Goal: Task Accomplishment & Management: Use online tool/utility

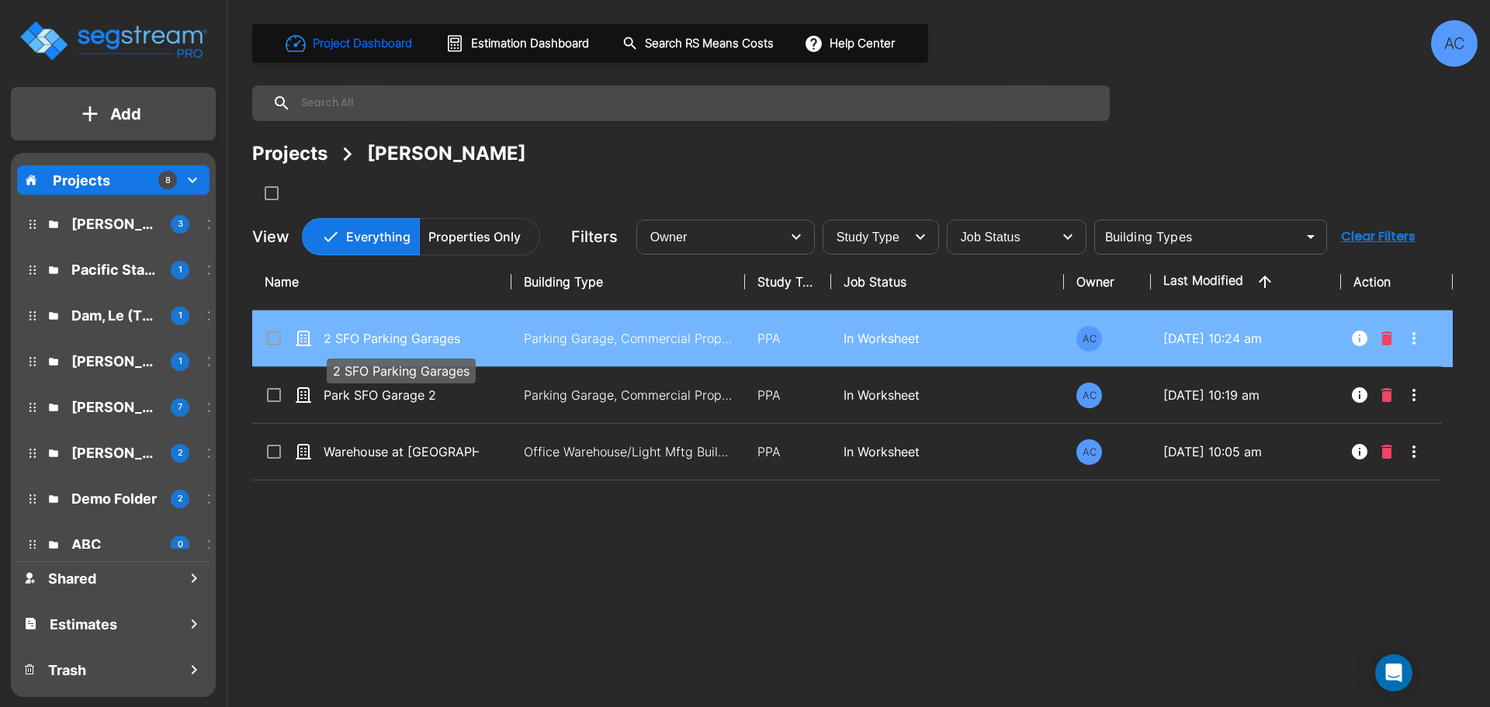
click at [365, 339] on p "2 SFO Parking Garages" at bounding box center [401, 338] width 155 height 19
checkbox input "true"
click at [365, 339] on p "2 SFO Parking Garages" at bounding box center [401, 338] width 155 height 19
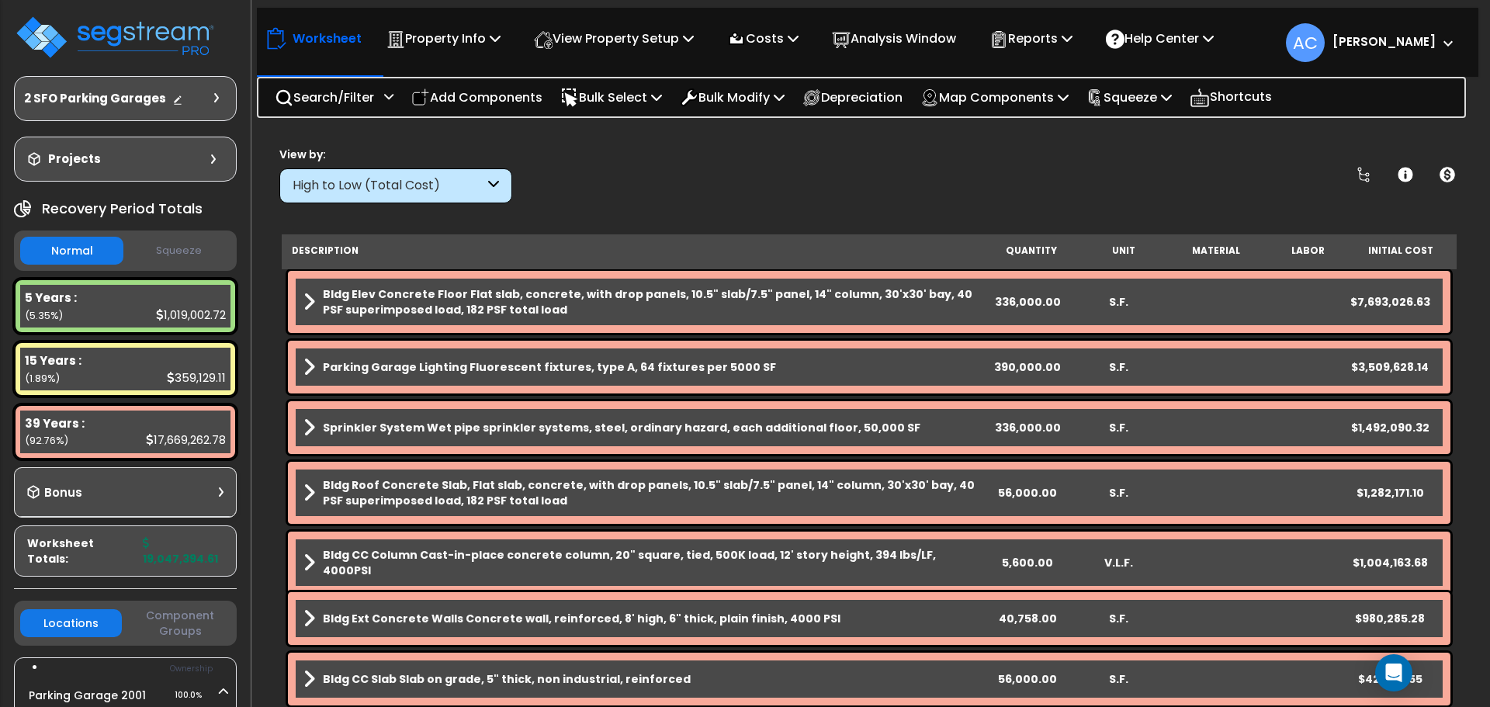
click at [458, 182] on div "High to Low (Total Cost)" at bounding box center [389, 186] width 192 height 18
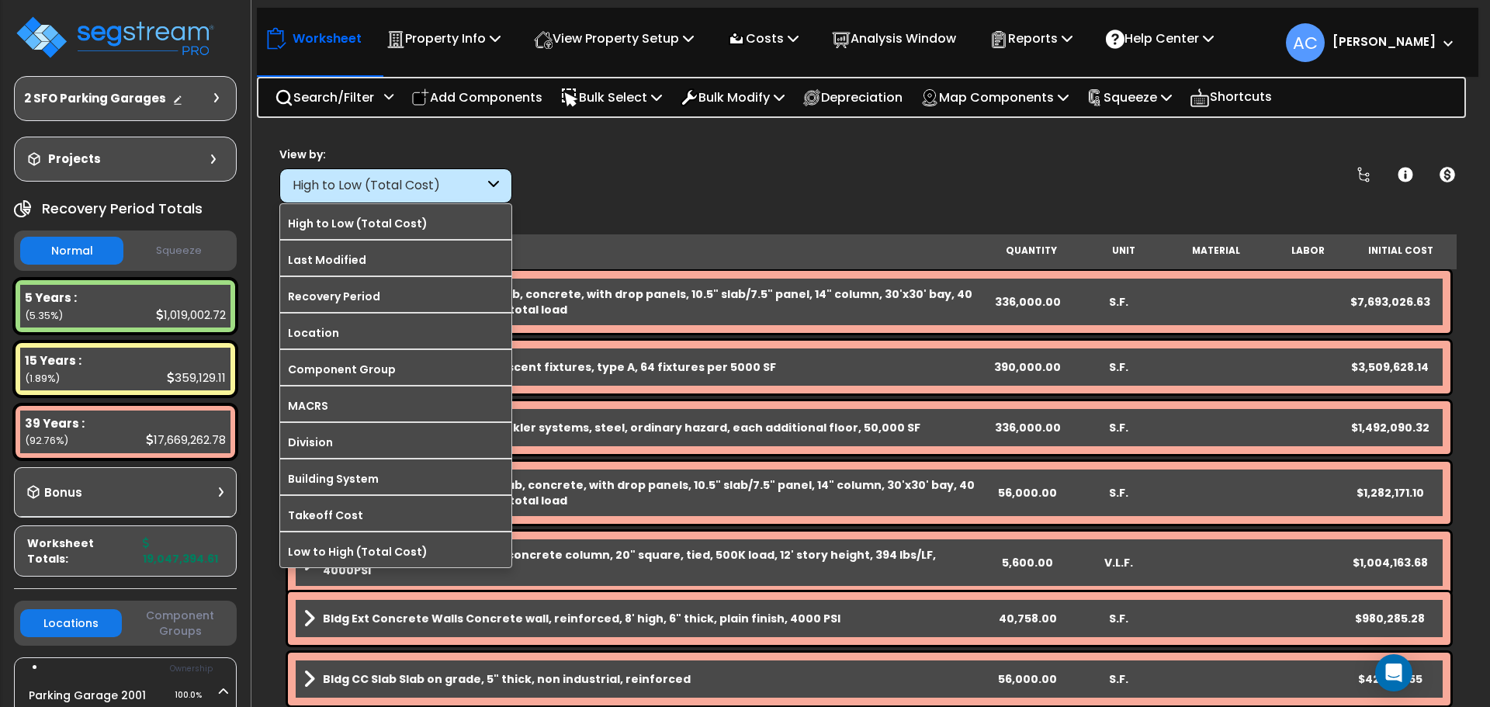
click at [382, 443] on label "Division" at bounding box center [395, 442] width 231 height 23
click at [0, 0] on input "Division" at bounding box center [0, 0] width 0 height 0
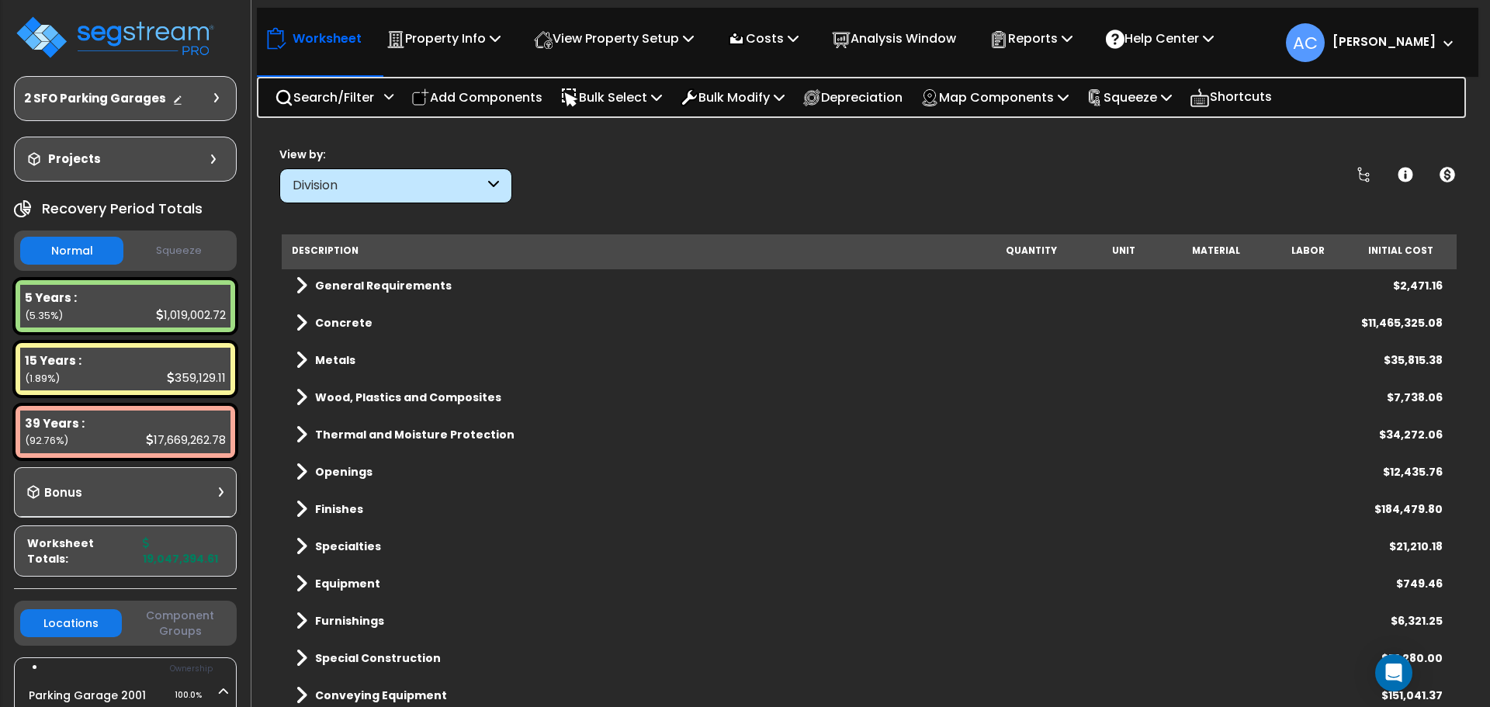
click at [313, 545] on link "Specialties" at bounding box center [338, 546] width 85 height 22
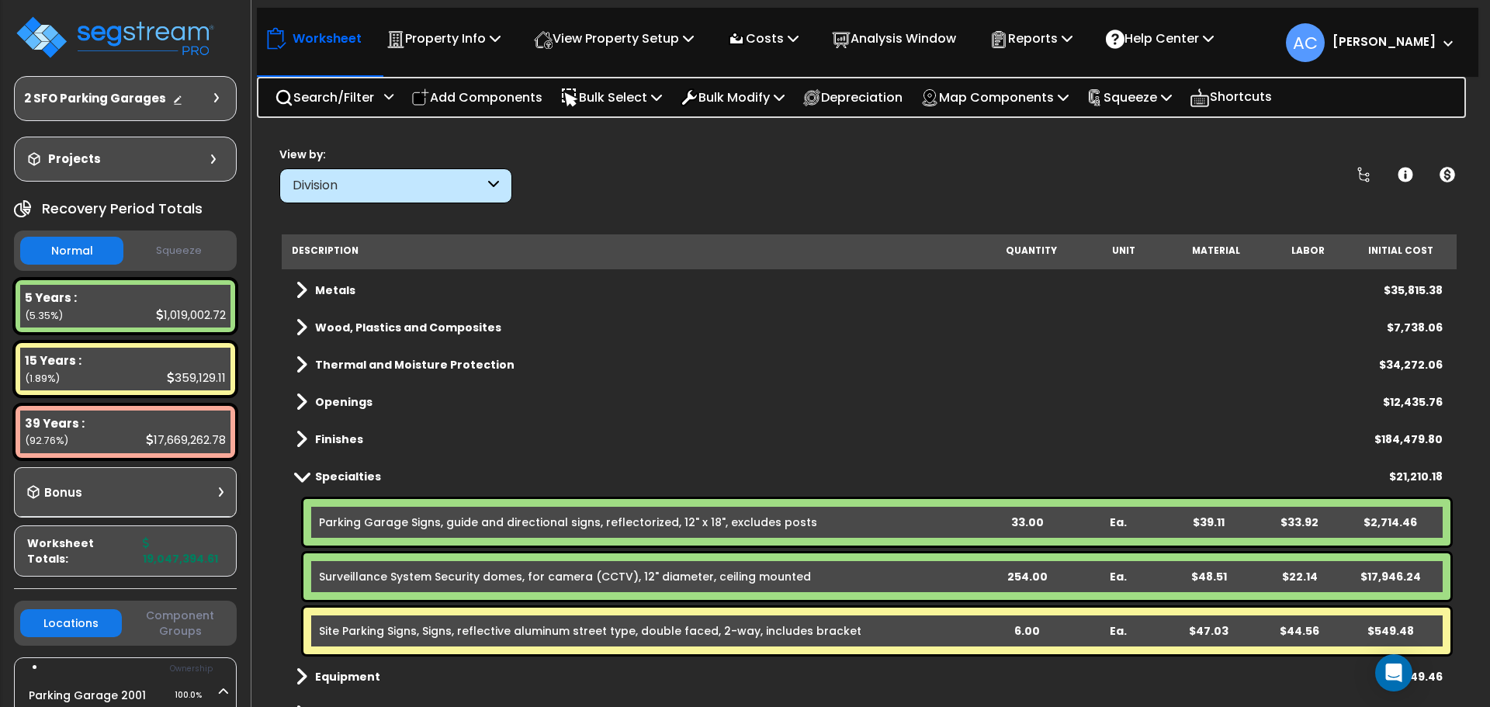
scroll to position [233, 0]
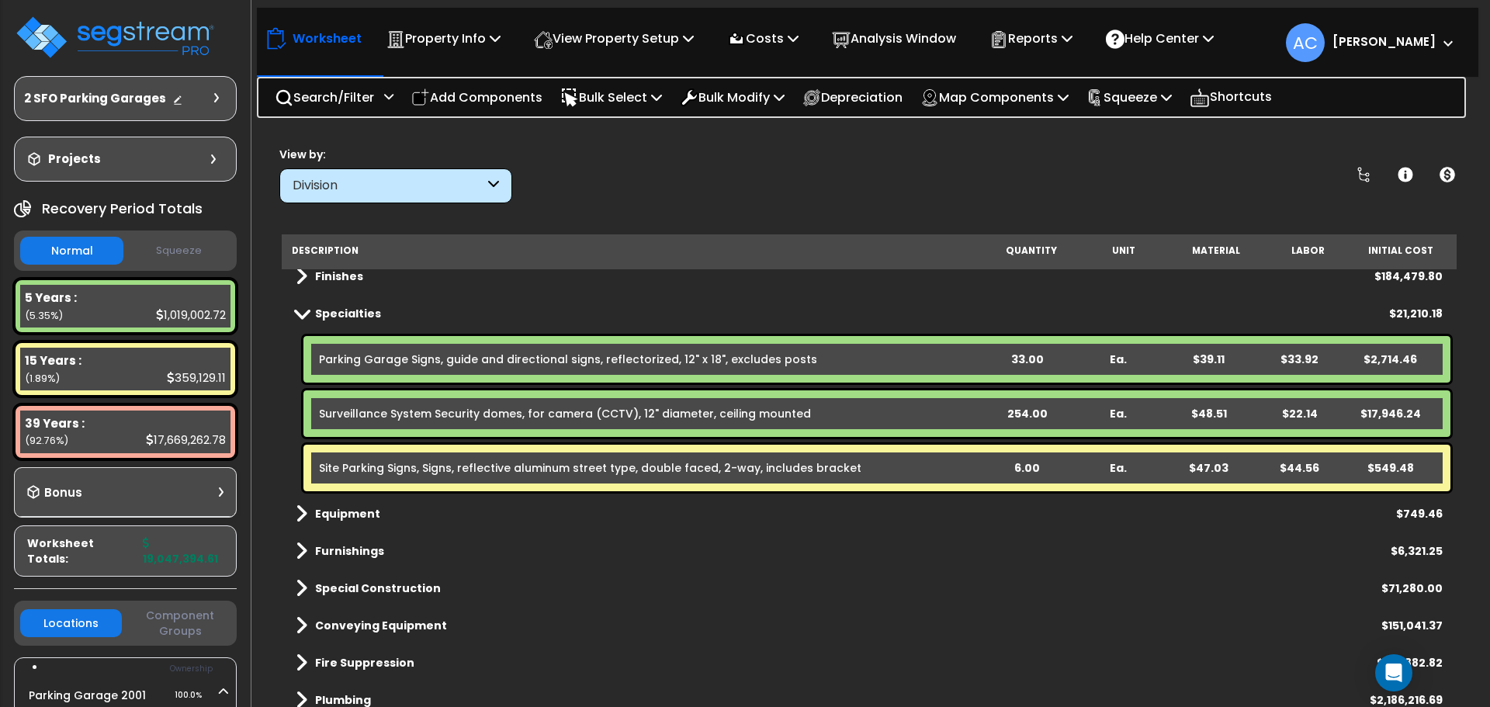
click at [1032, 415] on div "254.00" at bounding box center [1026, 414] width 89 height 16
click at [1026, 415] on div "254.00" at bounding box center [1026, 414] width 89 height 16
click at [1169, 189] on div "View by: Division High to Low (Total Cost)" at bounding box center [869, 174] width 1190 height 57
click at [1027, 410] on div "294.00" at bounding box center [1026, 414] width 89 height 16
click at [1025, 412] on div "294.00" at bounding box center [1026, 414] width 89 height 16
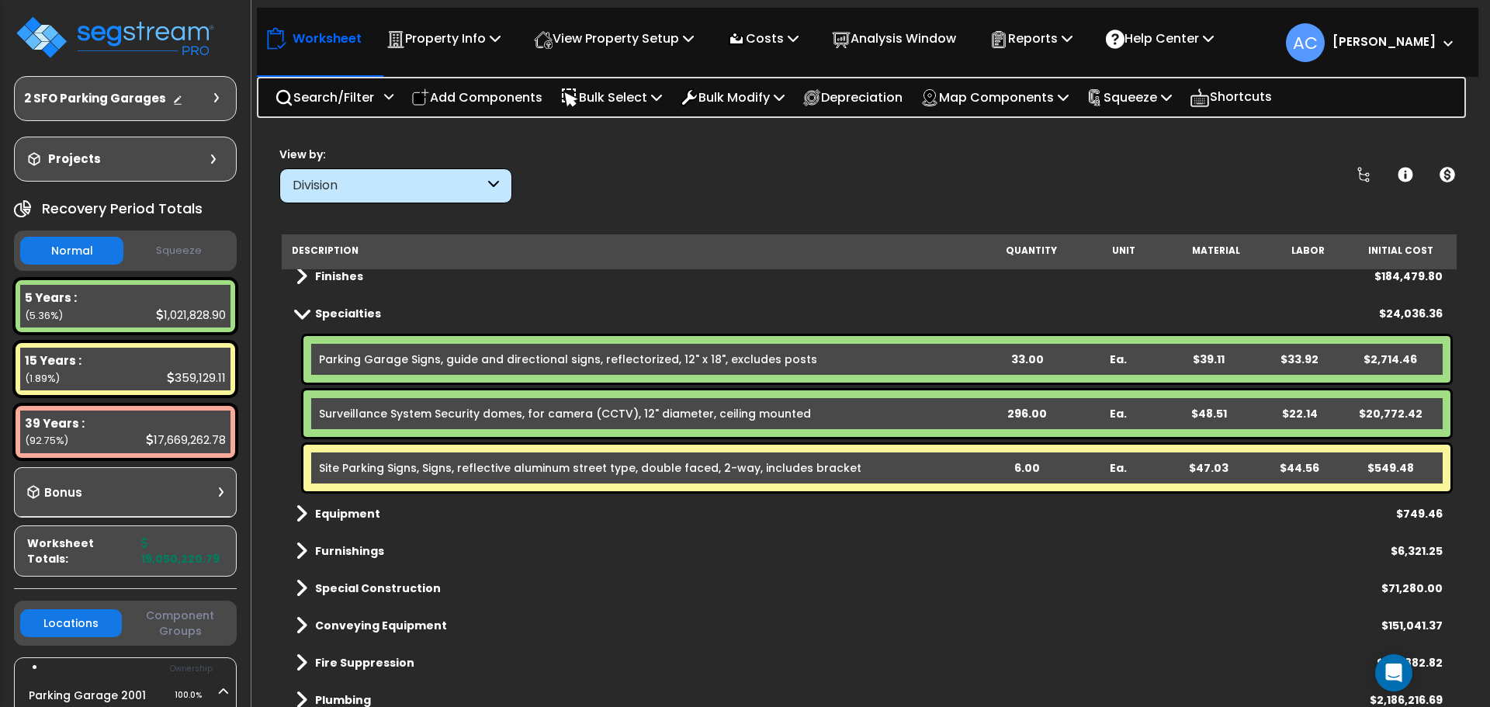
scroll to position [155, 0]
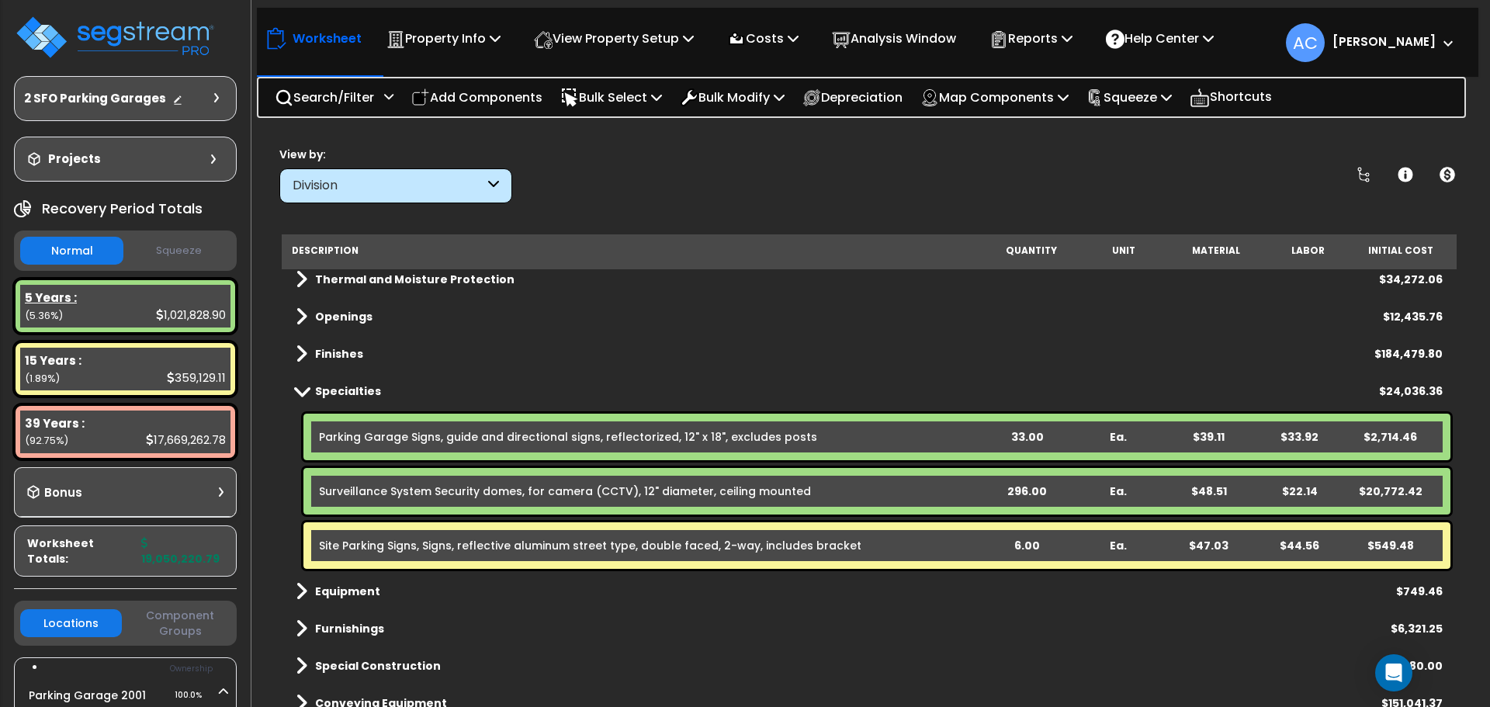
click at [133, 317] on div "5 Years : 1,021,828.90 (5.36%)" at bounding box center [125, 306] width 210 height 43
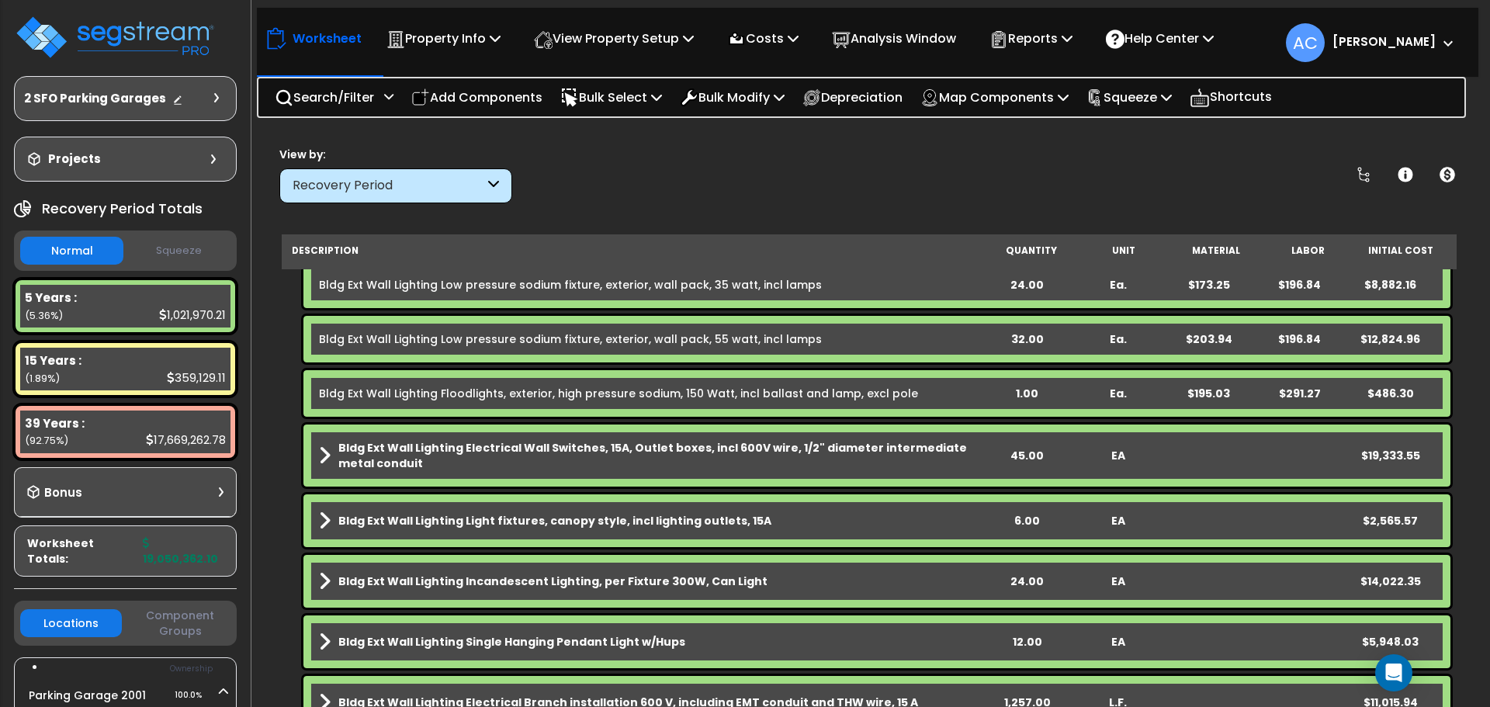
scroll to position [0, 0]
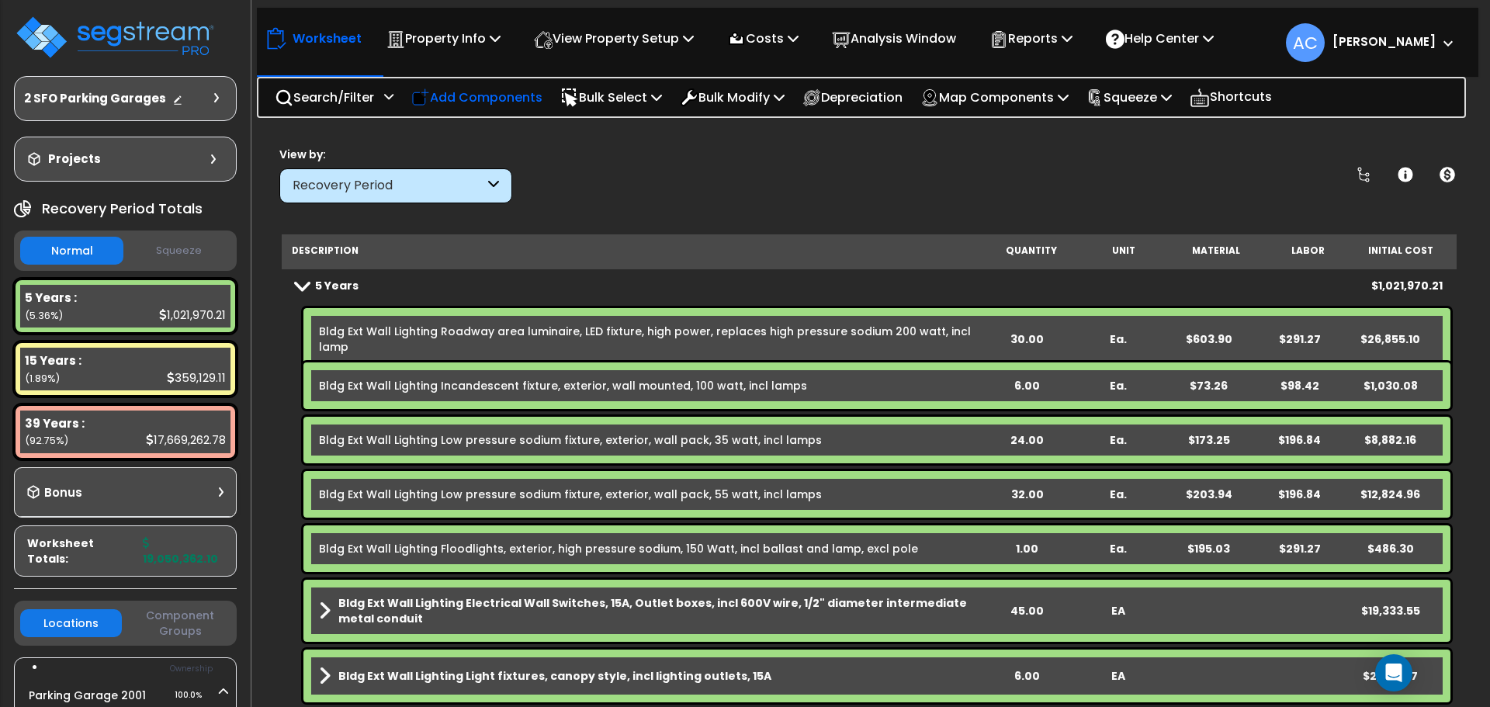
click at [494, 84] on div "Add Components" at bounding box center [477, 97] width 148 height 36
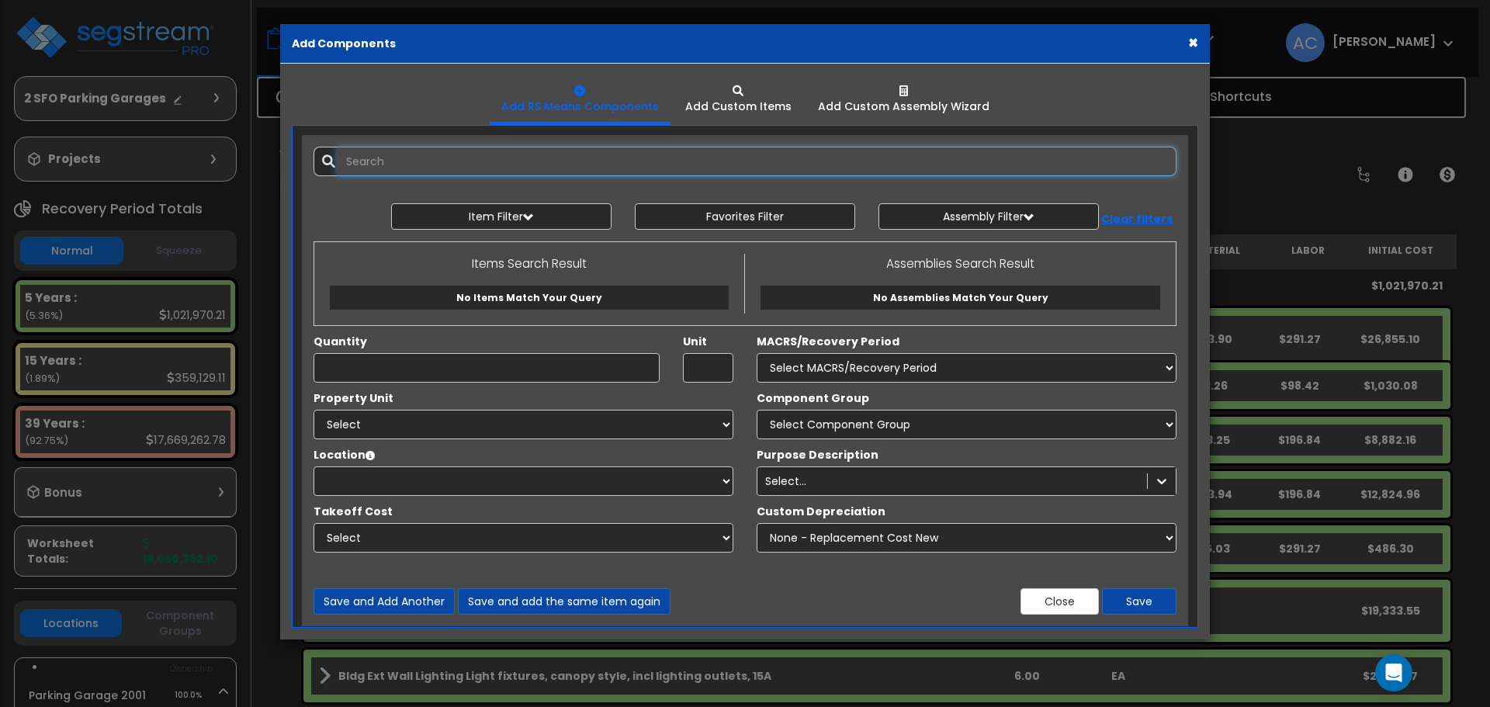
click at [452, 167] on input "text" at bounding box center [757, 161] width 840 height 29
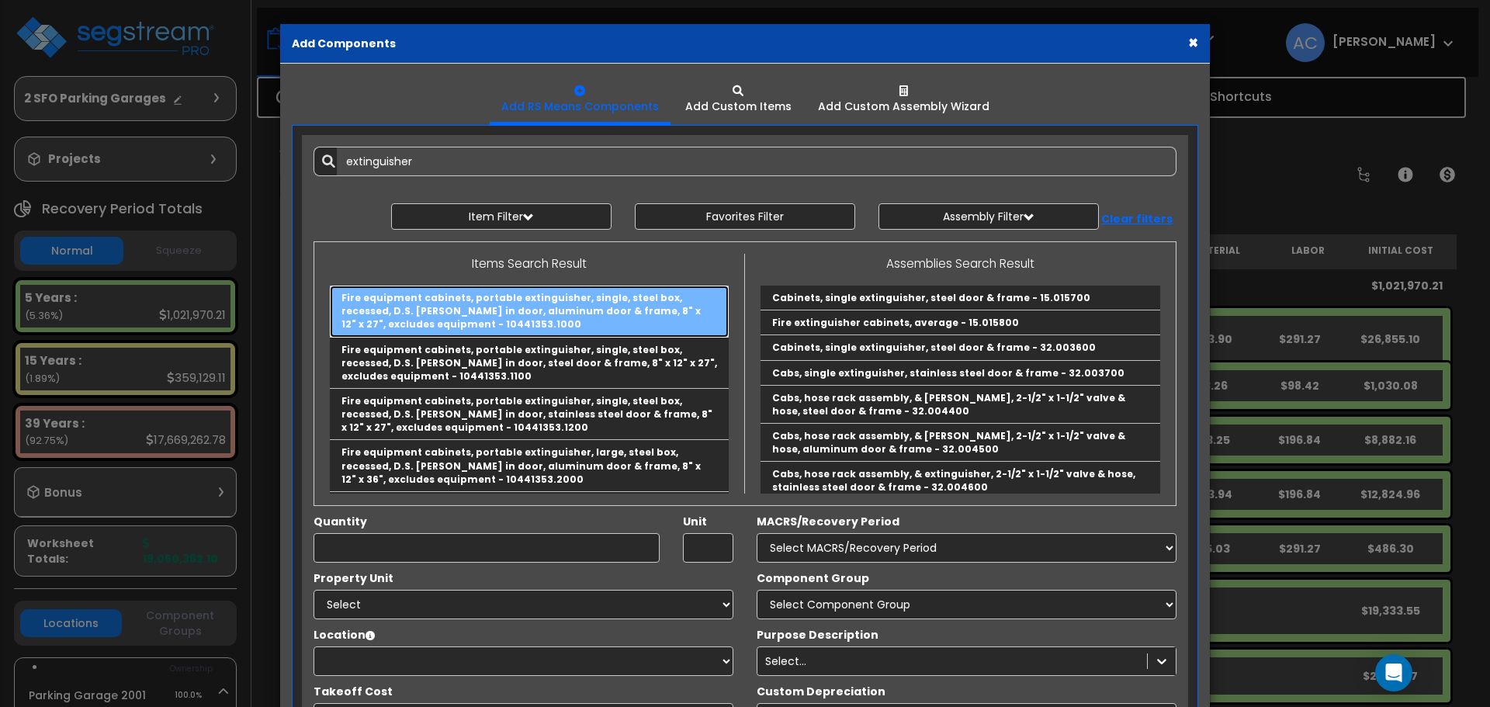
click at [466, 306] on link "Fire equipment cabinets, portable extinguisher, single, steel box, recessed, D.…" at bounding box center [529, 311] width 399 height 51
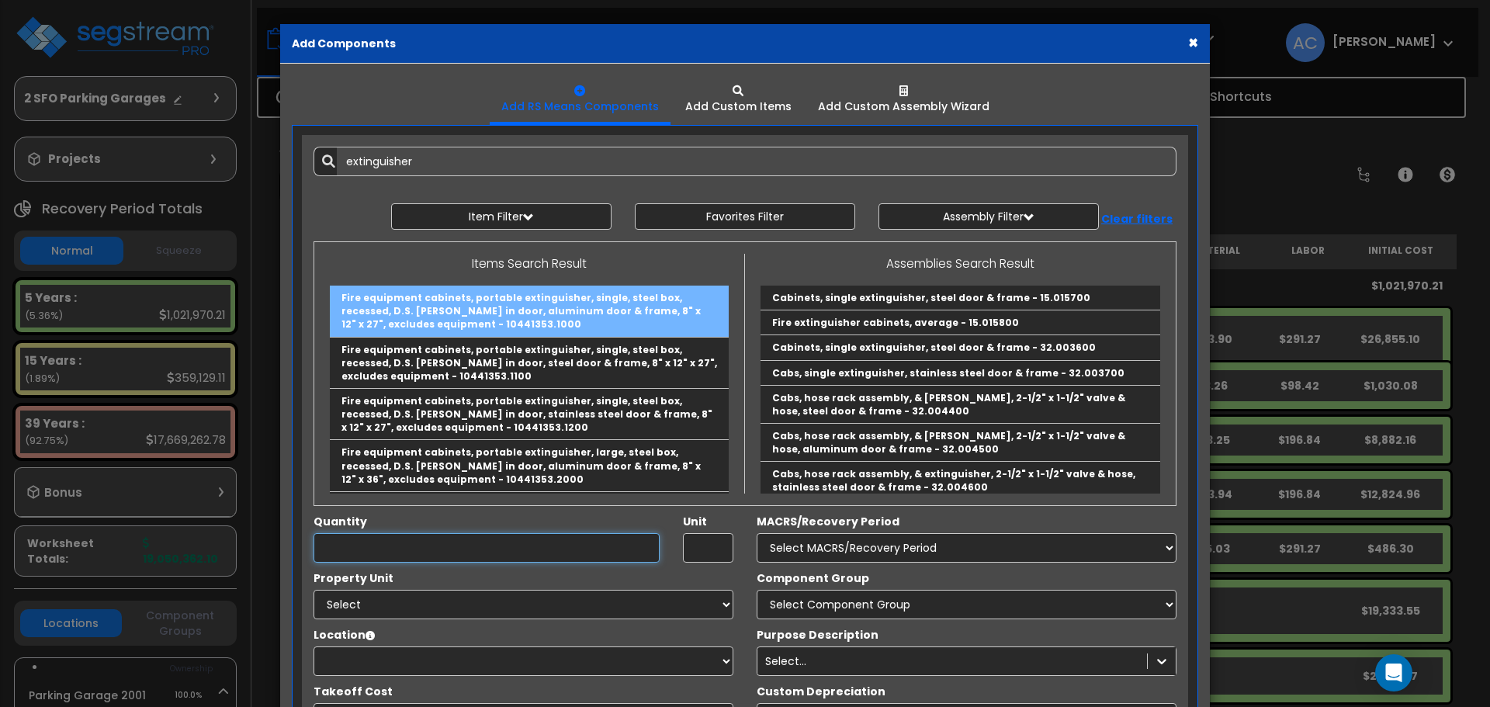
type input "Fire equipment cabinets, portable extinguisher, single, steel box, recessed, D.…"
type input "Ea."
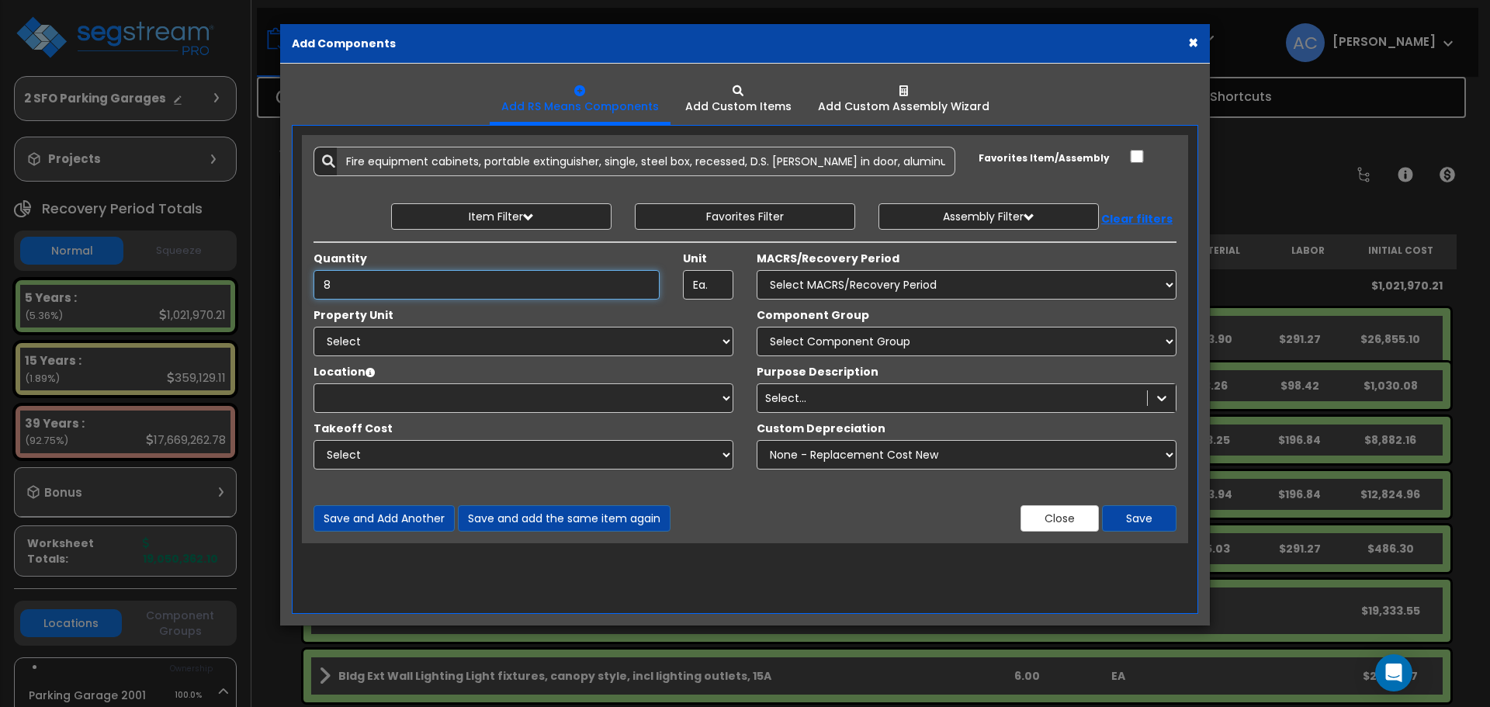
type input "8"
click at [848, 280] on select "Select MACRS/Recovery Period 5 Years - 57.0 - Distributive Trades & Services 5 …" at bounding box center [967, 284] width 420 height 29
select select "3667"
click at [757, 270] on select "Select MACRS/Recovery Period 5 Years - 57.0 - Distributive Trades & Services 5 …" at bounding box center [967, 284] width 420 height 29
click at [824, 342] on select "Select Component Group 286.00 - LAUNDRY ELECTRICAL 284.00 - LAUNDRY PLUMBING 31…" at bounding box center [967, 341] width 420 height 29
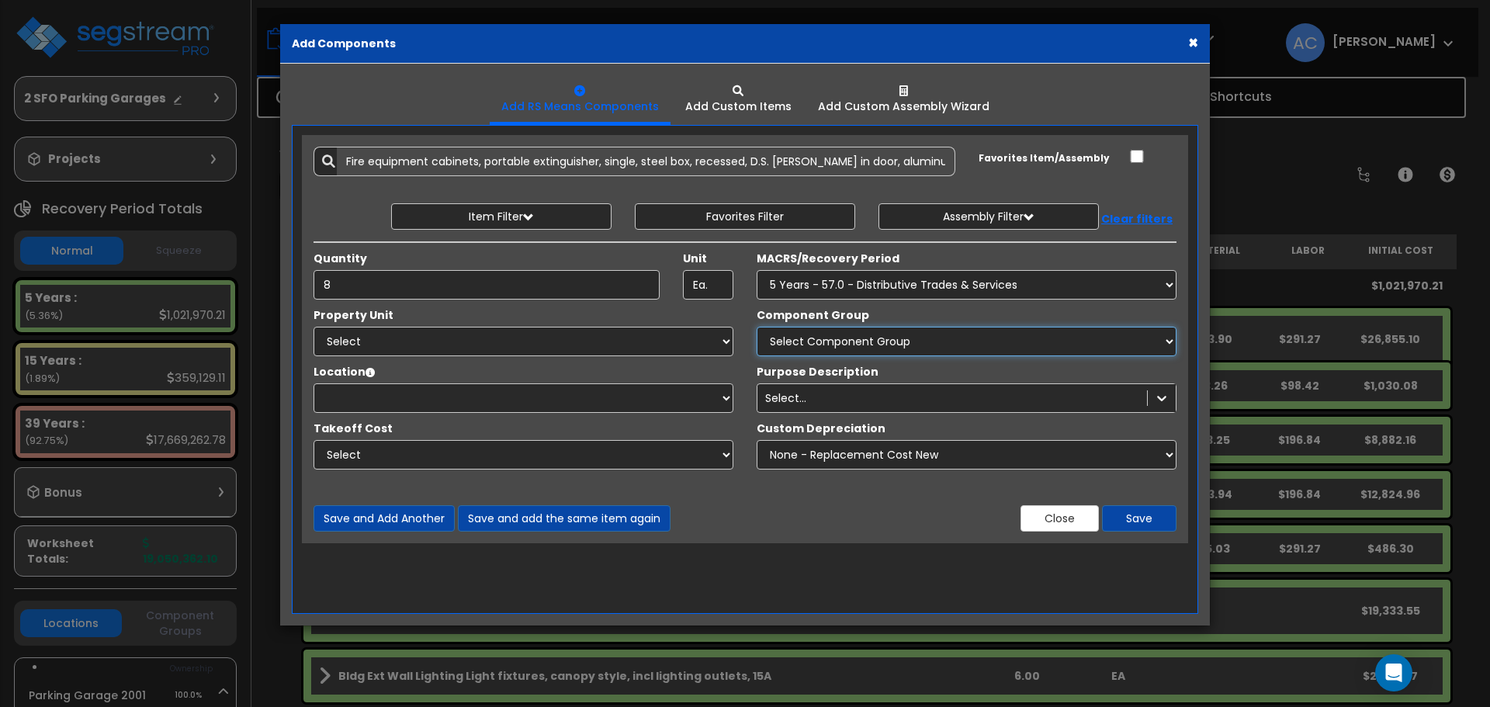
click at [757, 327] on select "Select Component Group 286.00 - LAUNDRY ELECTRICAL 284.00 - LAUNDRY PLUMBING 31…" at bounding box center [967, 341] width 420 height 29
click at [857, 338] on select "Select Component Group 286.00 - LAUNDRY ELECTRICAL 284.00 - LAUNDRY PLUMBING 31…" at bounding box center [967, 341] width 420 height 29
click at [712, 340] on select "Select Parking Garage 2001 Site Improvements" at bounding box center [523, 341] width 420 height 29
select select "164239"
click at [313, 327] on select "Select Parking Garage 2001 Site Improvements" at bounding box center [523, 341] width 420 height 29
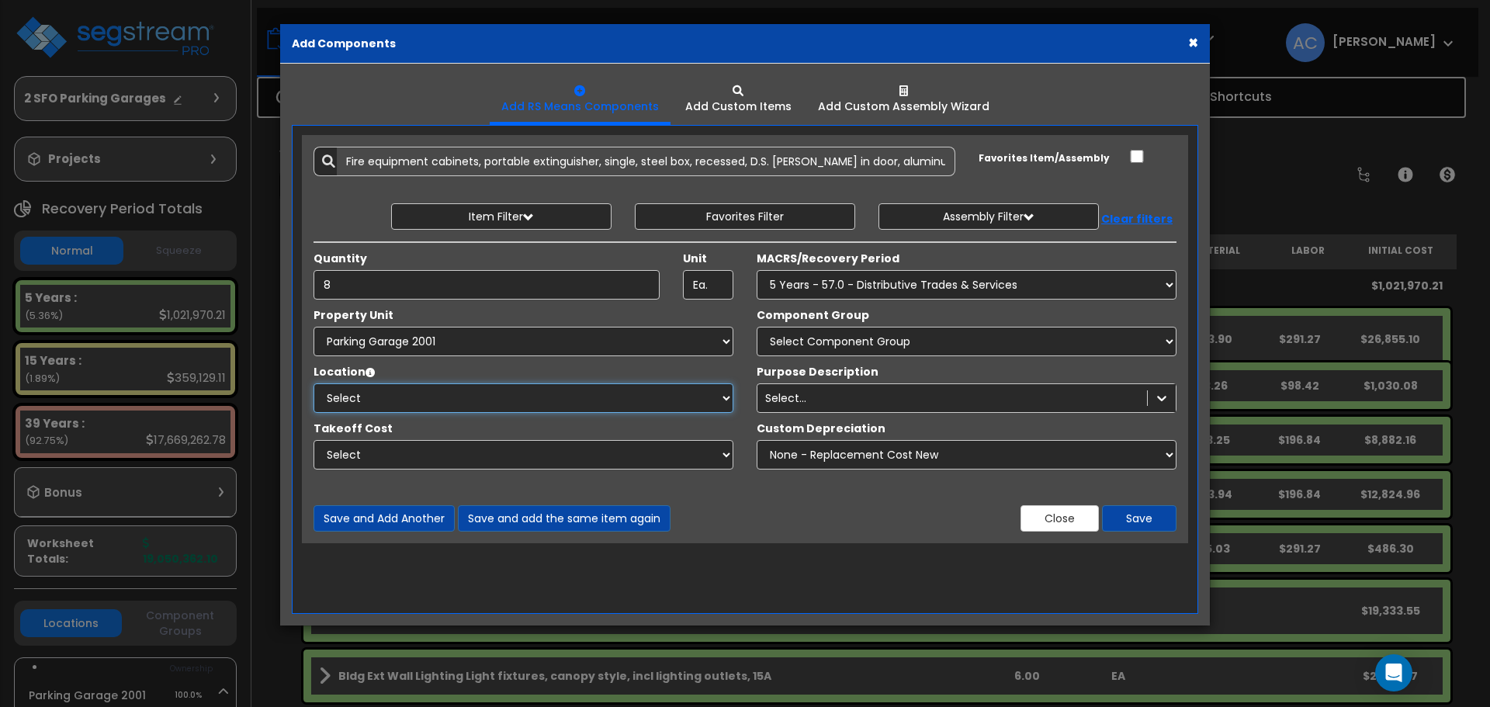
click at [716, 397] on select "Select Building Building Interior Add Additional Location" at bounding box center [523, 397] width 420 height 29
select select "461"
click at [313, 383] on select "Select Building Building Interior Add Additional Location" at bounding box center [523, 397] width 420 height 29
click at [830, 397] on div "Select..." at bounding box center [952, 398] width 390 height 25
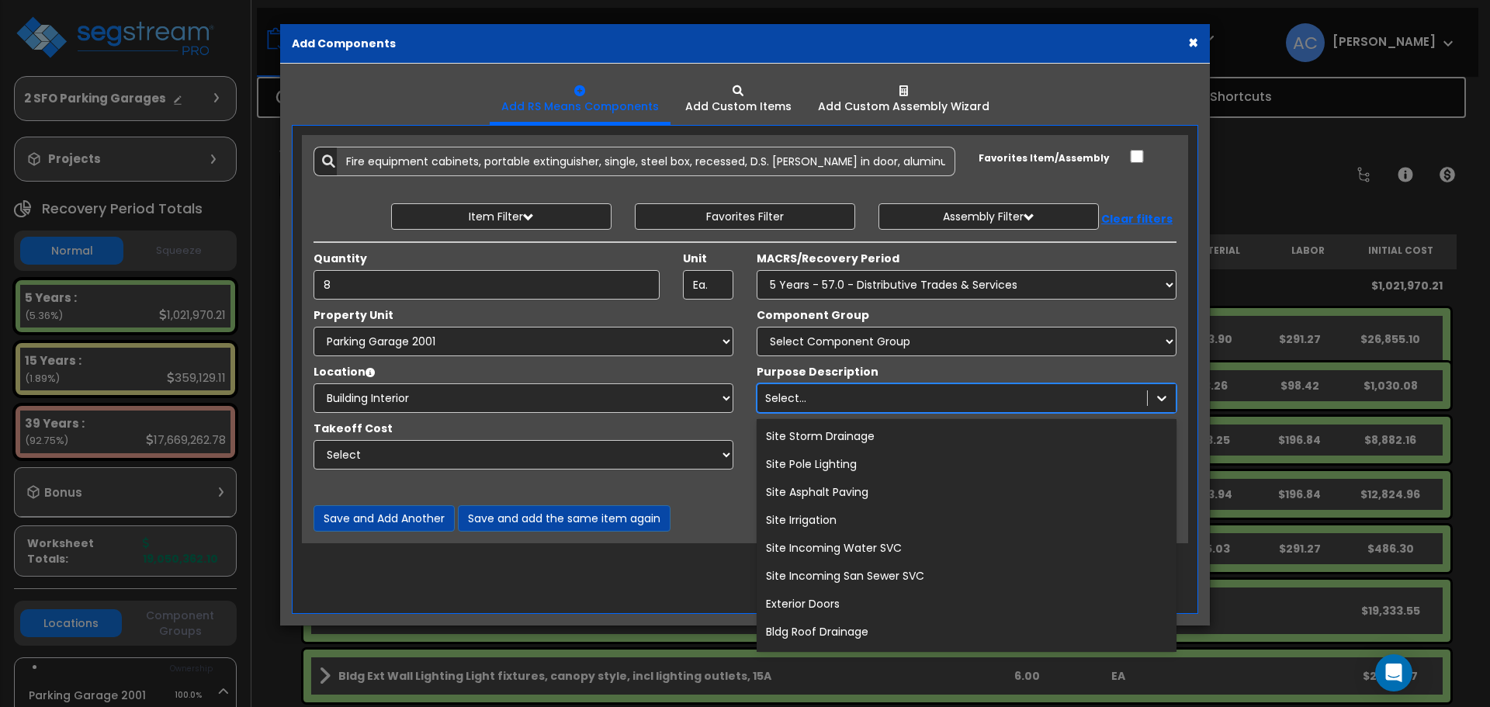
click at [830, 397] on div "Select..." at bounding box center [952, 398] width 390 height 25
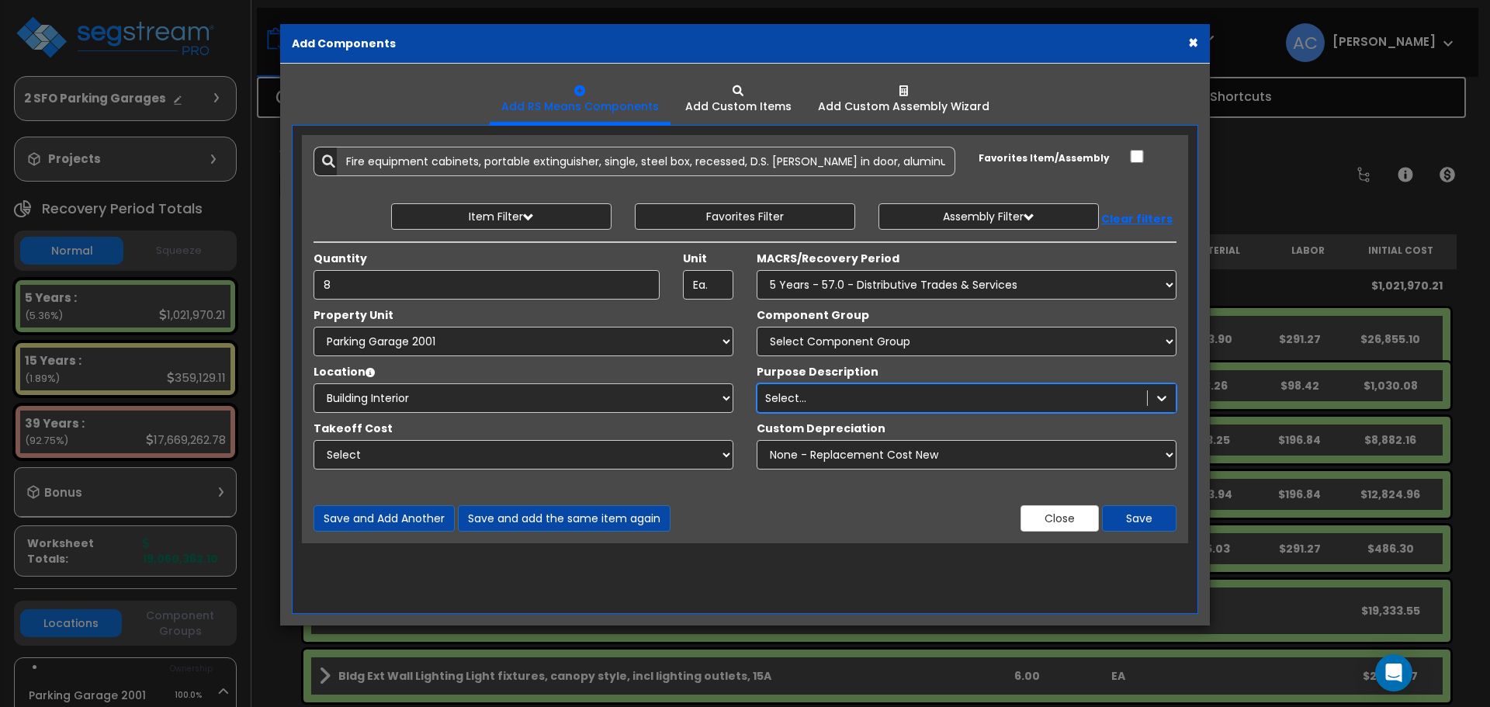
click at [852, 398] on div "Select..." at bounding box center [952, 398] width 390 height 25
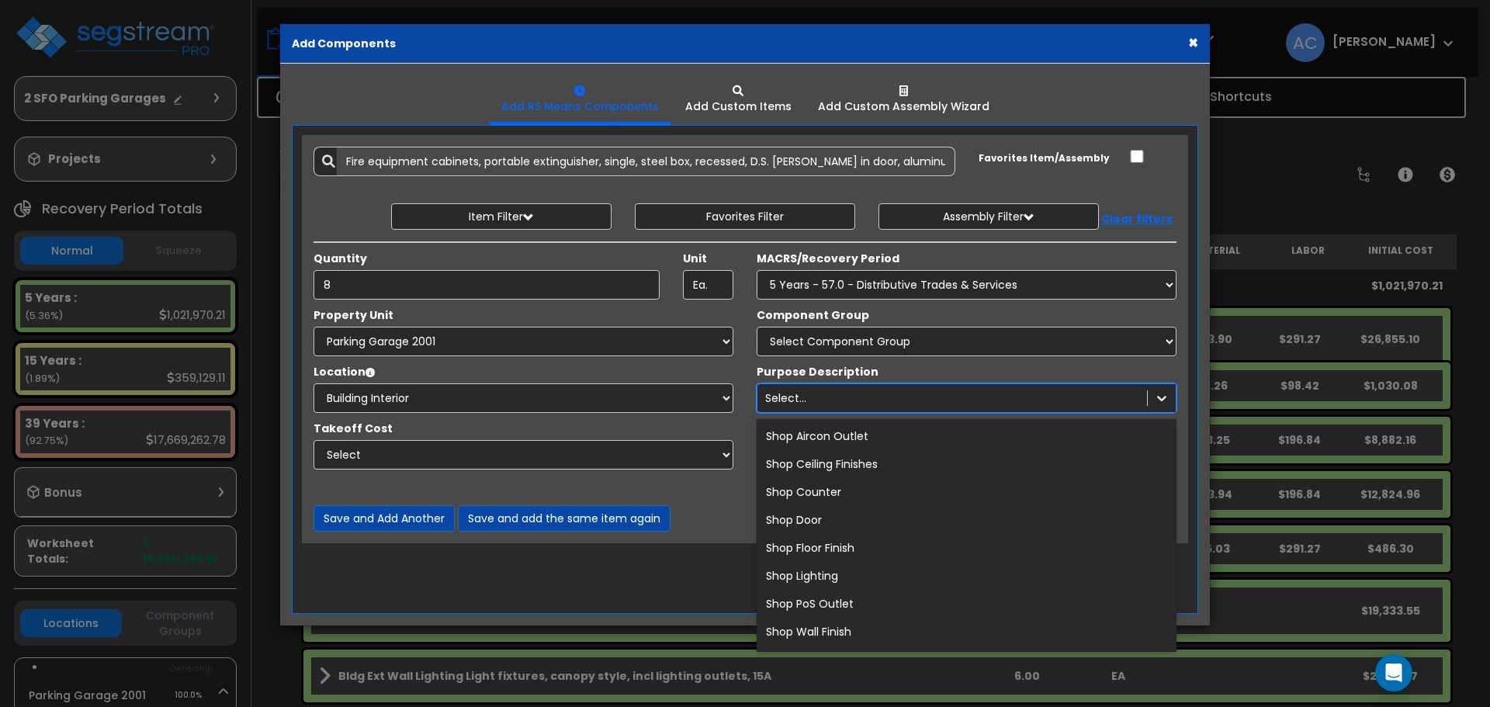
scroll to position [29098, 0]
click at [348, 212] on div "Item Filter Select 0. Custom Item 1. General Requirements 3. Concrete" at bounding box center [745, 216] width 886 height 26
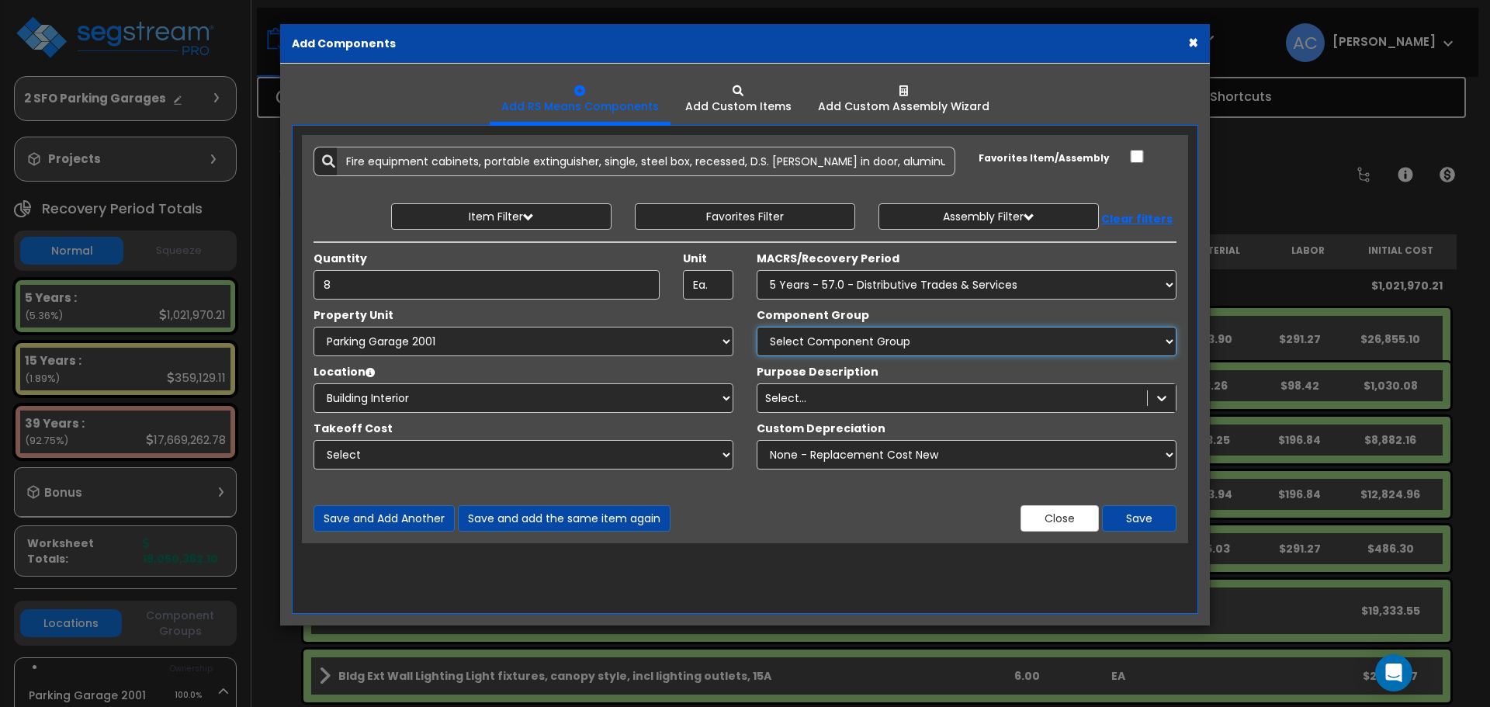
click at [1061, 336] on select "Select Component Group 286.00 - LAUNDRY ELECTRICAL 284.00 - LAUNDRY PLUMBING 31…" at bounding box center [967, 341] width 420 height 29
click at [920, 338] on select "Select Component Group 286.00 - LAUNDRY ELECTRICAL 284.00 - LAUNDRY PLUMBING 31…" at bounding box center [967, 341] width 420 height 29
select select "54790"
click at [757, 327] on select "Select Component Group 286.00 - LAUNDRY ELECTRICAL 284.00 - LAUNDRY PLUMBING 31…" at bounding box center [967, 341] width 420 height 29
click at [932, 392] on div "Select..." at bounding box center [952, 398] width 390 height 25
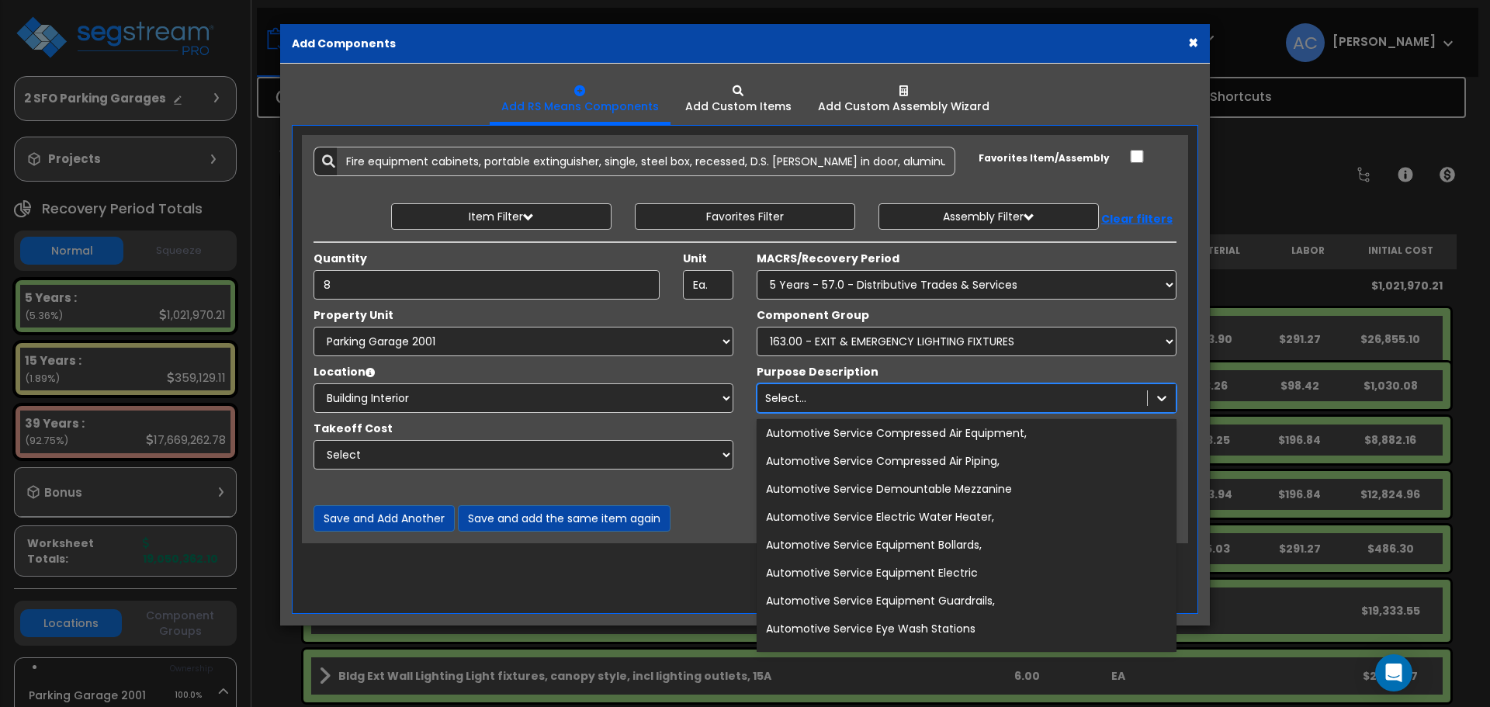
scroll to position [2405, 0]
click at [910, 400] on div "Select..." at bounding box center [952, 398] width 390 height 25
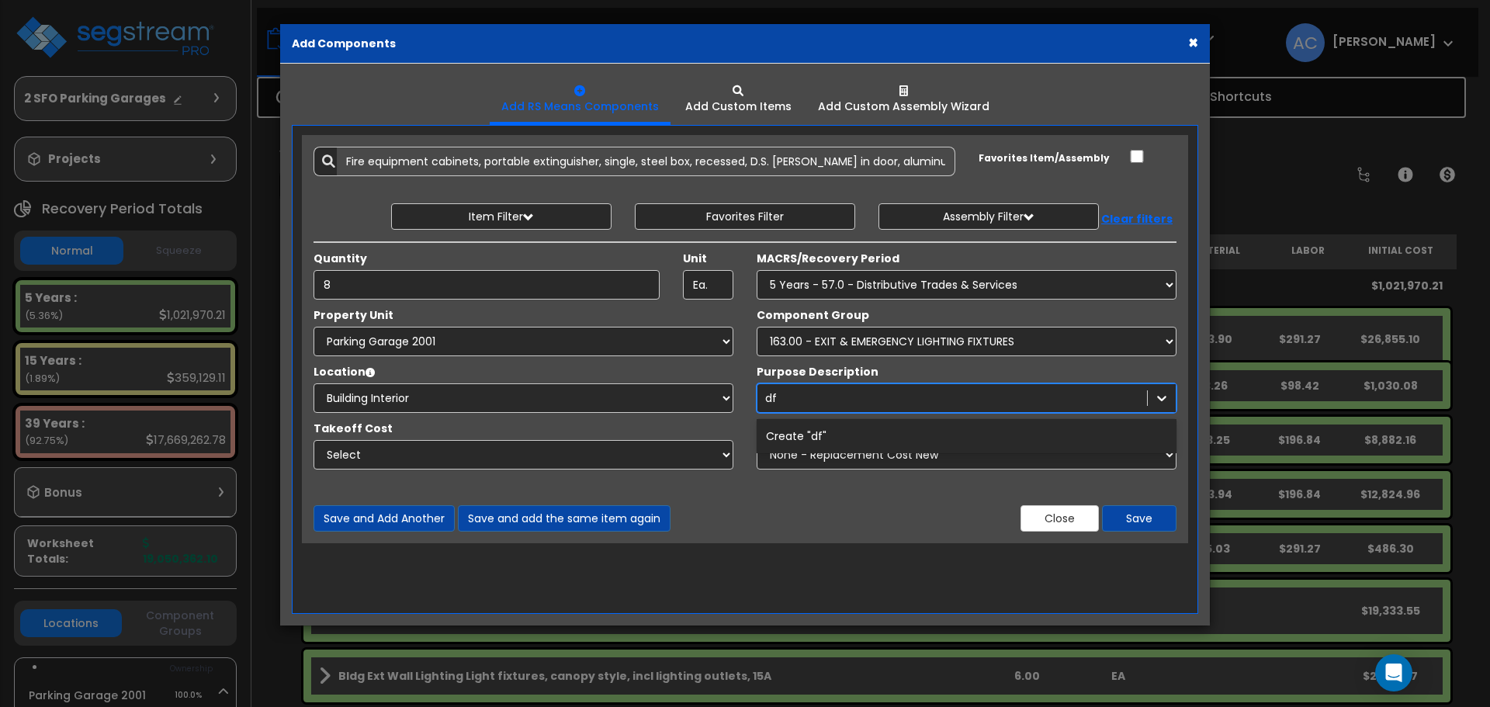
type input "d"
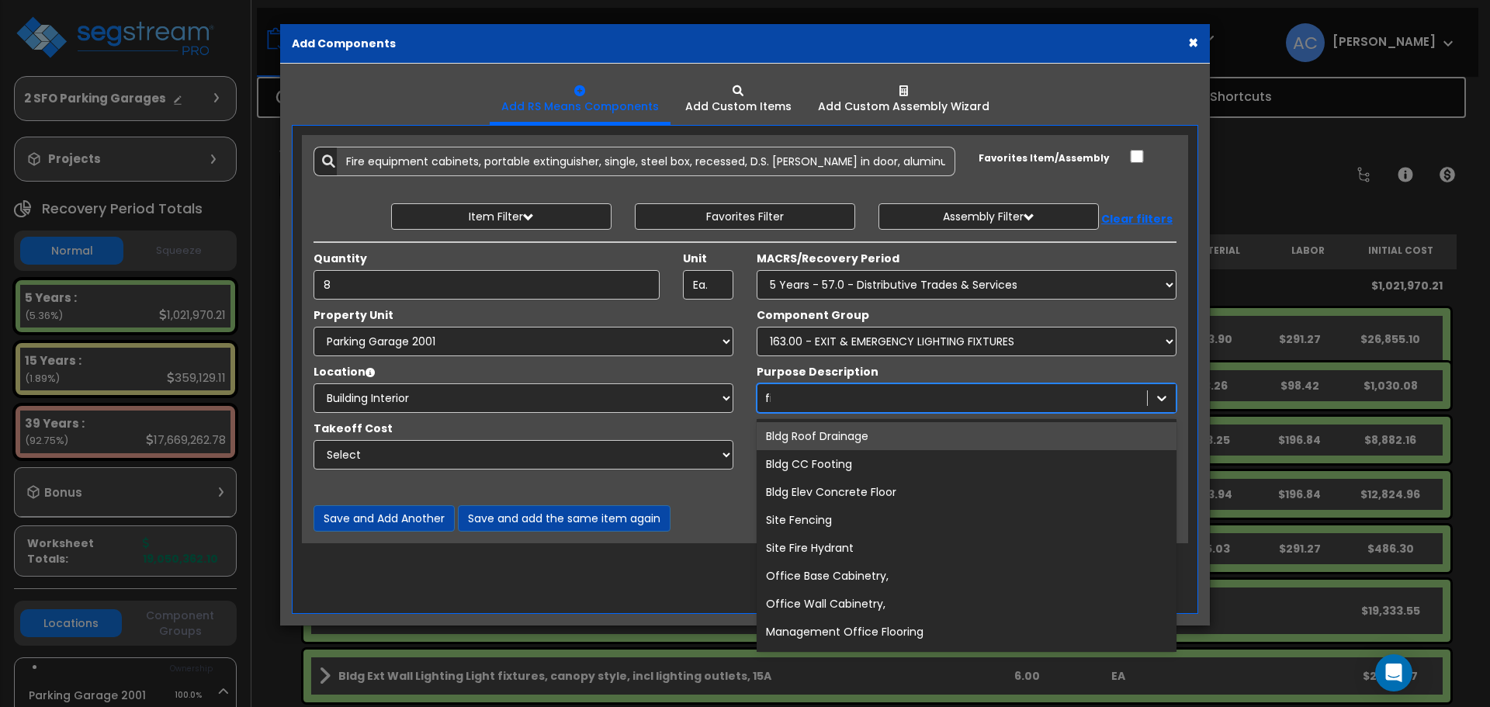
type input "fire"
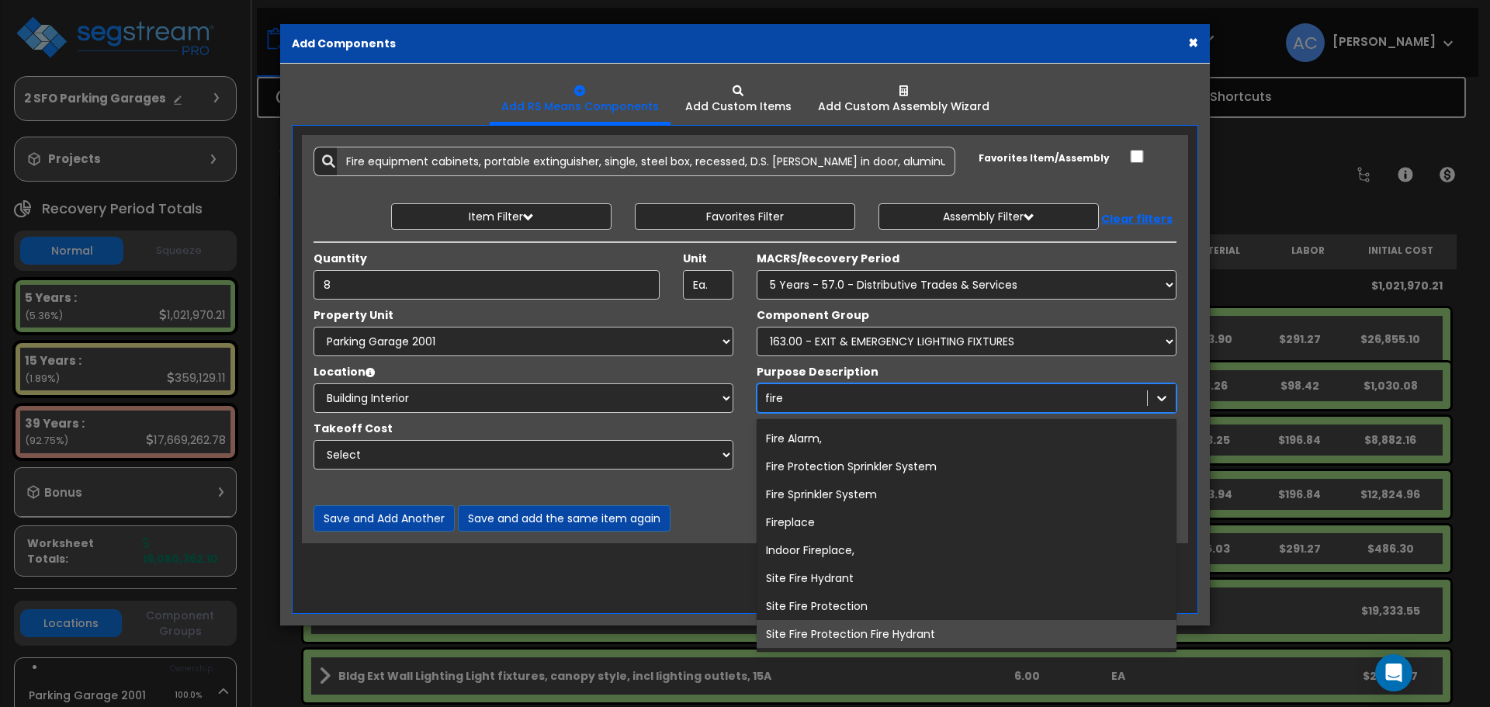
scroll to position [59, 0]
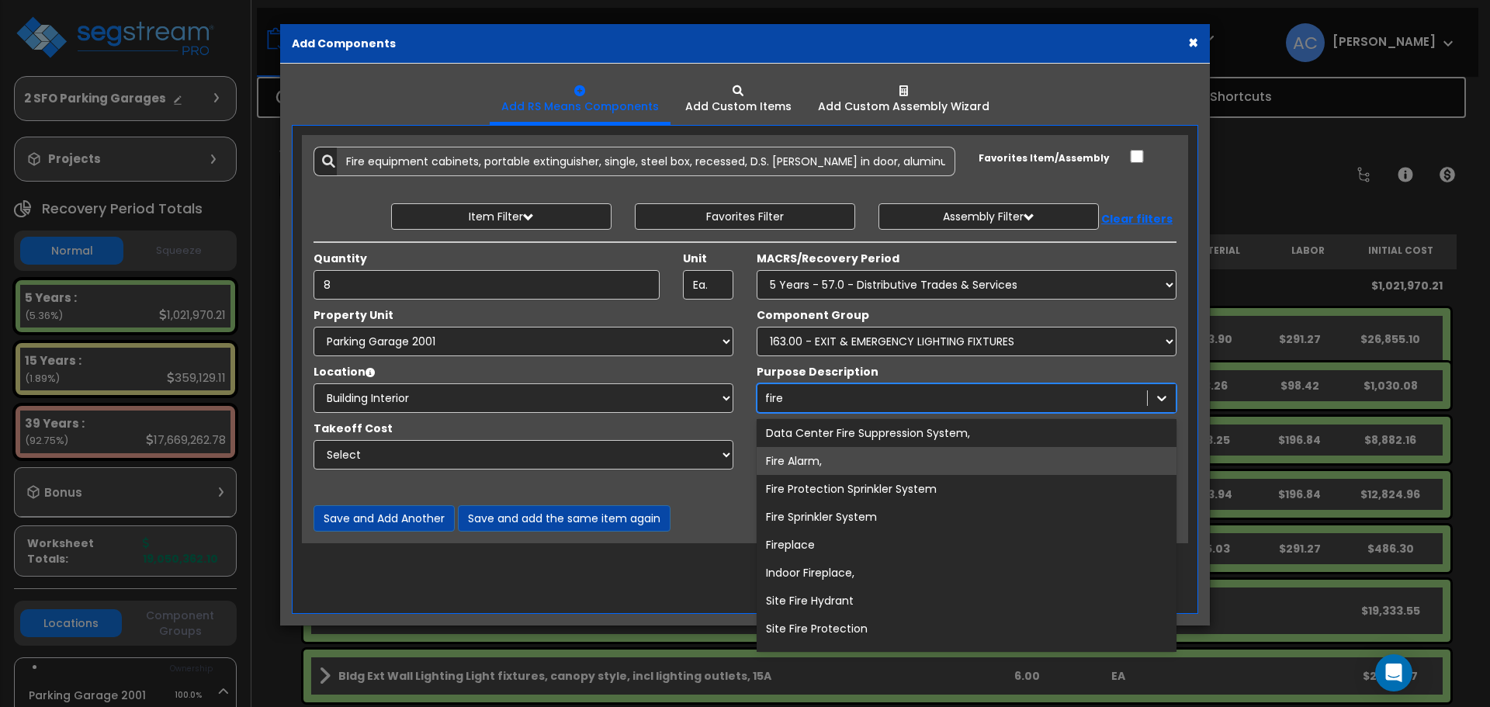
click at [916, 457] on div "Fire Alarm," at bounding box center [967, 461] width 420 height 28
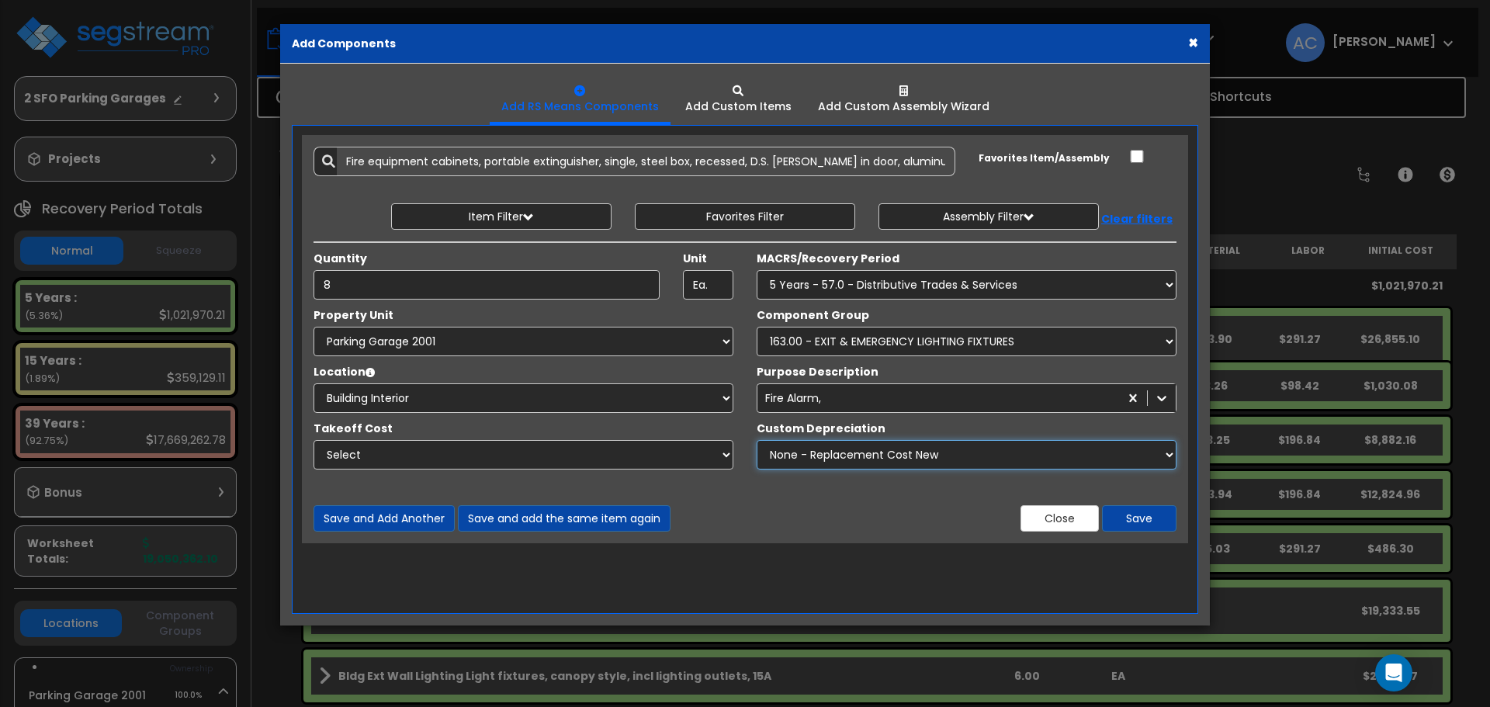
click at [912, 462] on select "None - Replacement Cost New Excellent - 90% Good - 75% Fair - 50% Bad - 25% Rep…" at bounding box center [967, 454] width 420 height 29
click at [622, 459] on select "Select" at bounding box center [523, 454] width 420 height 29
click at [1130, 522] on button "Save" at bounding box center [1139, 518] width 74 height 26
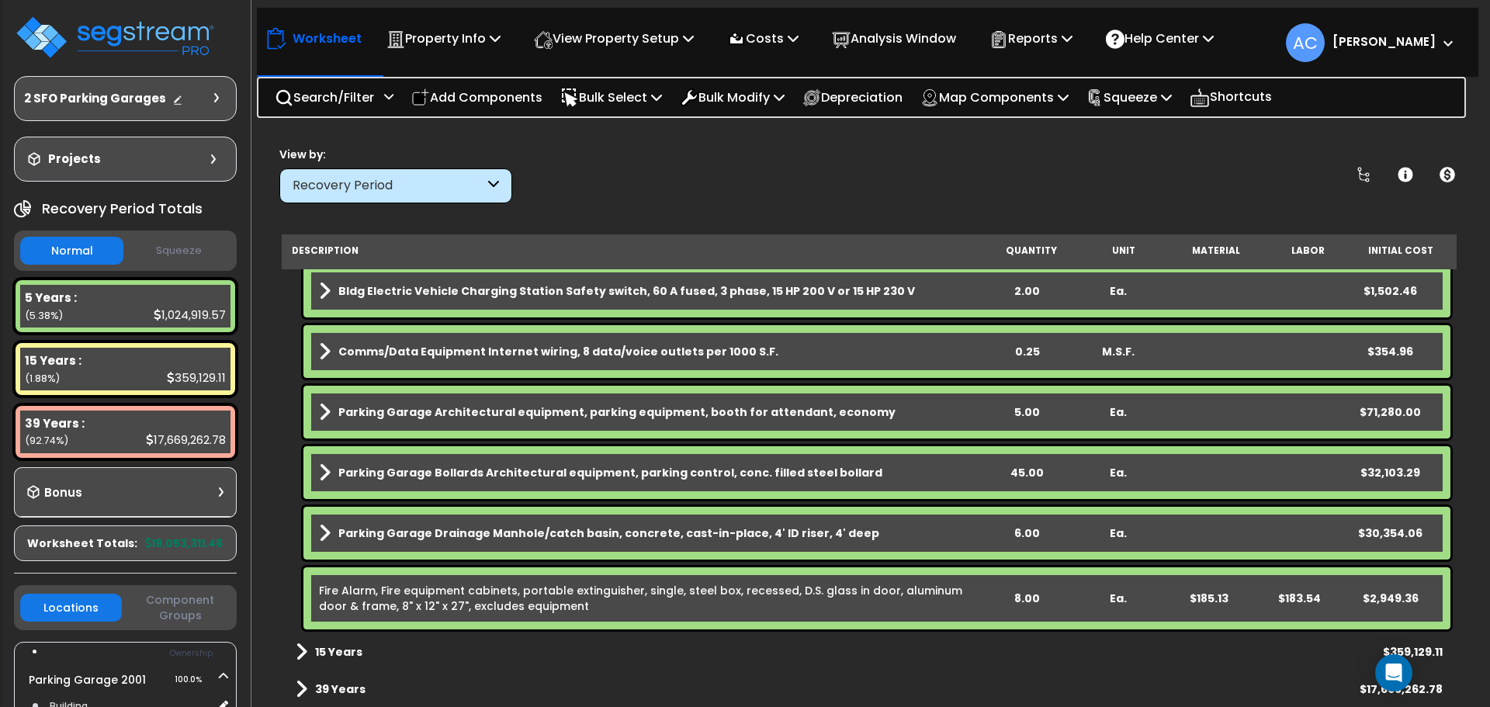
scroll to position [1800, 0]
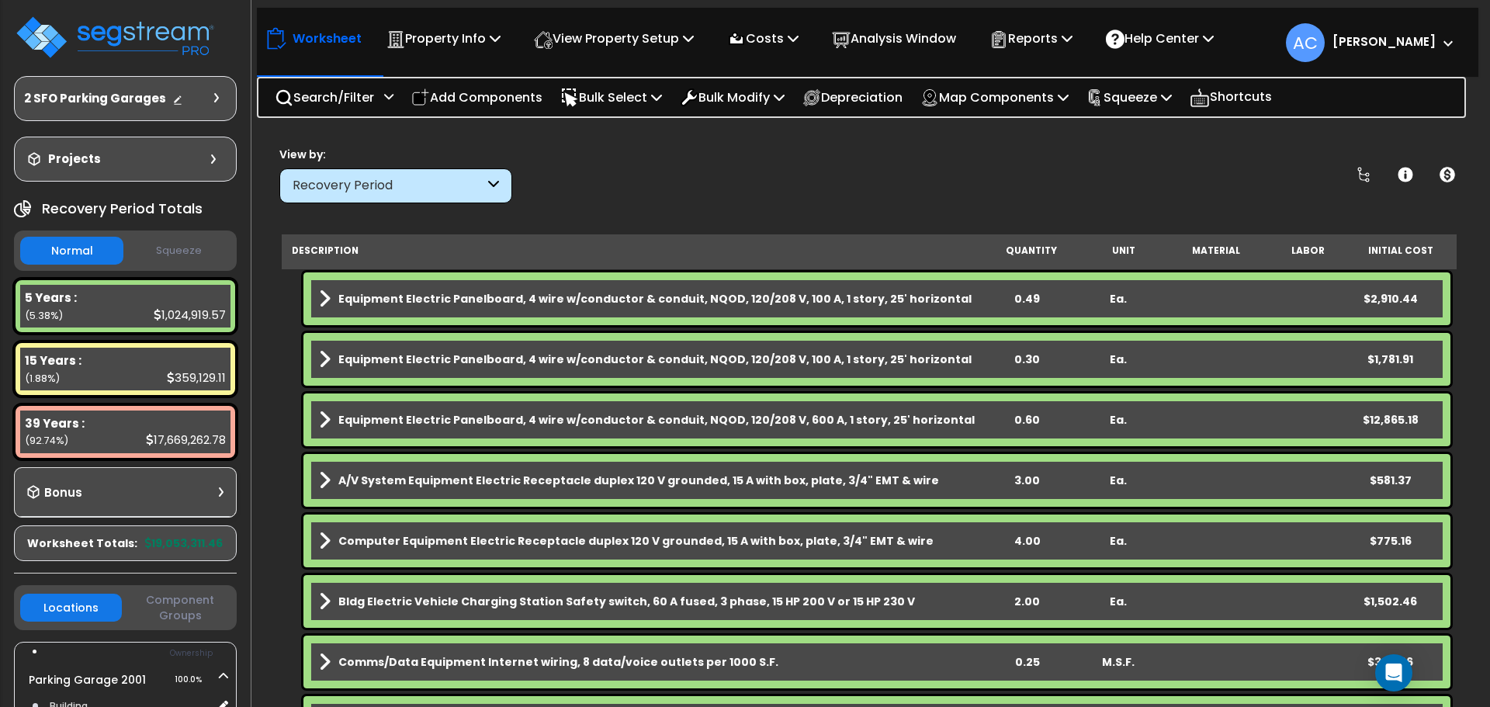
click at [657, 164] on div "View by: Recovery Period High to Low (Total Cost)" at bounding box center [869, 174] width 1190 height 57
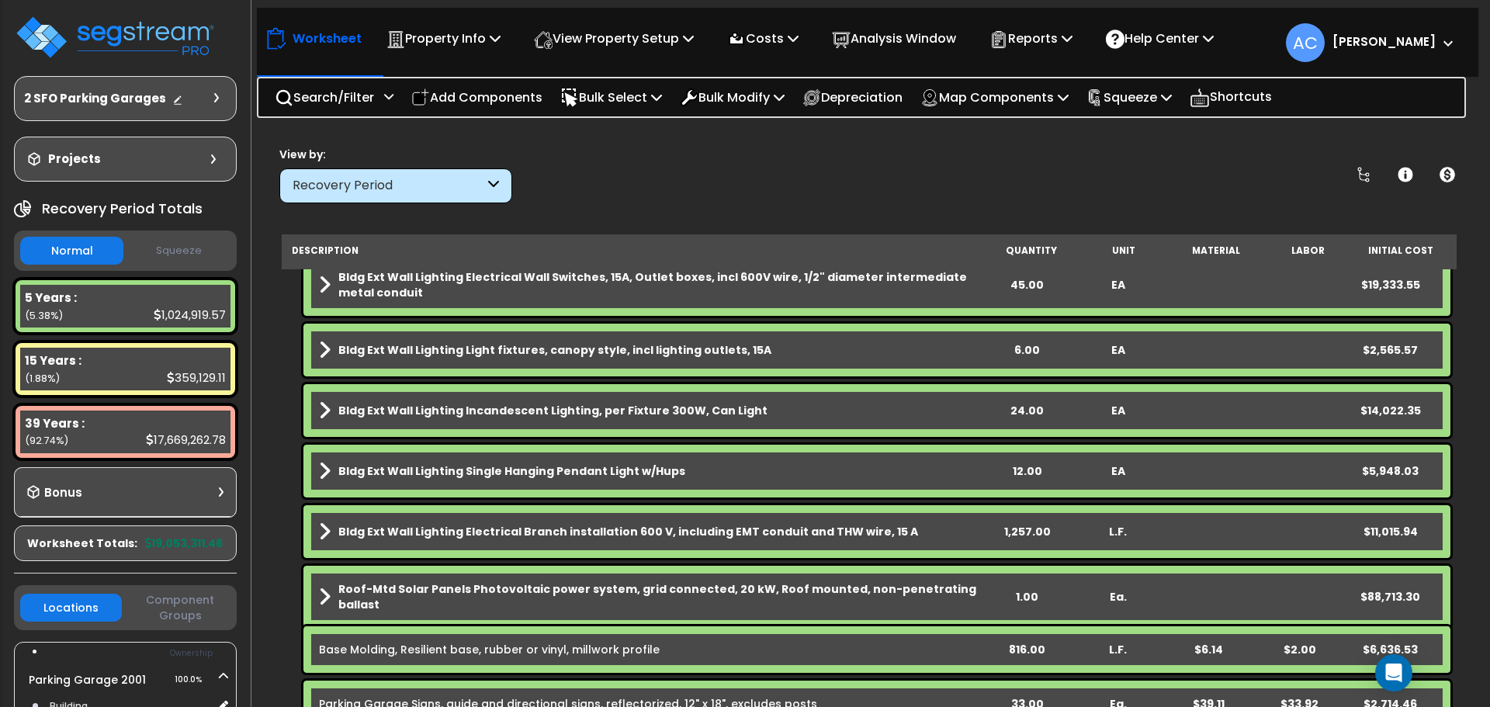
scroll to position [0, 0]
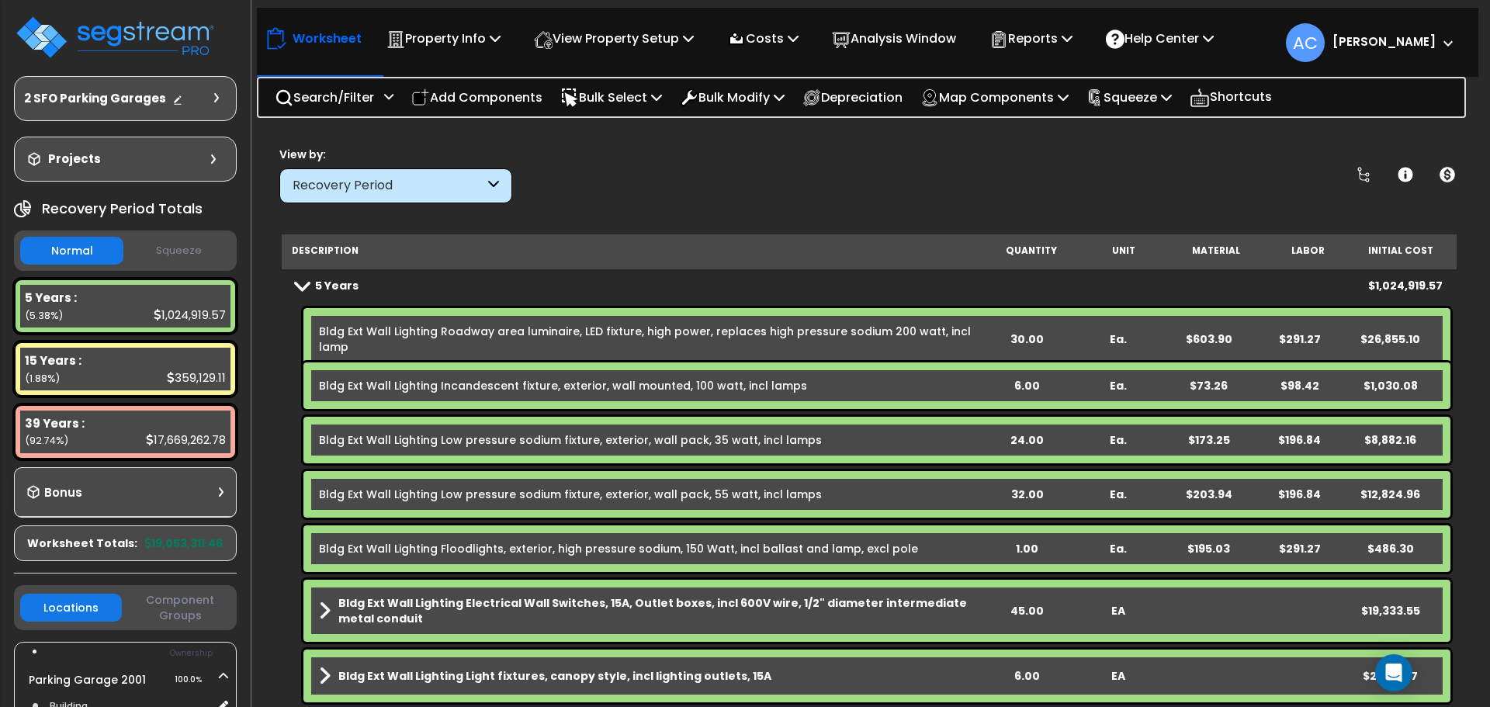
click at [459, 180] on div "Recovery Period" at bounding box center [389, 186] width 192 height 18
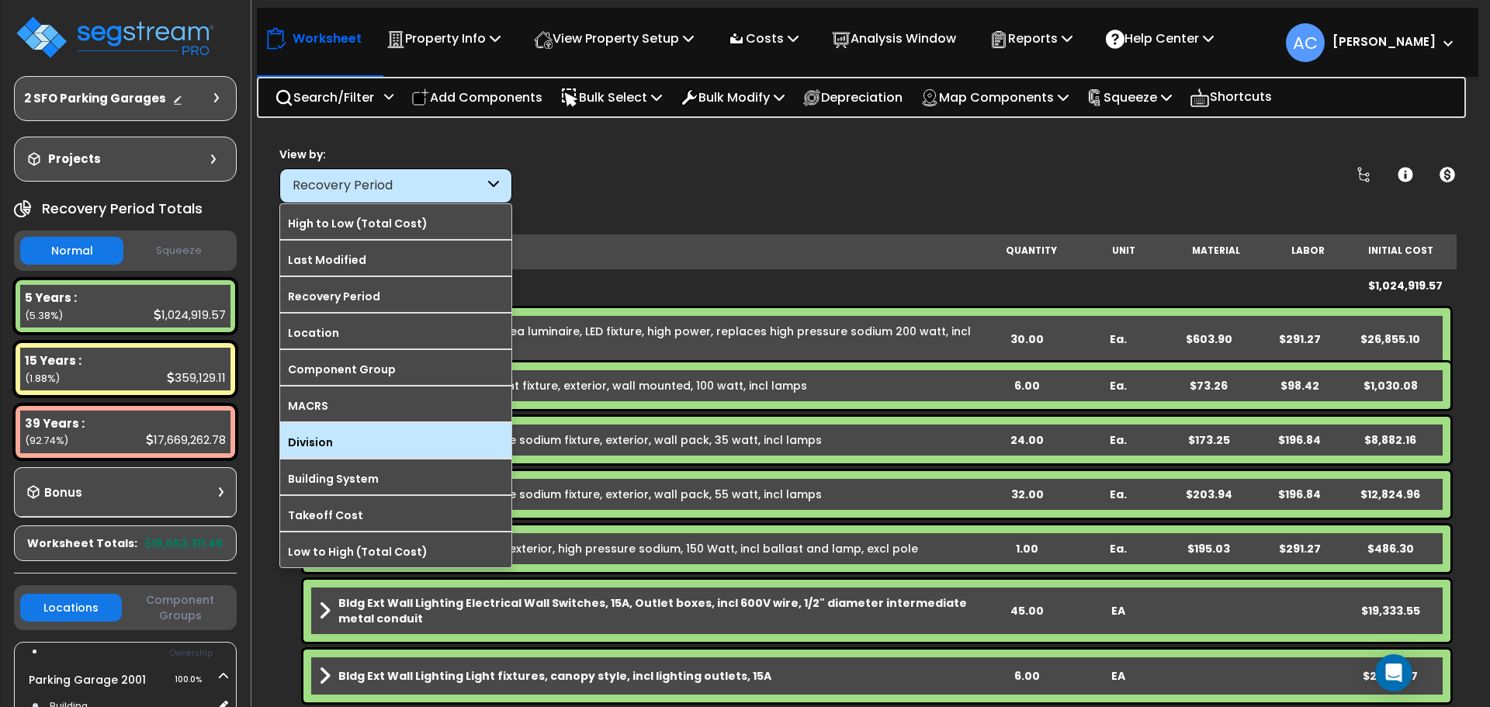
click at [438, 435] on label "Division" at bounding box center [395, 442] width 231 height 23
click at [0, 0] on input "Division" at bounding box center [0, 0] width 0 height 0
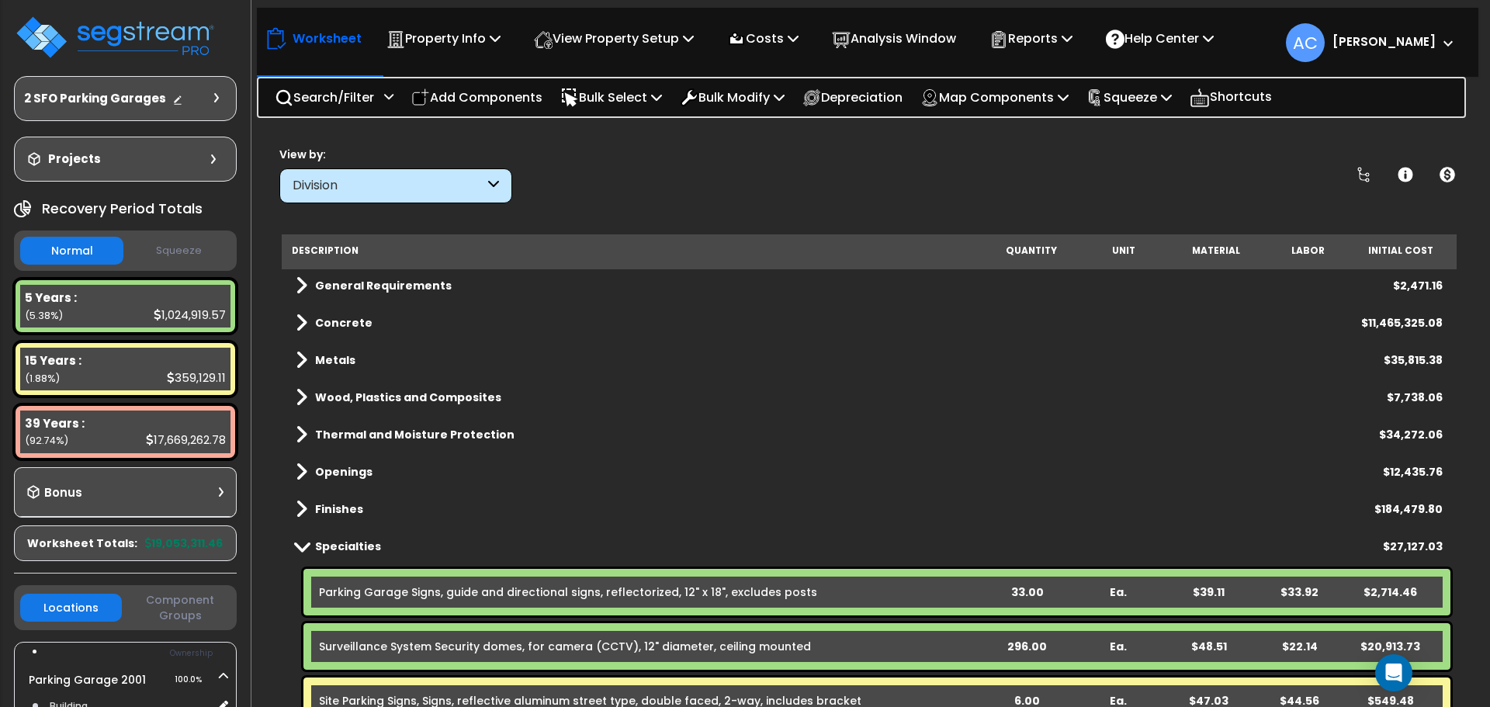
click at [301, 545] on span at bounding box center [302, 546] width 22 height 12
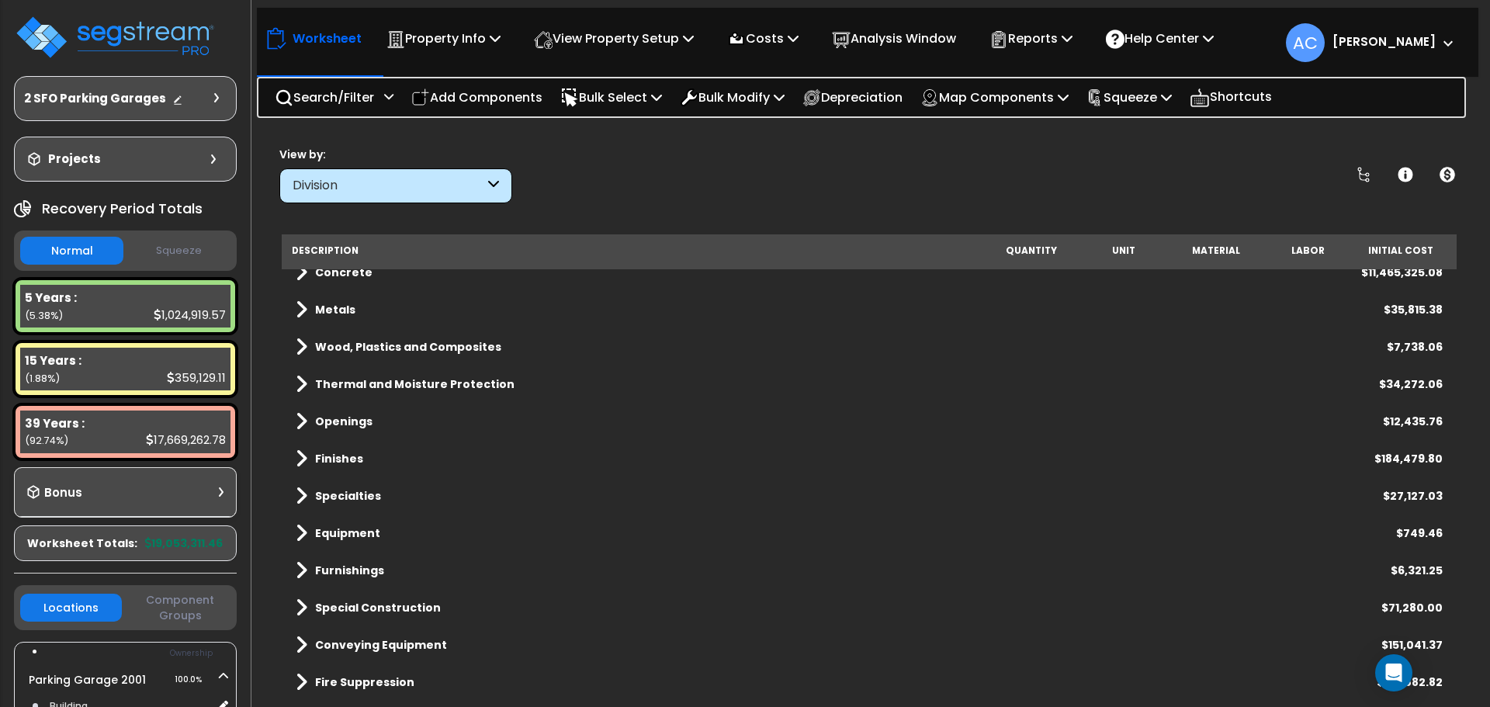
scroll to position [78, 0]
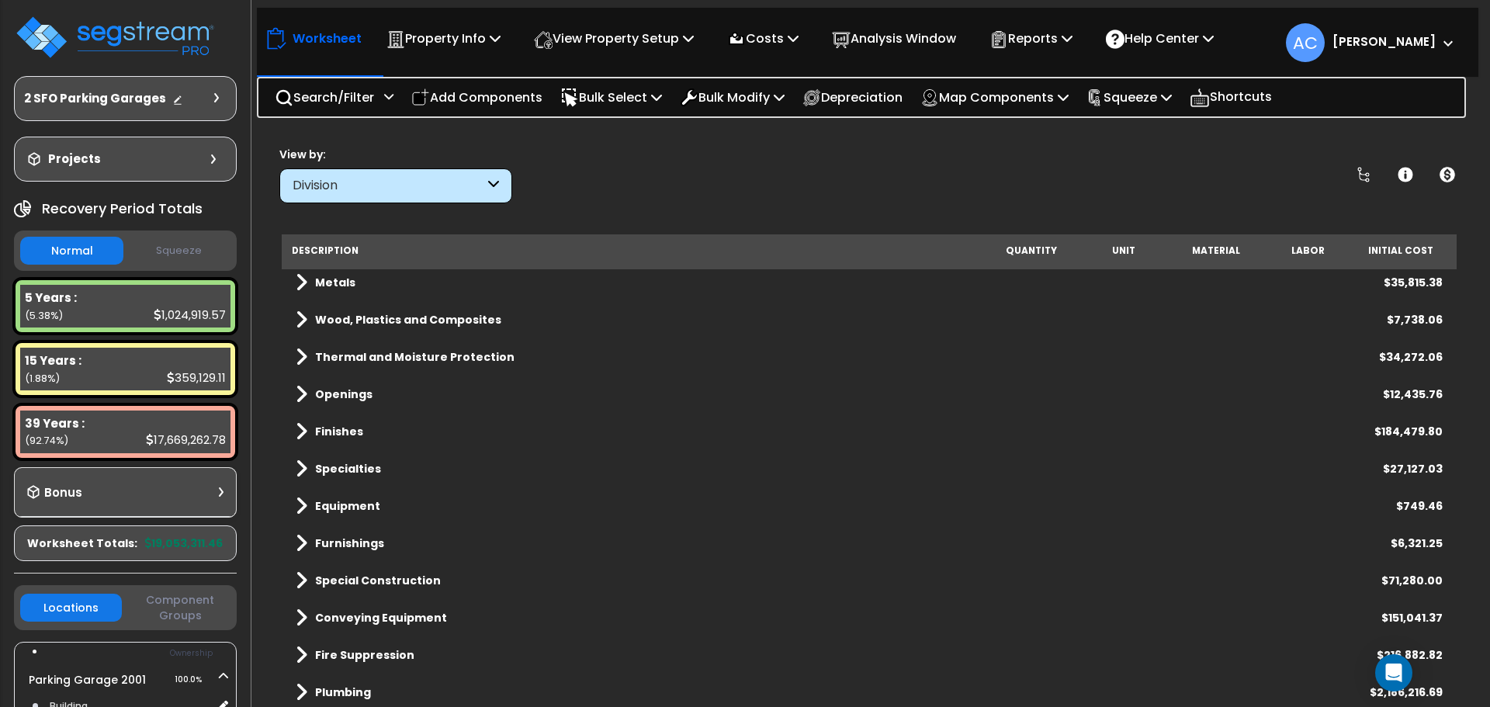
click at [295, 474] on div "Specialties $27,127.03" at bounding box center [869, 468] width 1162 height 37
click at [296, 469] on span at bounding box center [302, 469] width 12 height 22
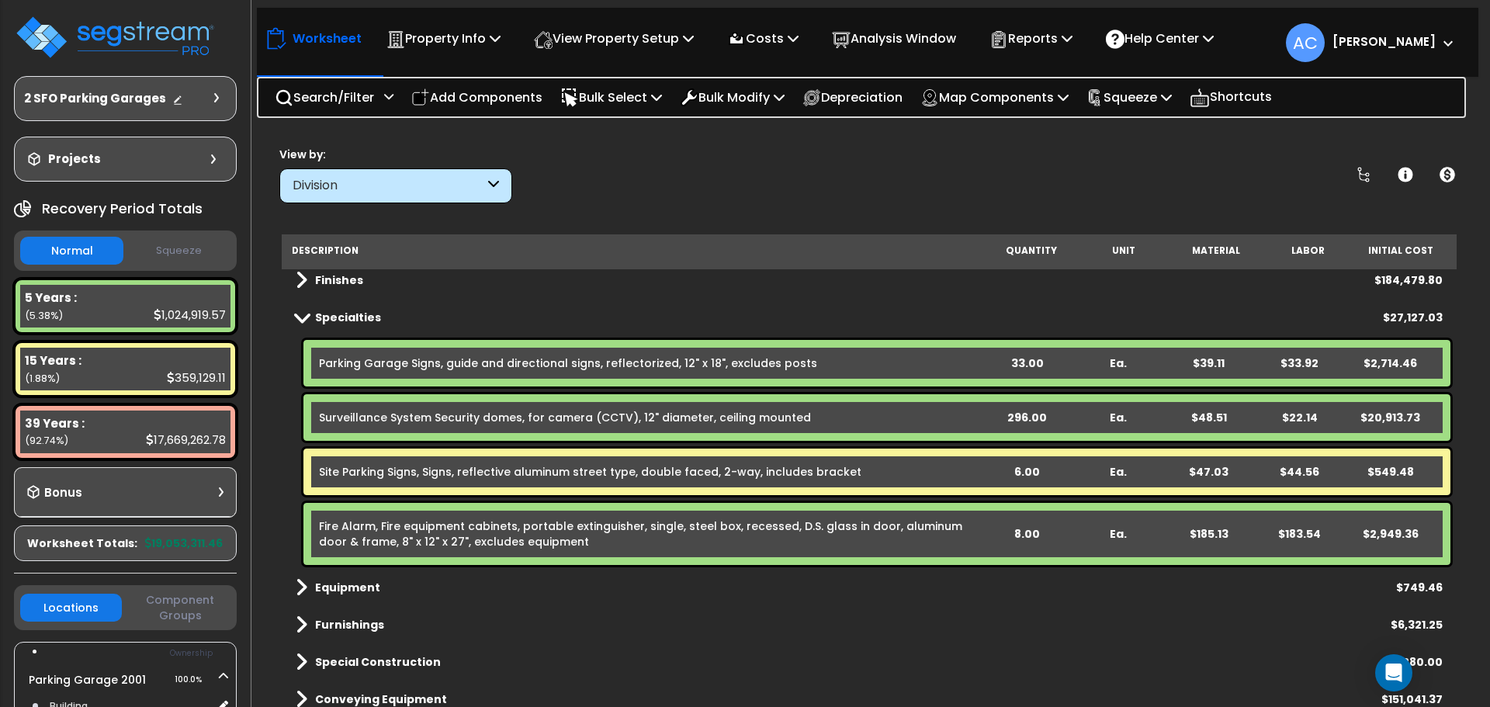
scroll to position [233, 0]
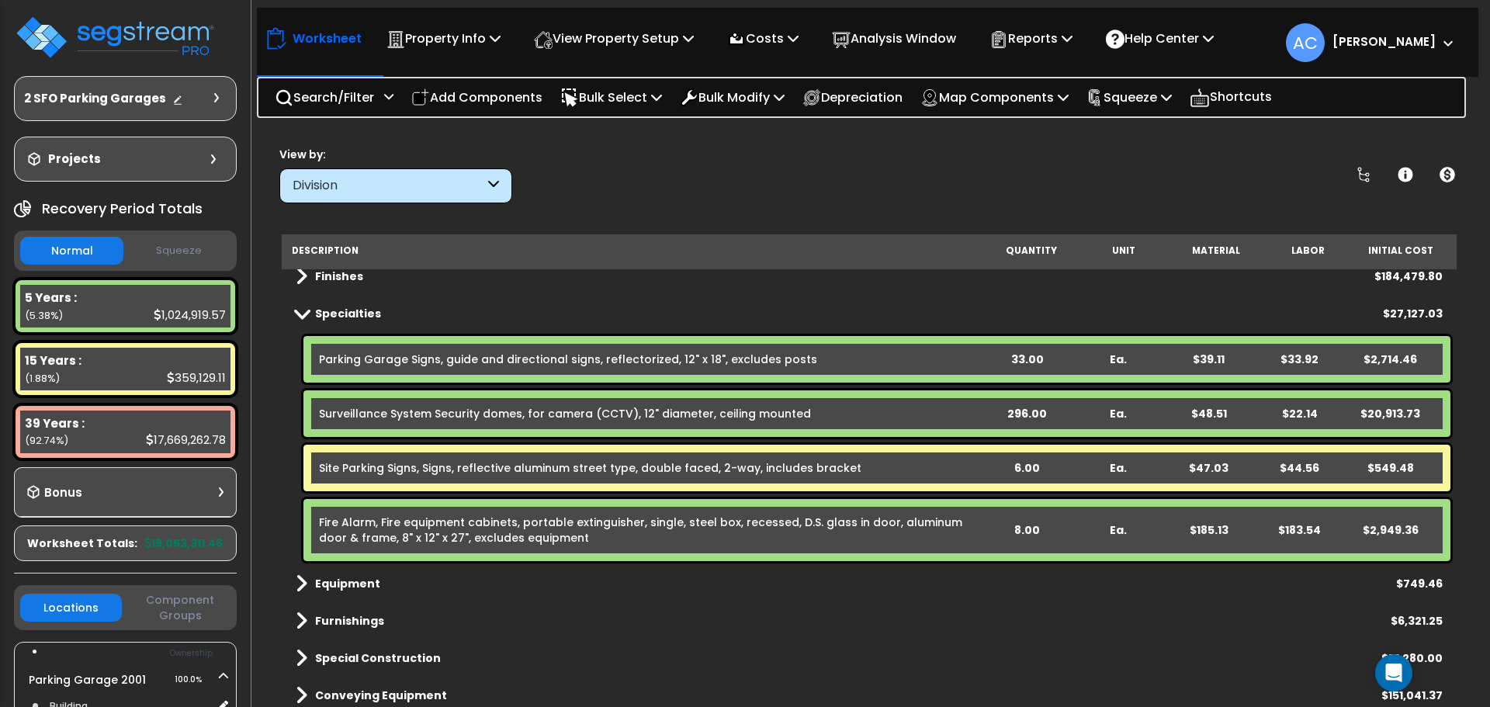
click at [1032, 532] on div "8.00" at bounding box center [1026, 530] width 89 height 16
click at [1028, 467] on div "6.00" at bounding box center [1026, 468] width 89 height 16
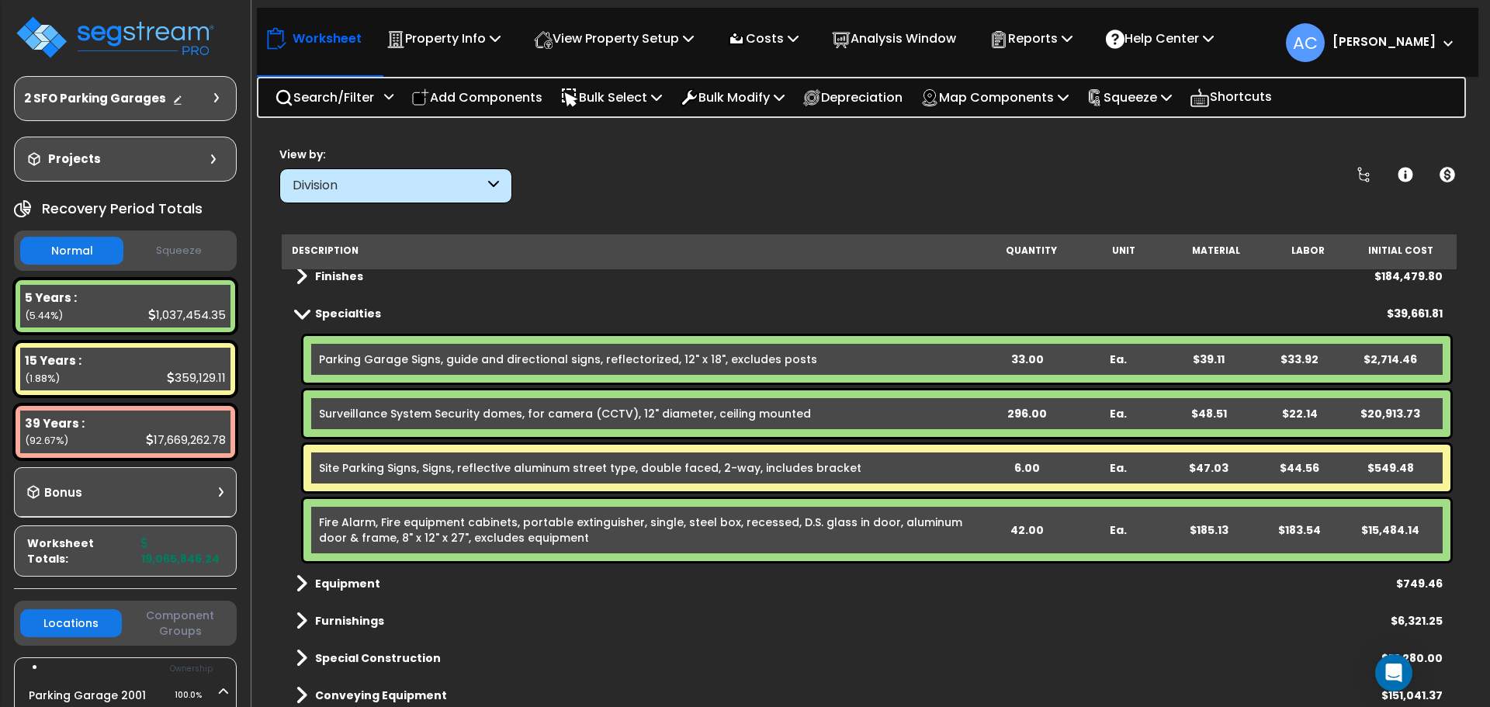
click at [1031, 357] on div "33.00" at bounding box center [1026, 360] width 89 height 16
click at [995, 608] on div "Furnishings $6,321.25" at bounding box center [869, 620] width 1162 height 37
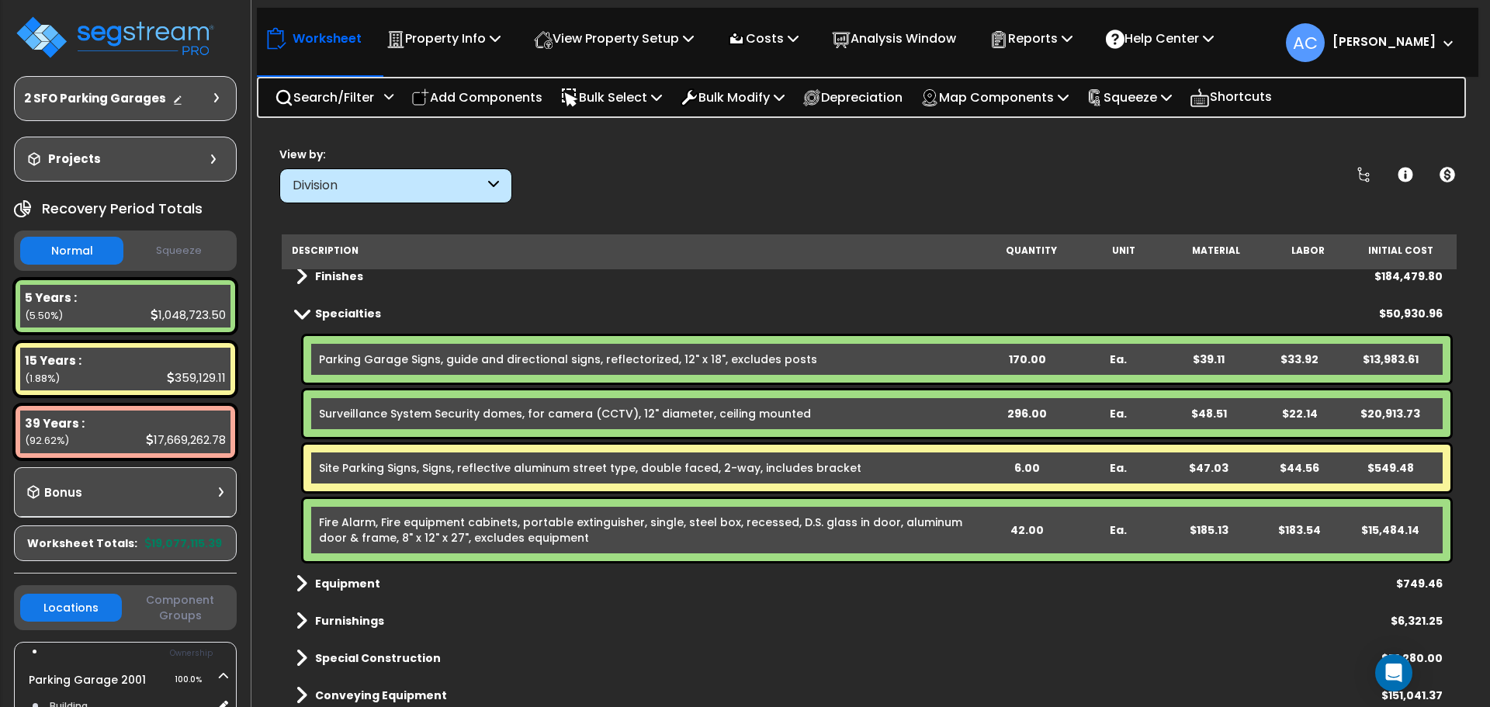
click at [296, 285] on span at bounding box center [302, 276] width 12 height 22
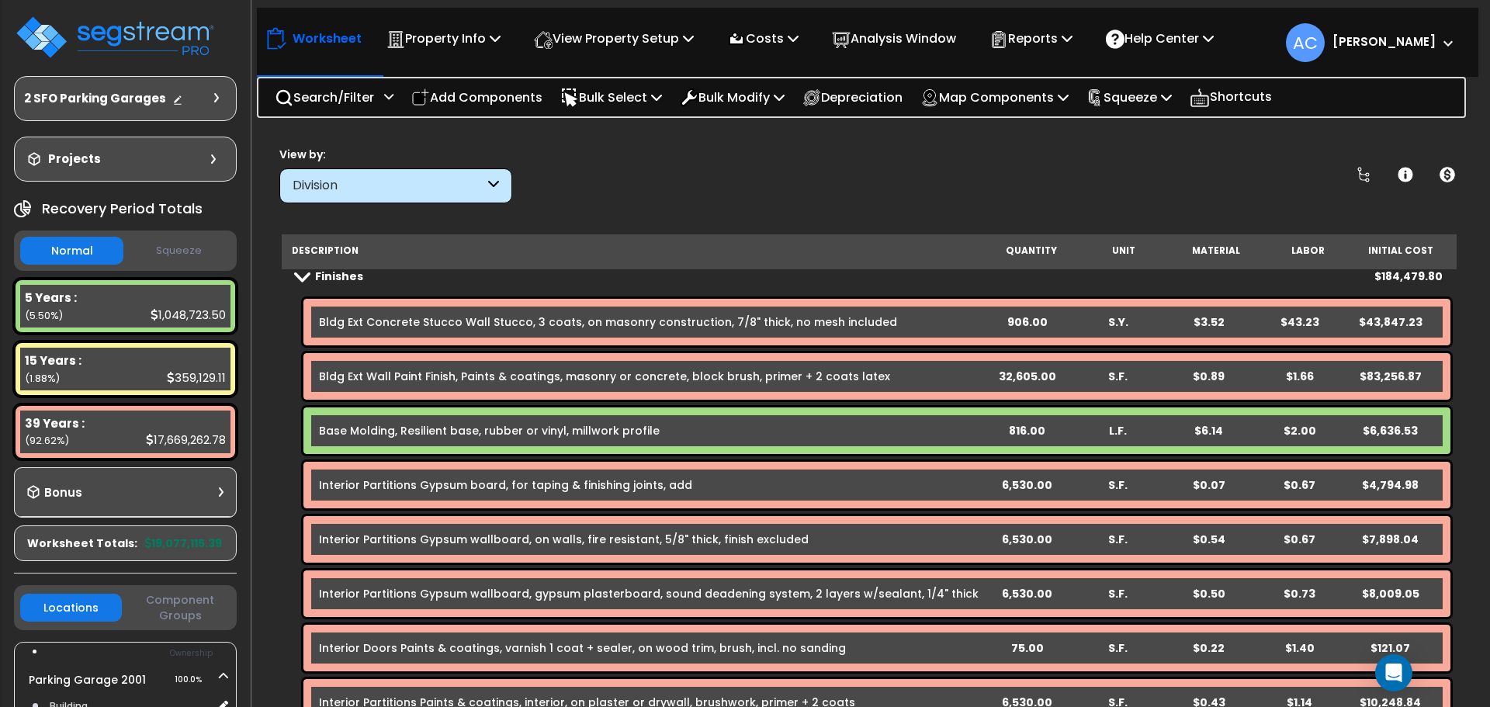
click at [299, 275] on span at bounding box center [302, 276] width 22 height 12
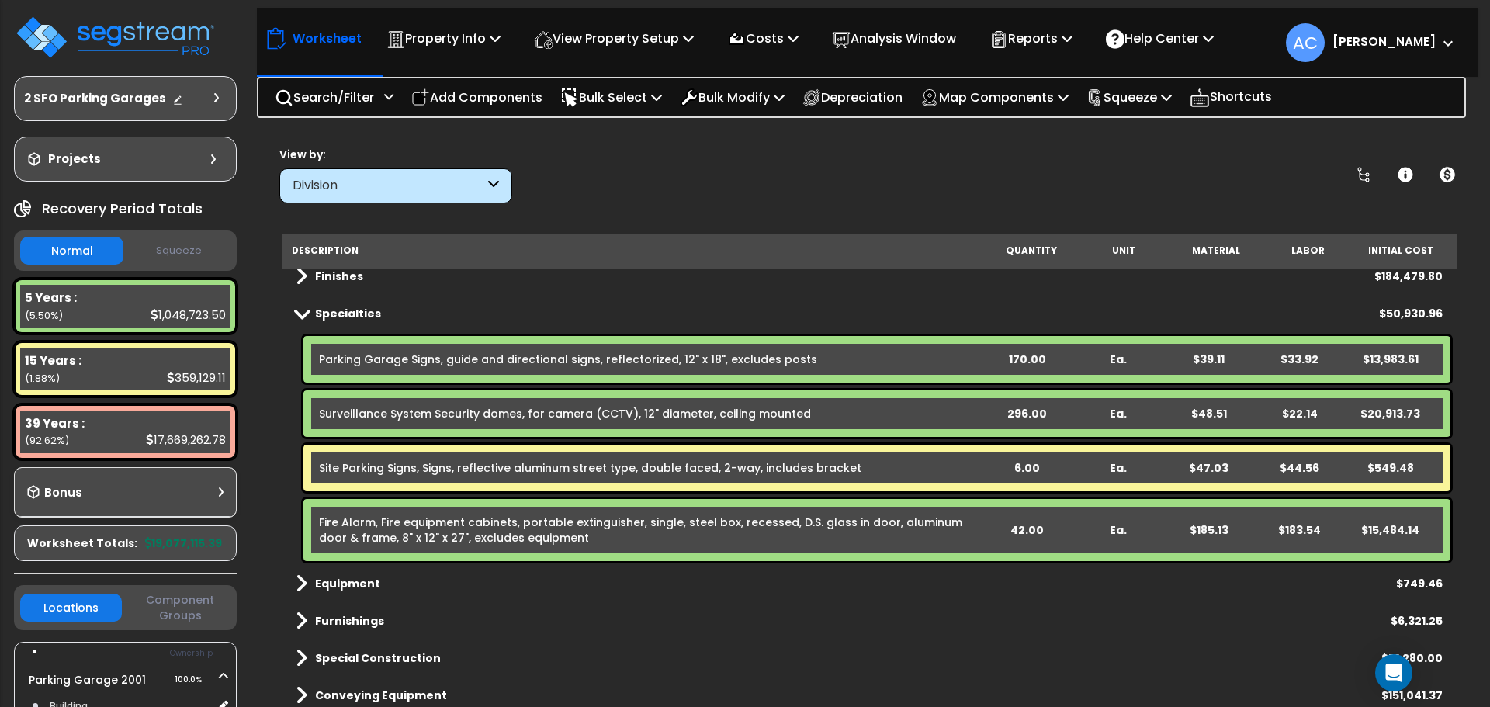
click at [300, 587] on span at bounding box center [302, 584] width 12 height 22
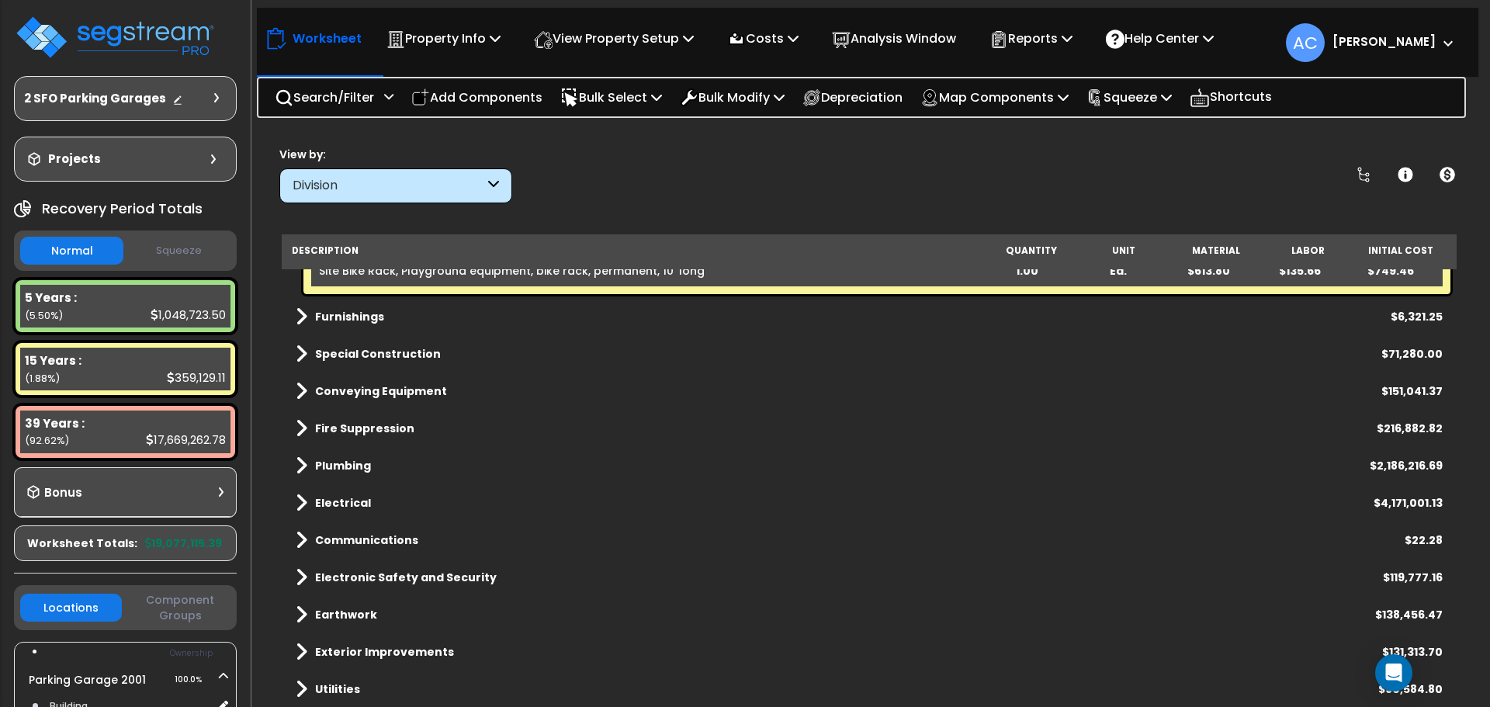
scroll to position [68, 0]
click at [304, 501] on span at bounding box center [302, 503] width 12 height 22
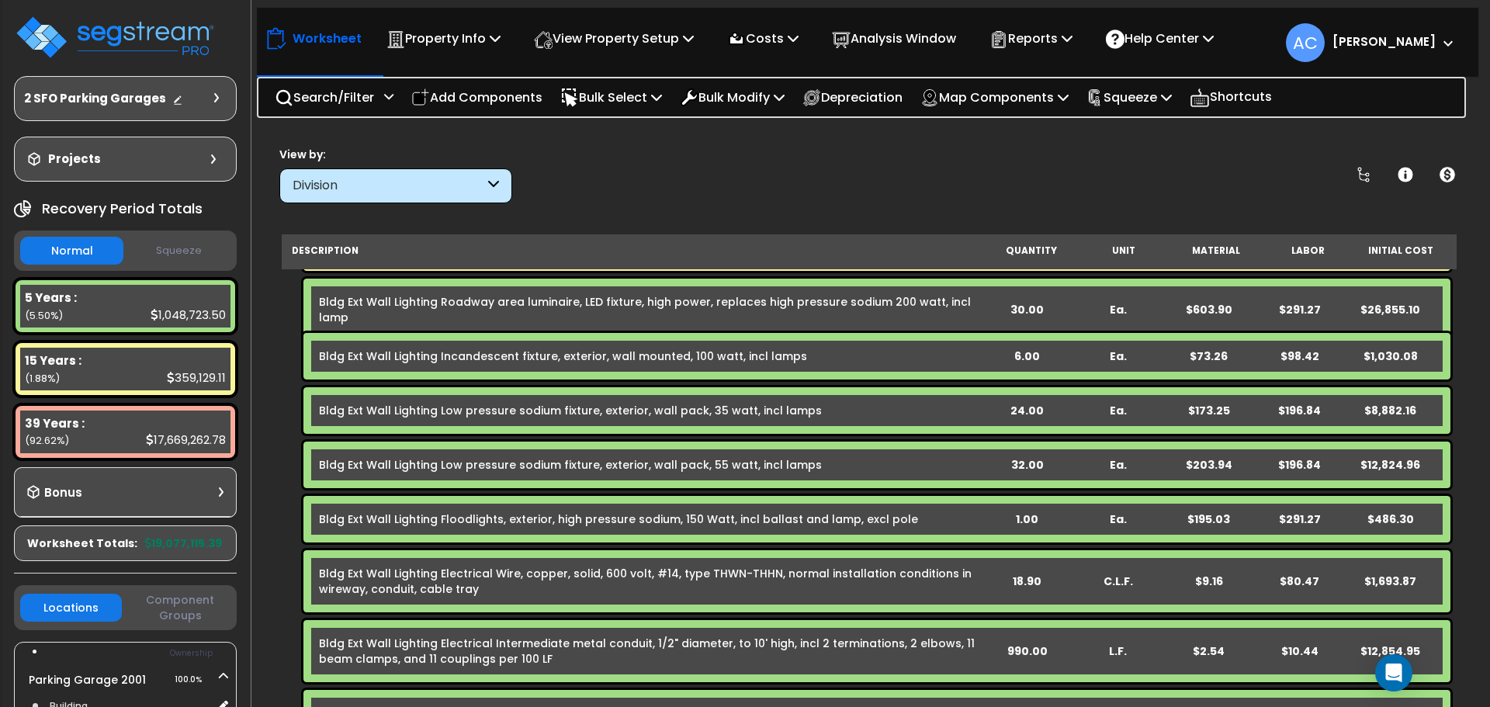
scroll to position [979, 0]
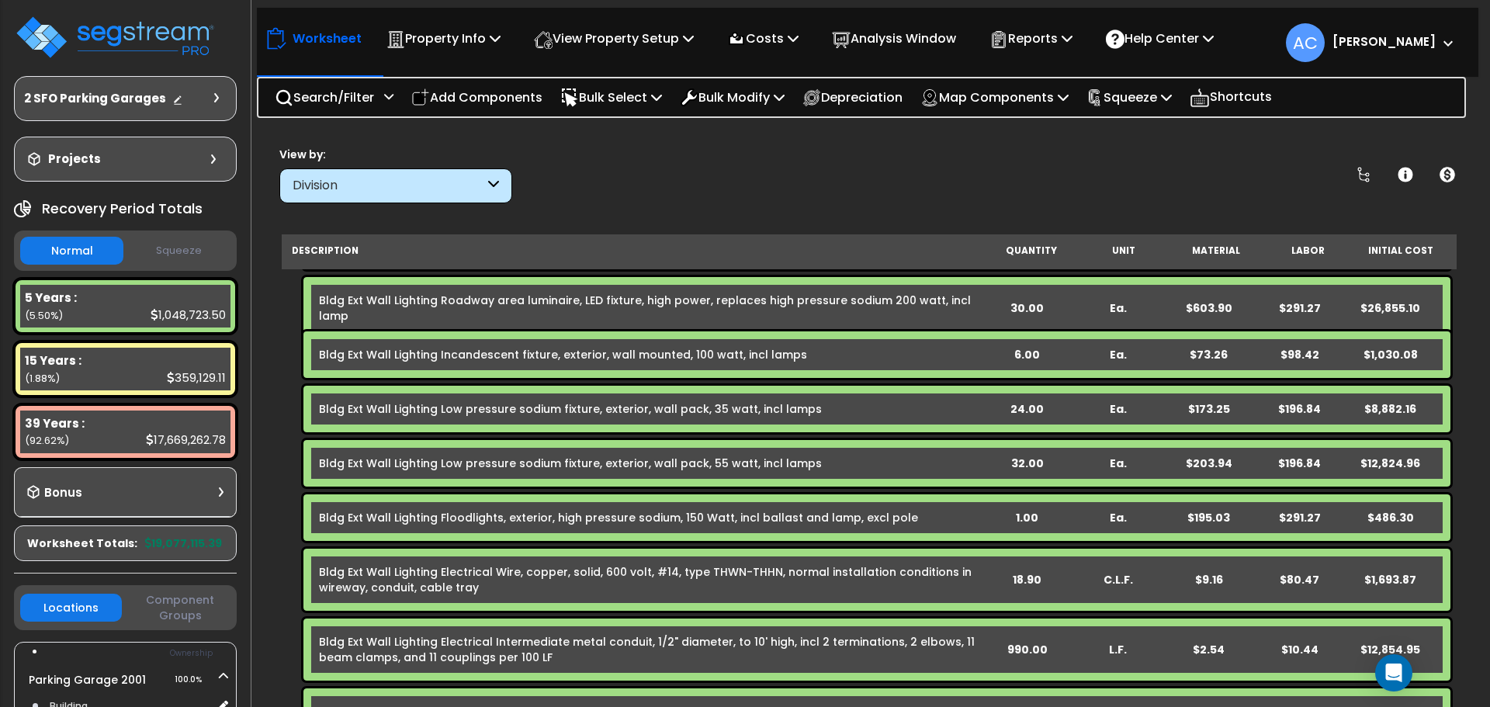
click at [1024, 353] on div "6.00" at bounding box center [1026, 355] width 89 height 16
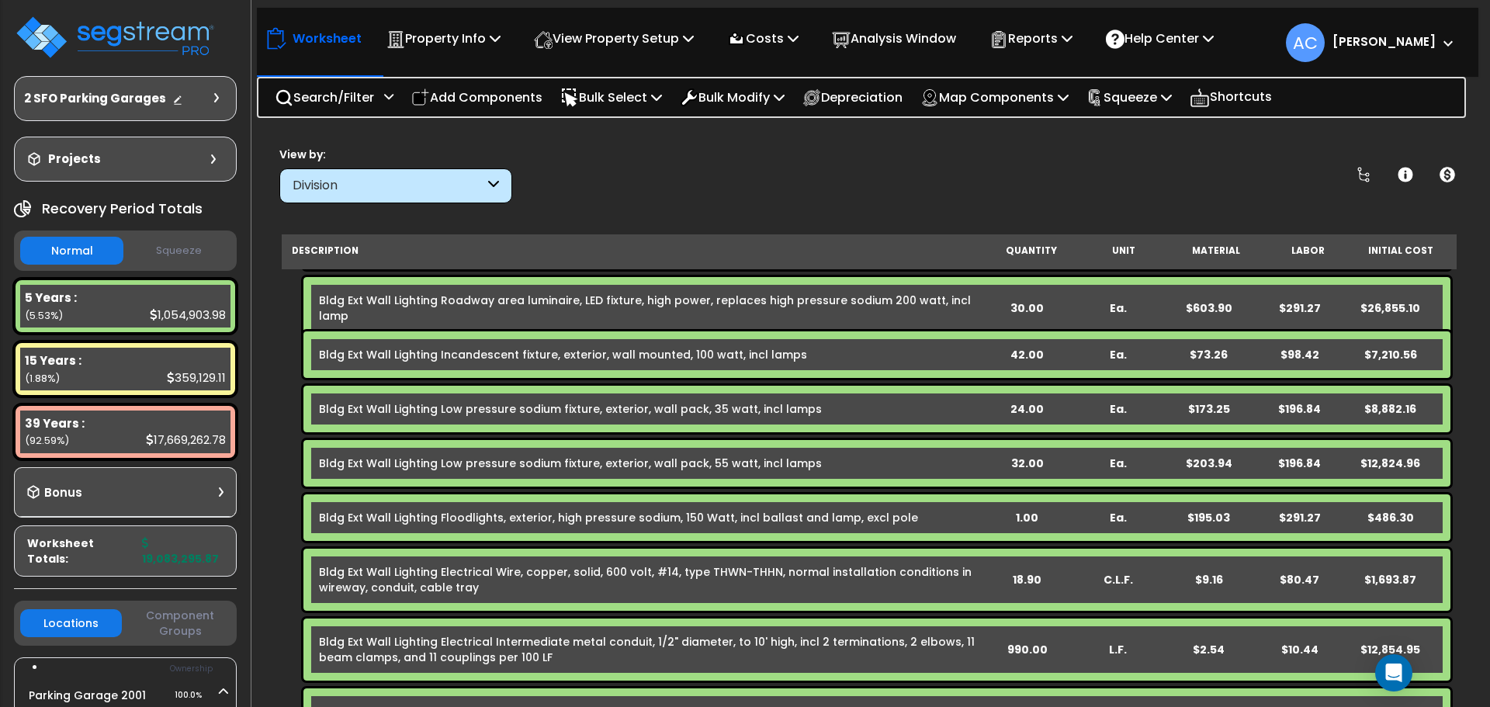
scroll to position [902, 0]
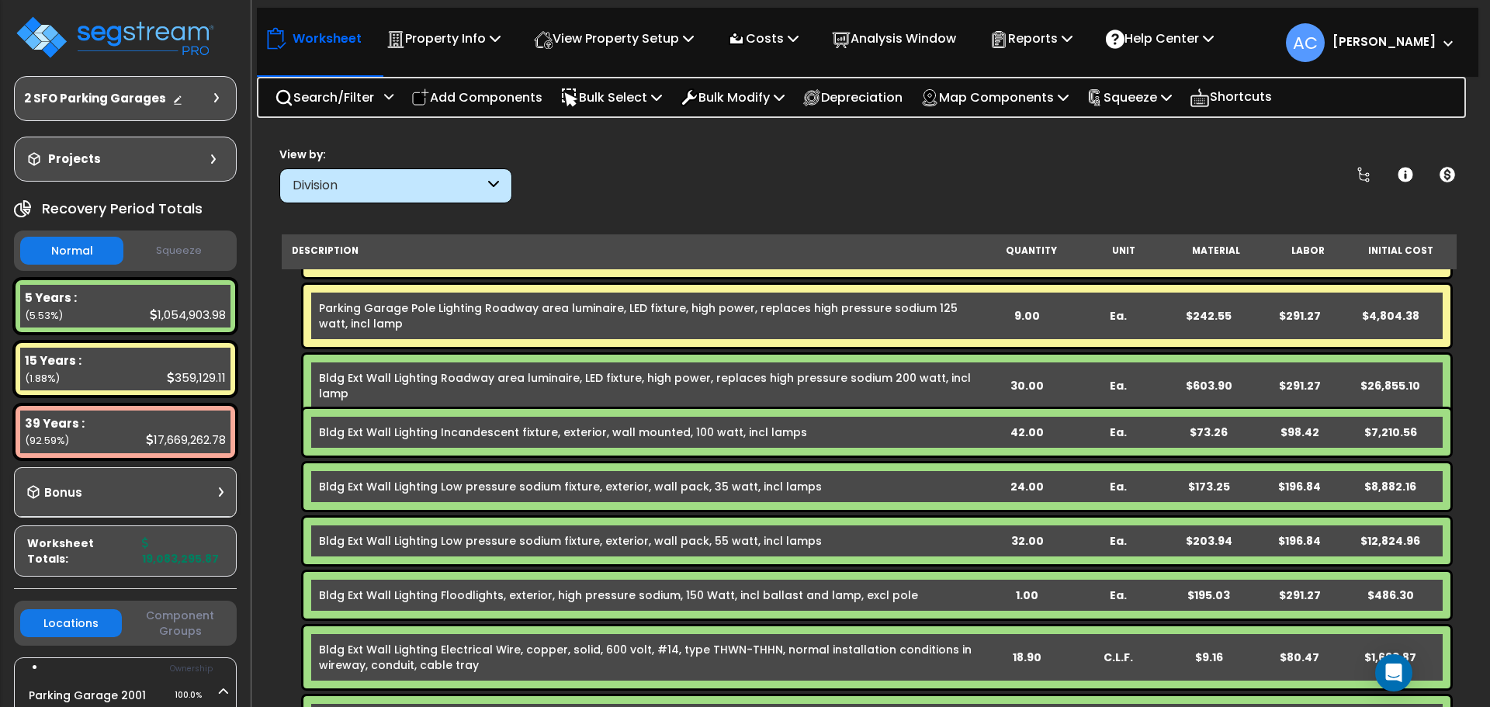
click at [1027, 379] on div "30.00" at bounding box center [1026, 386] width 89 height 16
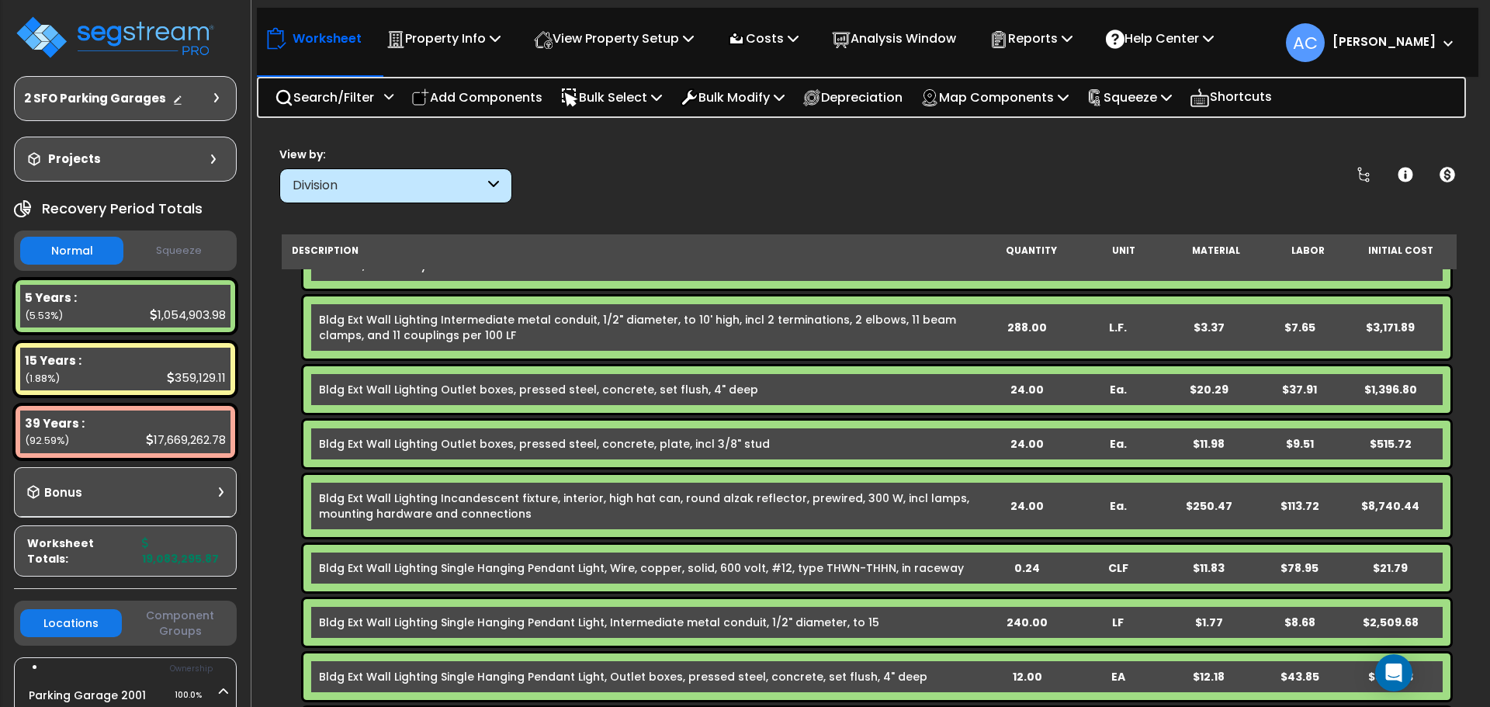
scroll to position [1988, 0]
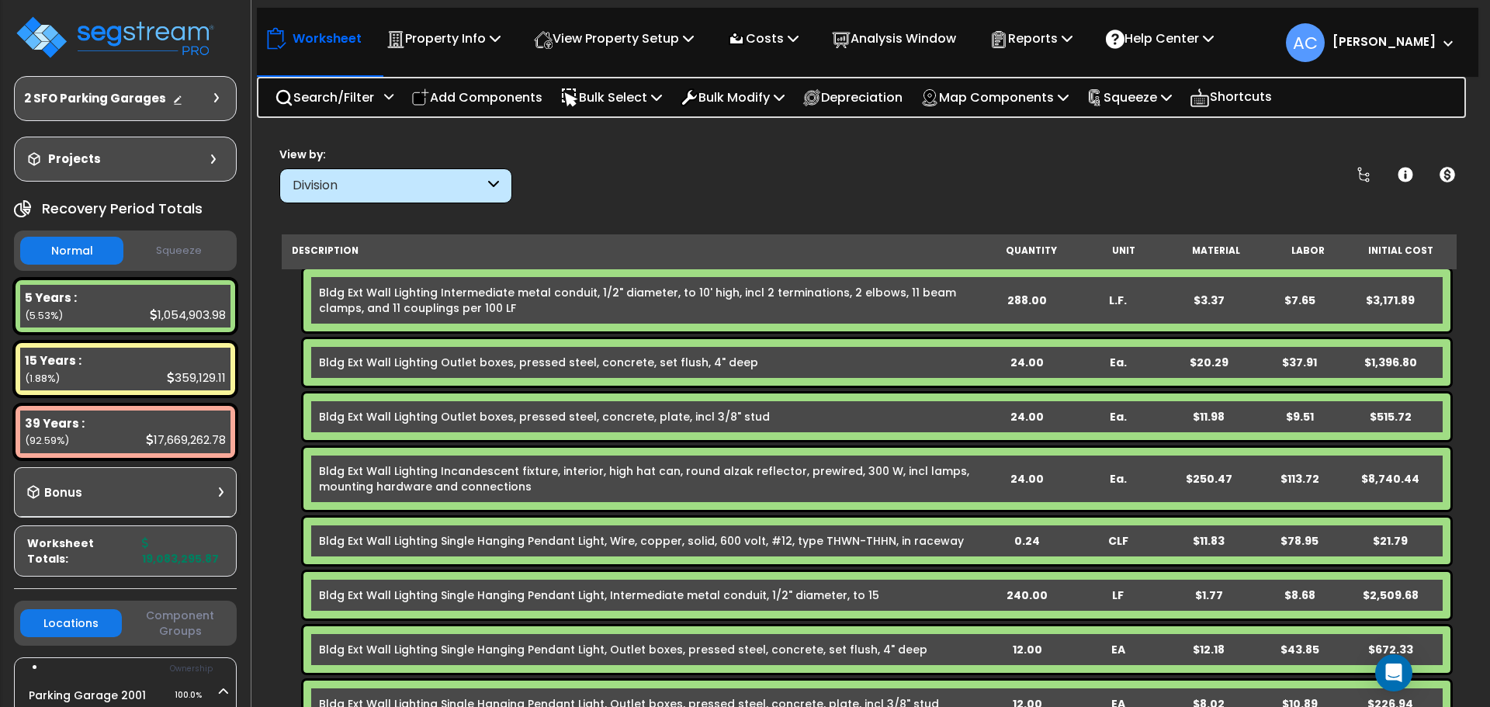
click at [1027, 478] on div "24.00" at bounding box center [1026, 479] width 89 height 16
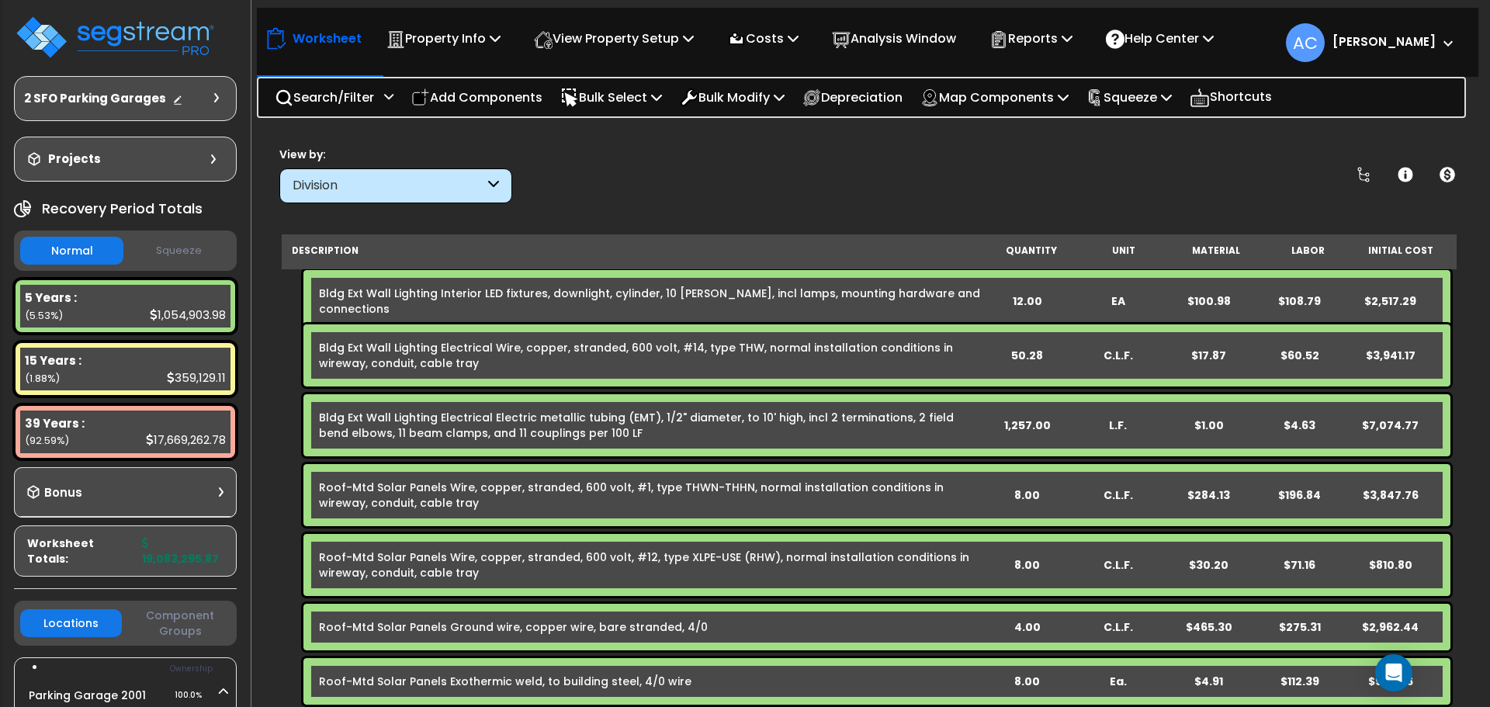
scroll to position [2454, 0]
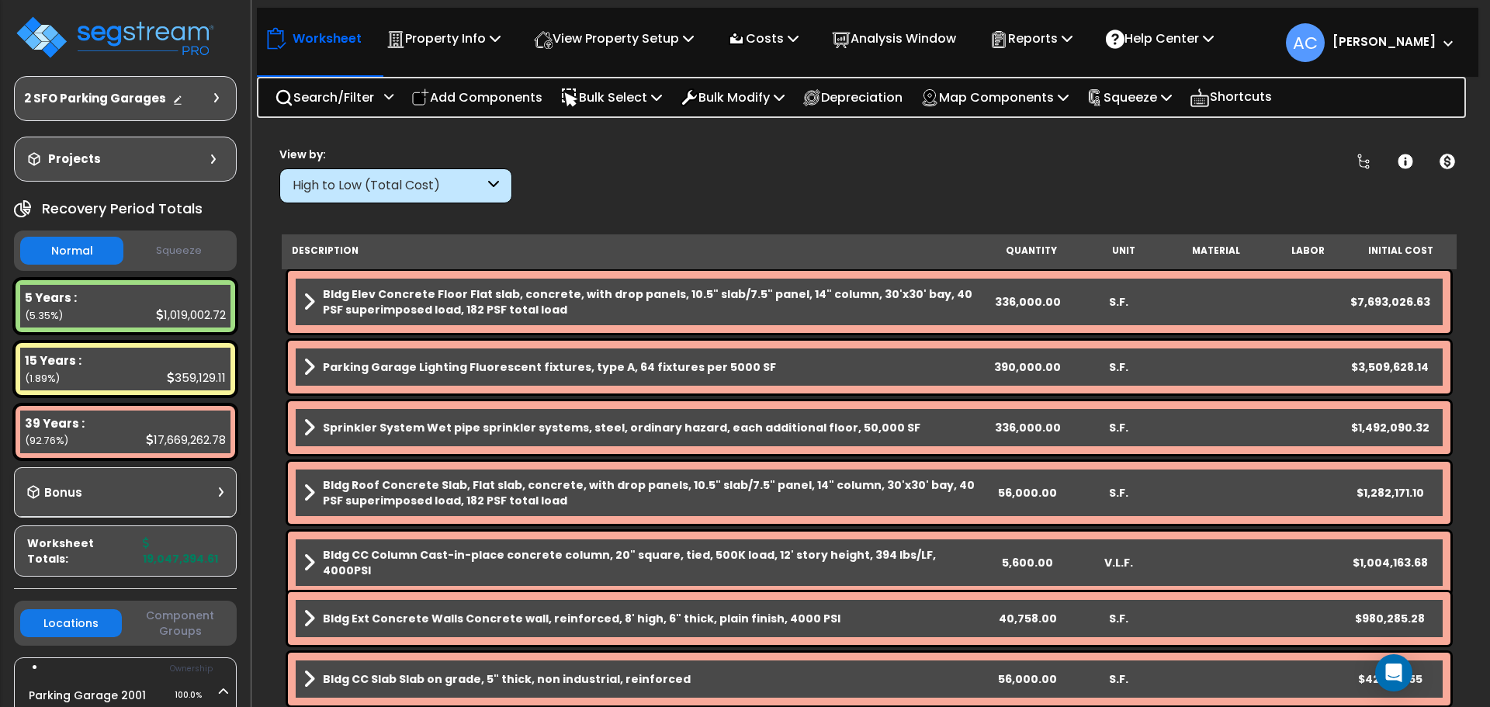
click at [376, 183] on div "High to Low (Total Cost)" at bounding box center [389, 186] width 192 height 18
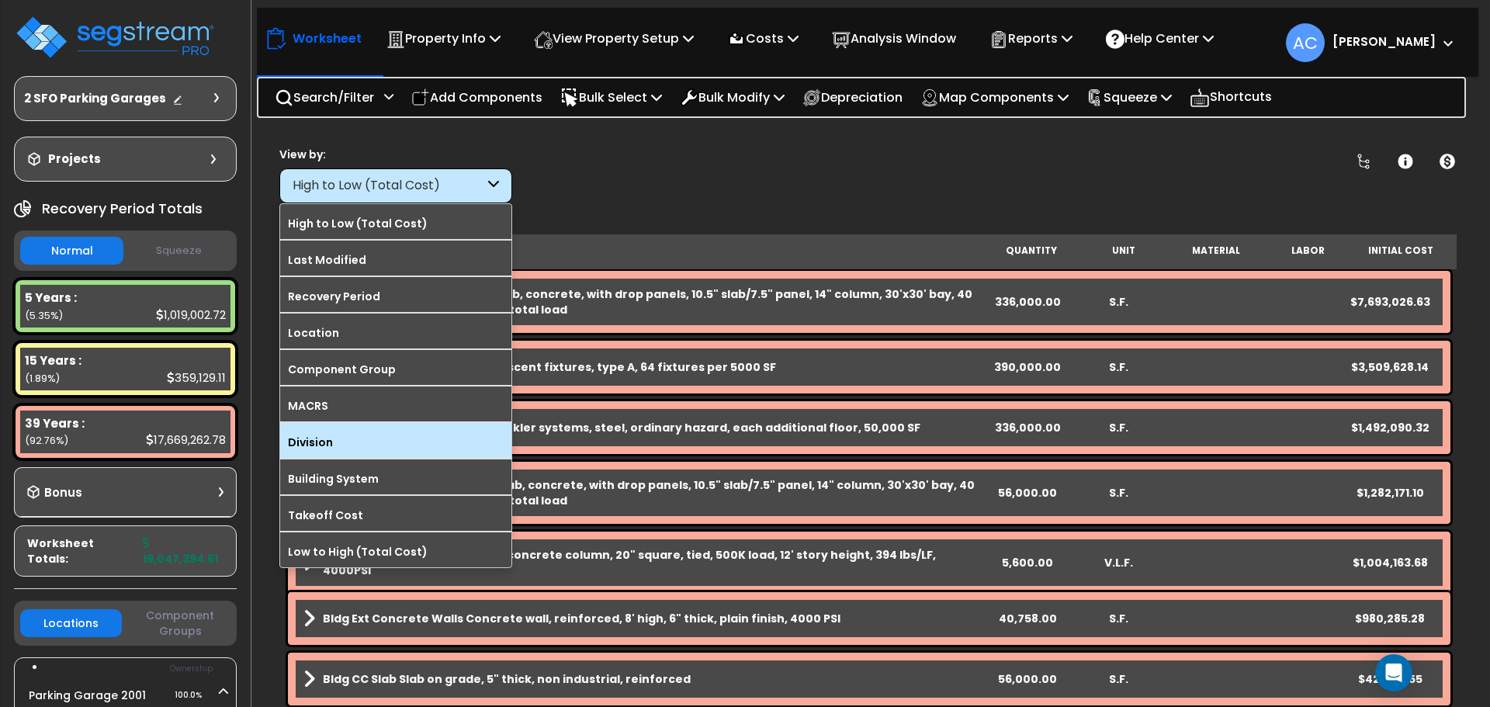
click at [369, 445] on label "Division" at bounding box center [395, 442] width 231 height 23
click at [0, 0] on input "Division" at bounding box center [0, 0] width 0 height 0
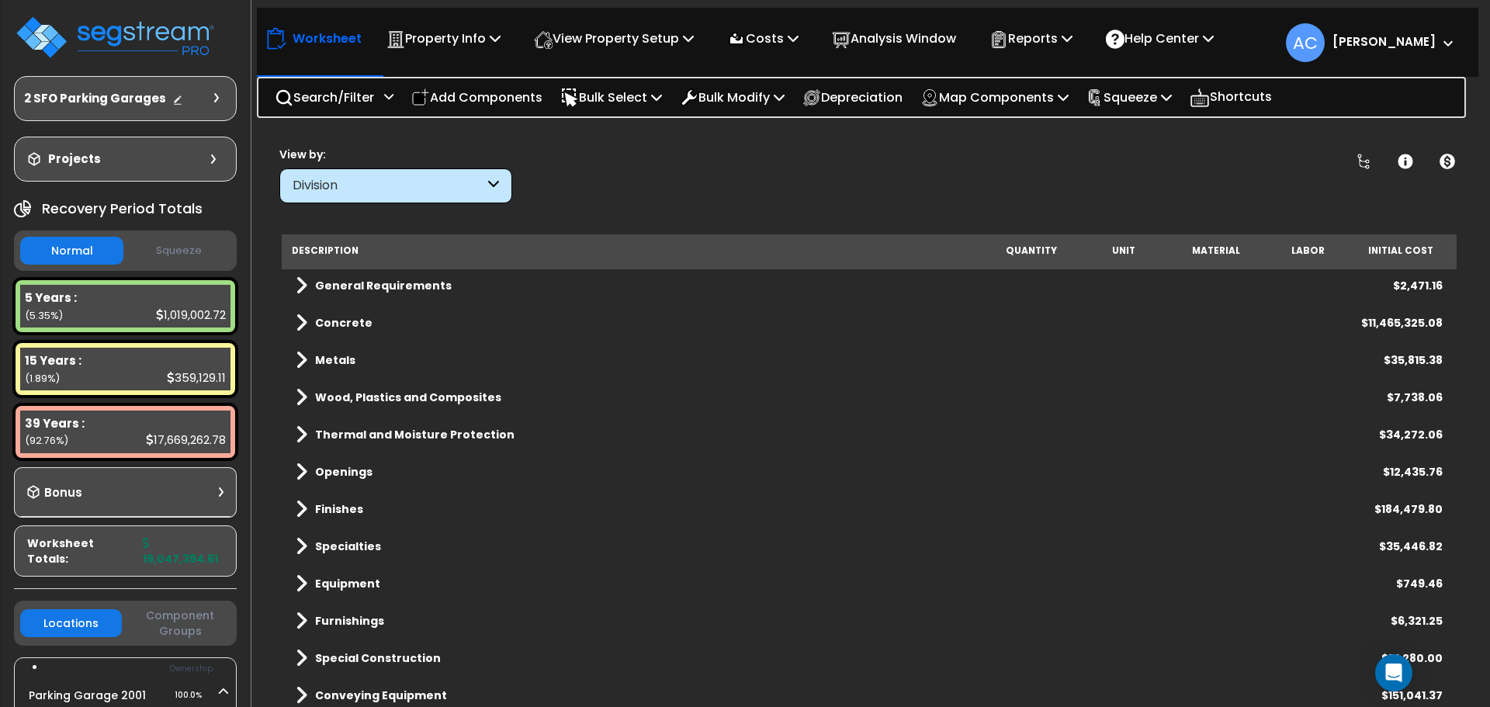
click at [297, 587] on span at bounding box center [302, 584] width 12 height 22
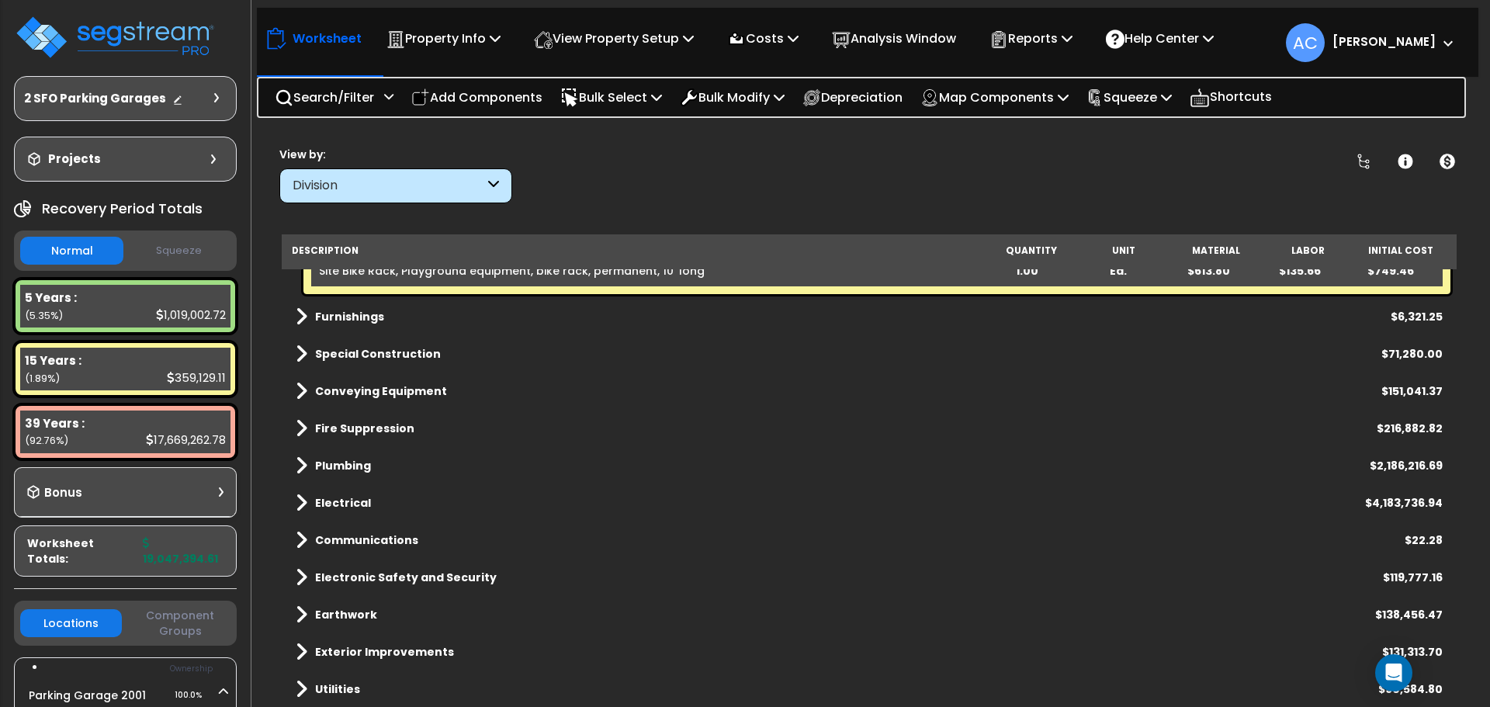
scroll to position [68, 0]
click at [299, 660] on span at bounding box center [302, 652] width 12 height 22
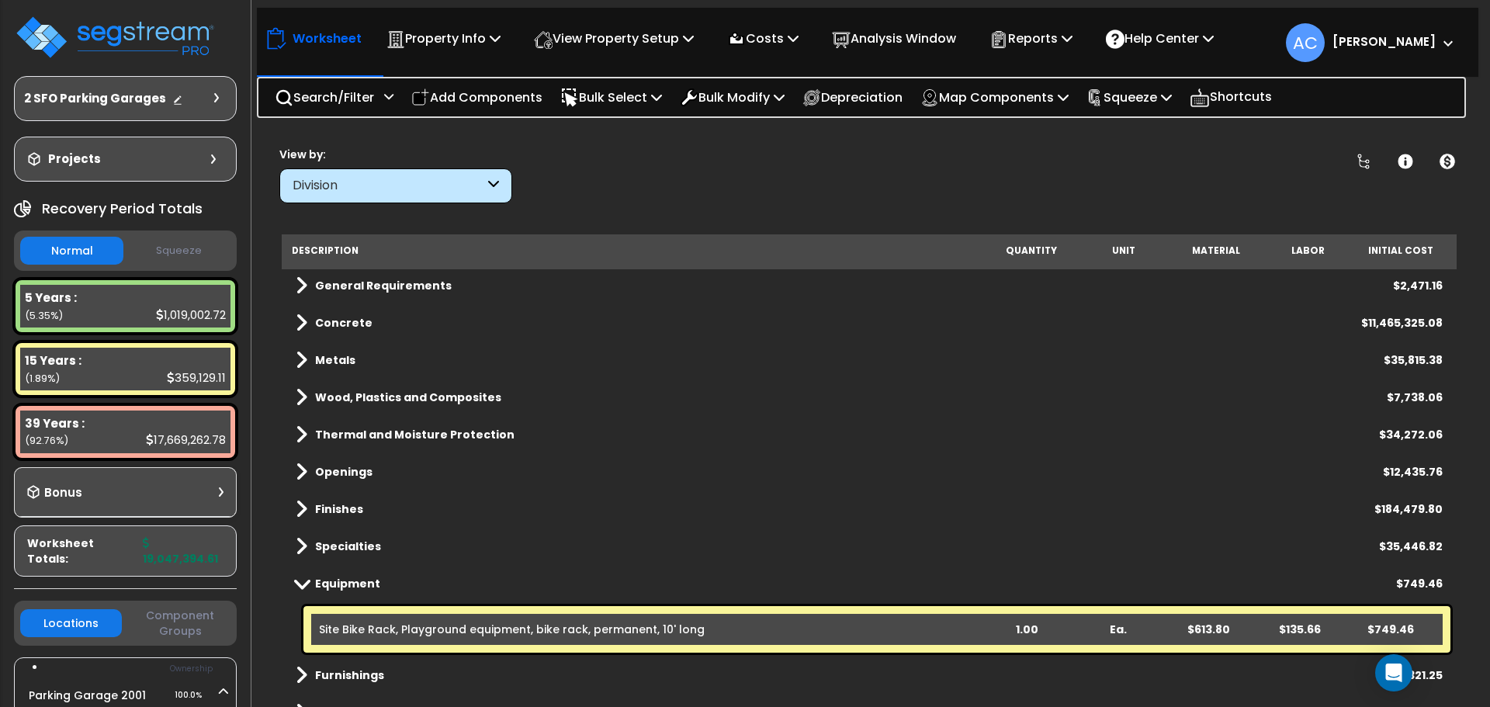
scroll to position [0, 0]
click at [296, 431] on span at bounding box center [302, 435] width 12 height 22
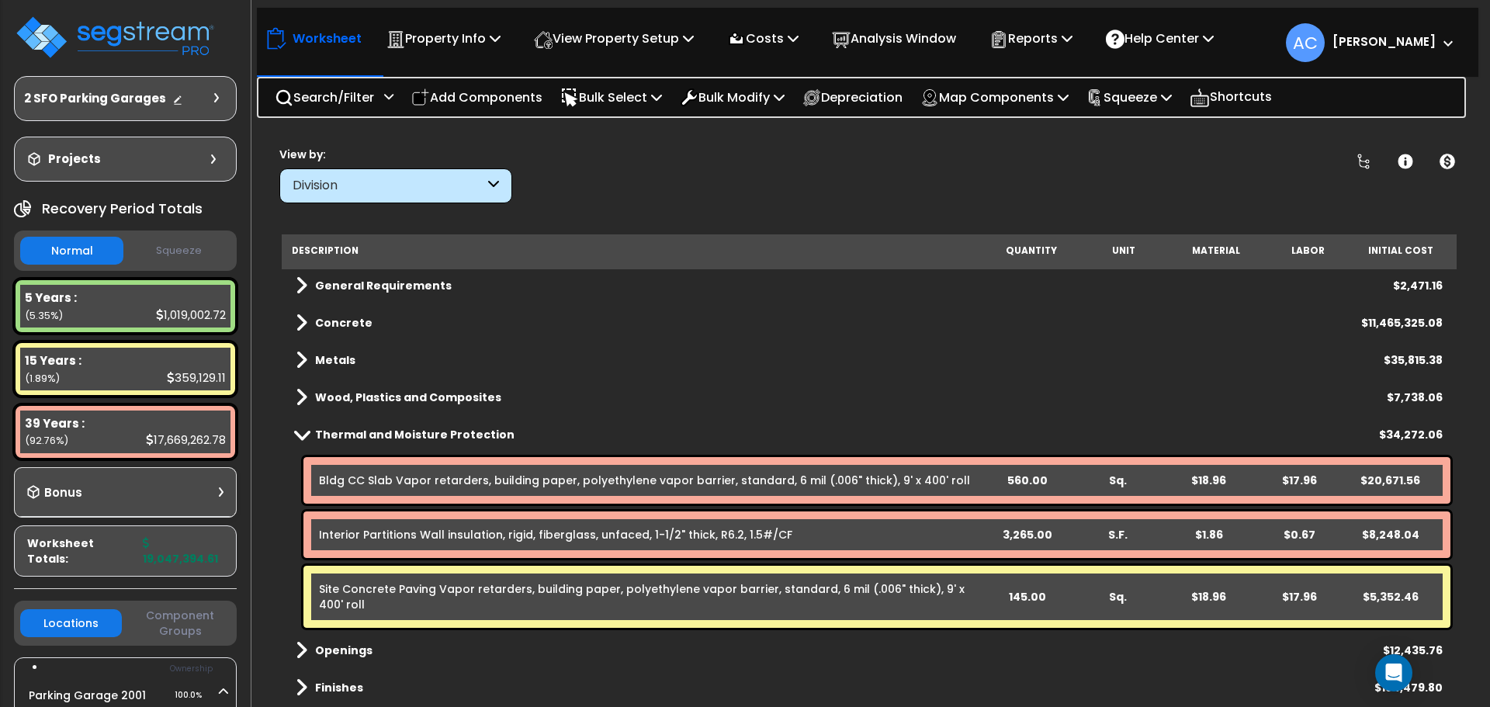
click at [310, 384] on div "Wood, Plastics and Composites $7,738.06" at bounding box center [869, 397] width 1162 height 37
click at [296, 397] on span at bounding box center [302, 397] width 12 height 22
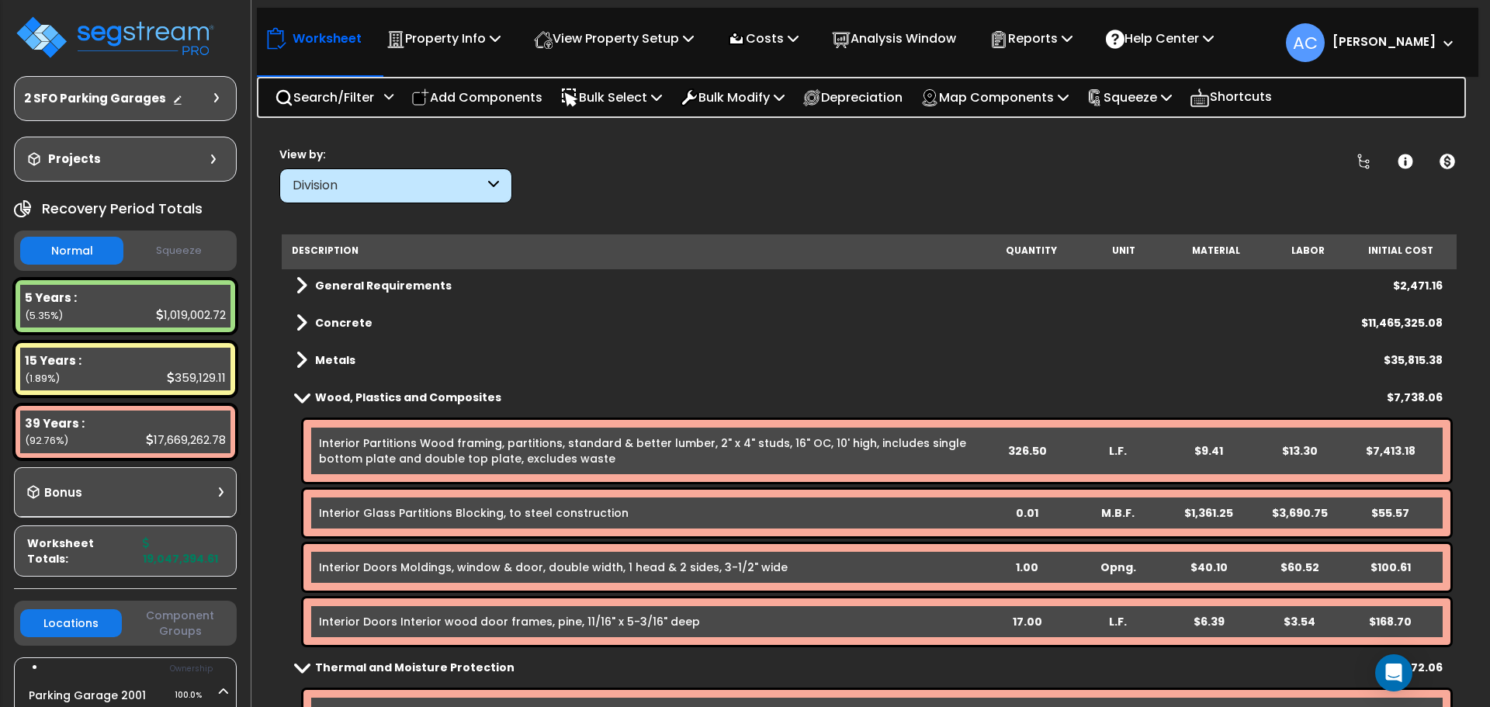
click at [397, 193] on div "Division" at bounding box center [389, 186] width 192 height 18
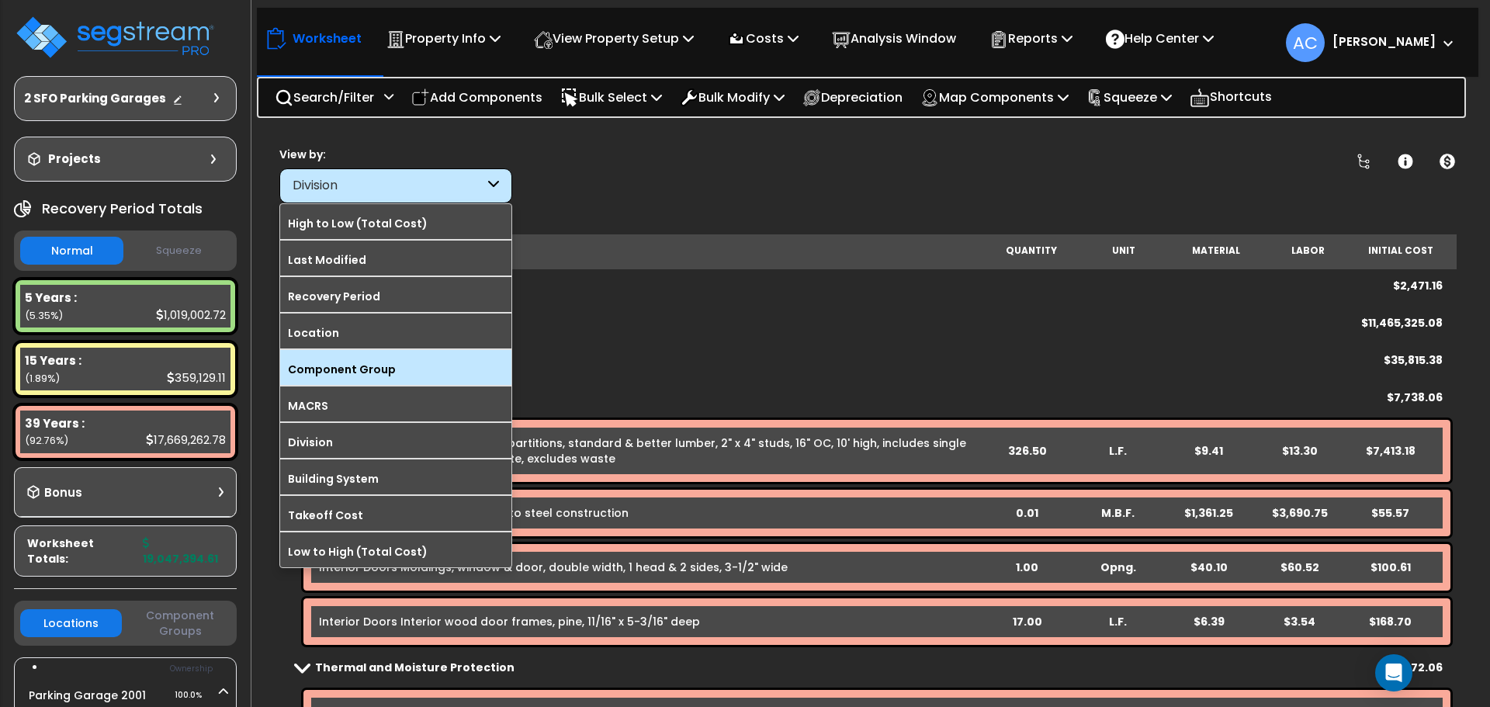
click at [366, 373] on label "Component Group" at bounding box center [395, 369] width 231 height 23
click at [0, 0] on input "Component Group" at bounding box center [0, 0] width 0 height 0
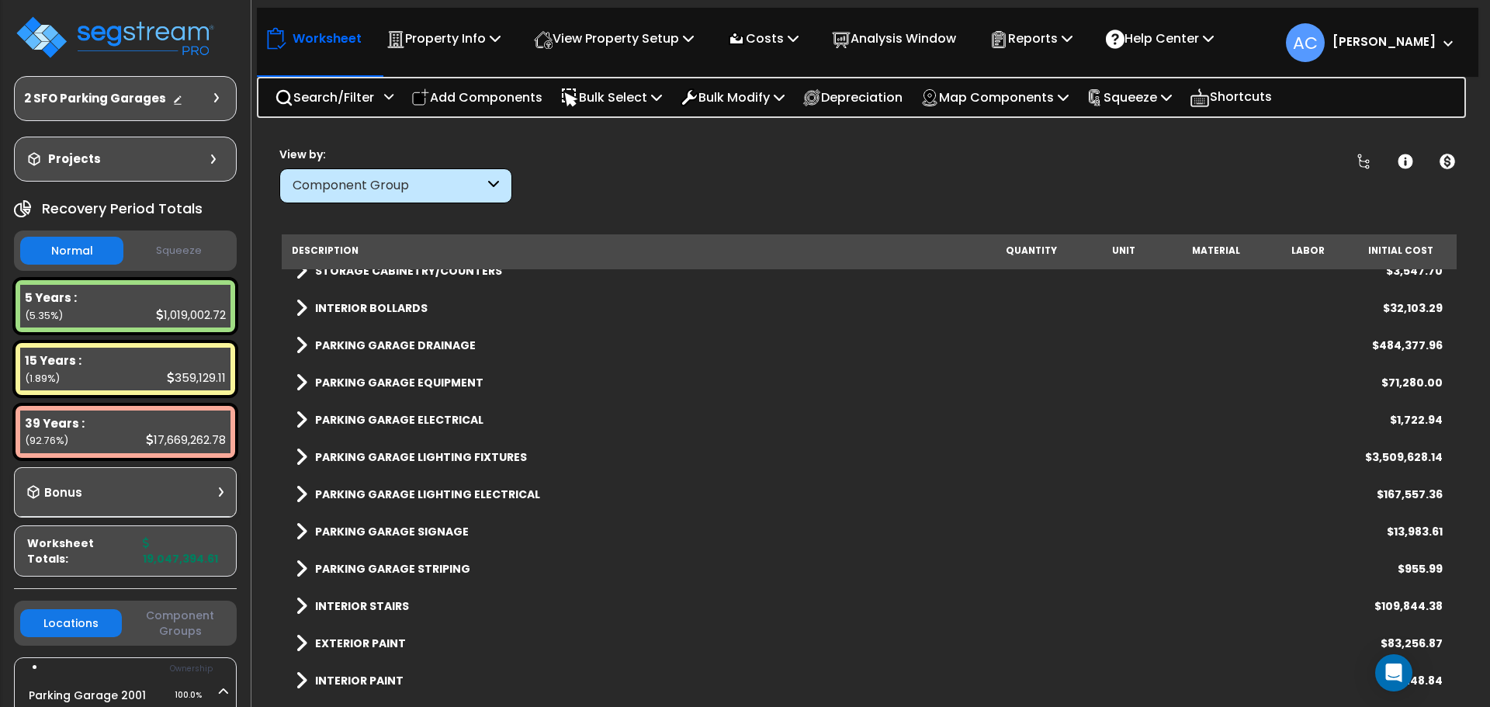
scroll to position [621, 0]
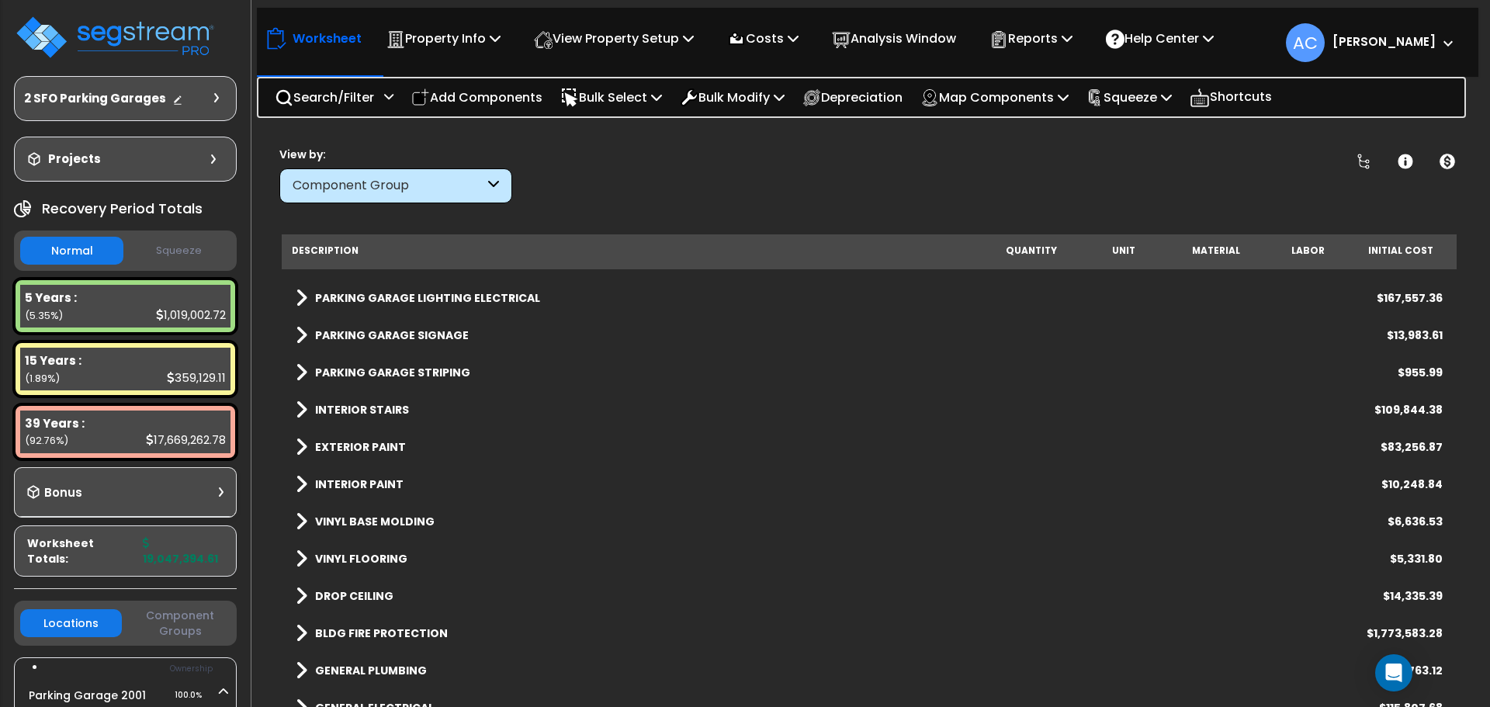
click at [296, 371] on span at bounding box center [302, 373] width 12 height 22
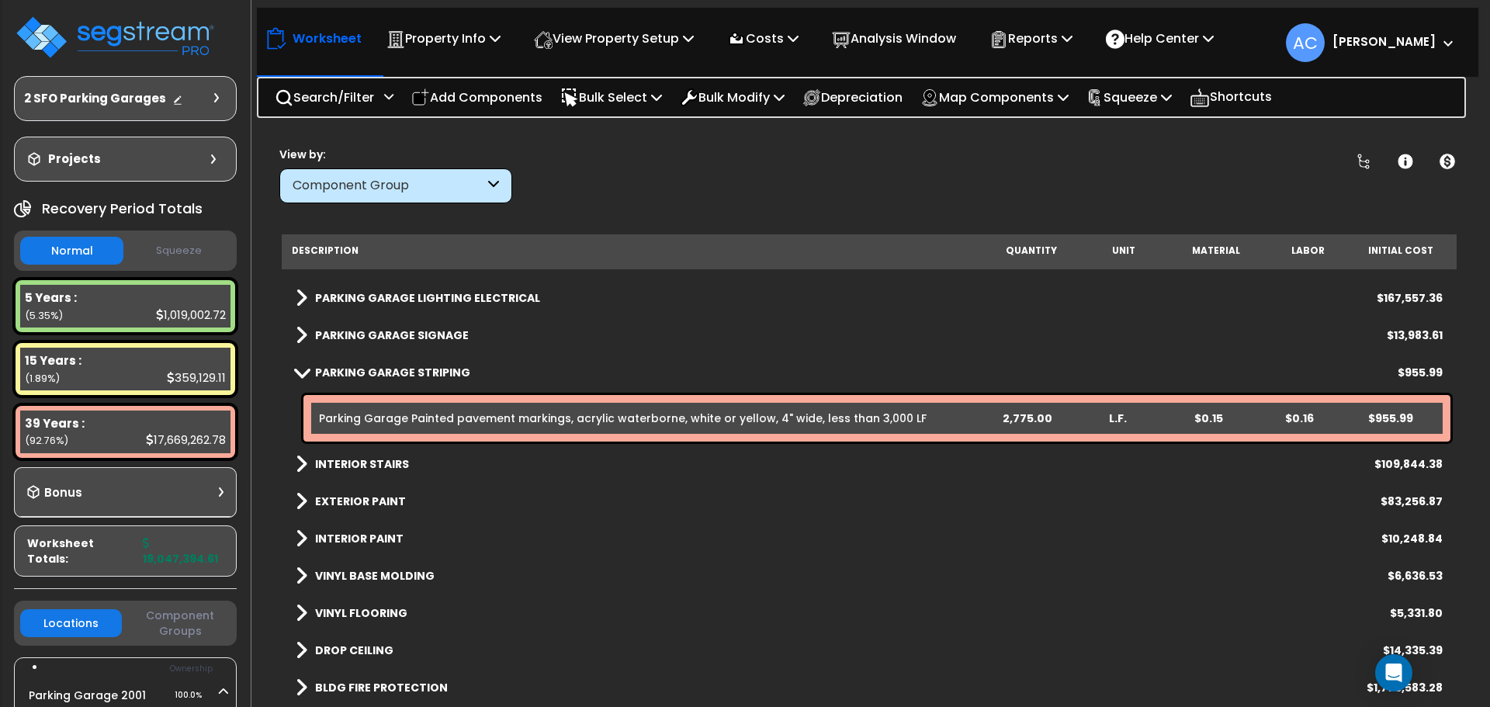
click at [298, 338] on span at bounding box center [302, 335] width 12 height 22
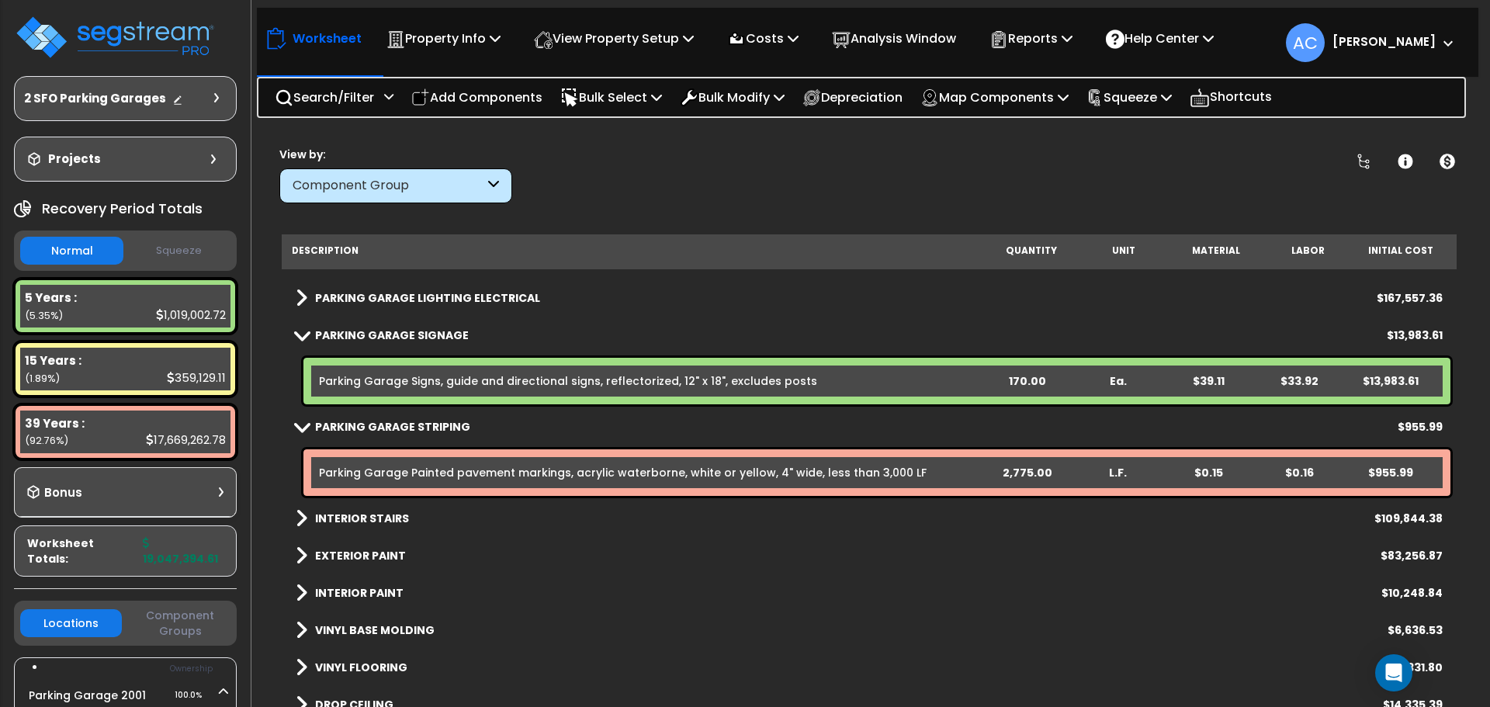
scroll to position [543, 0]
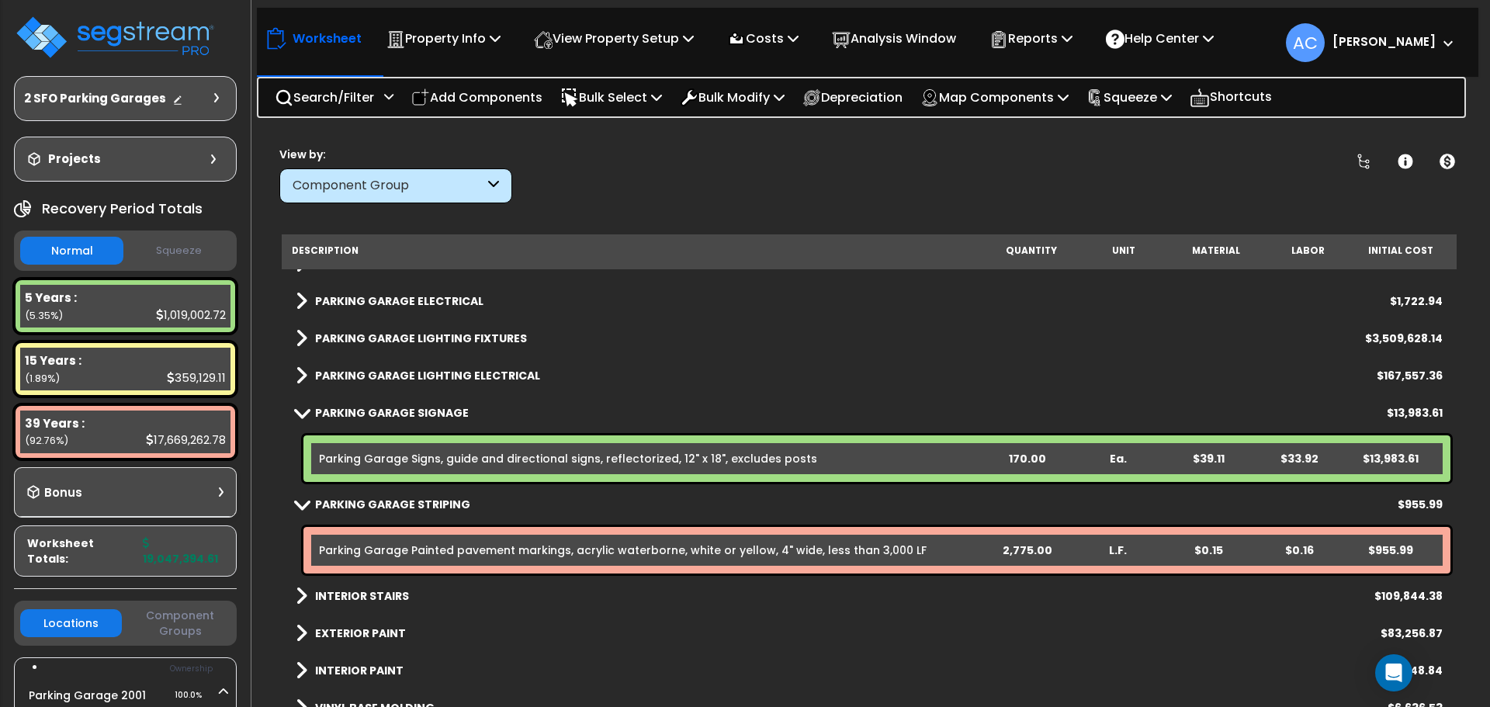
click at [303, 334] on span at bounding box center [302, 338] width 12 height 22
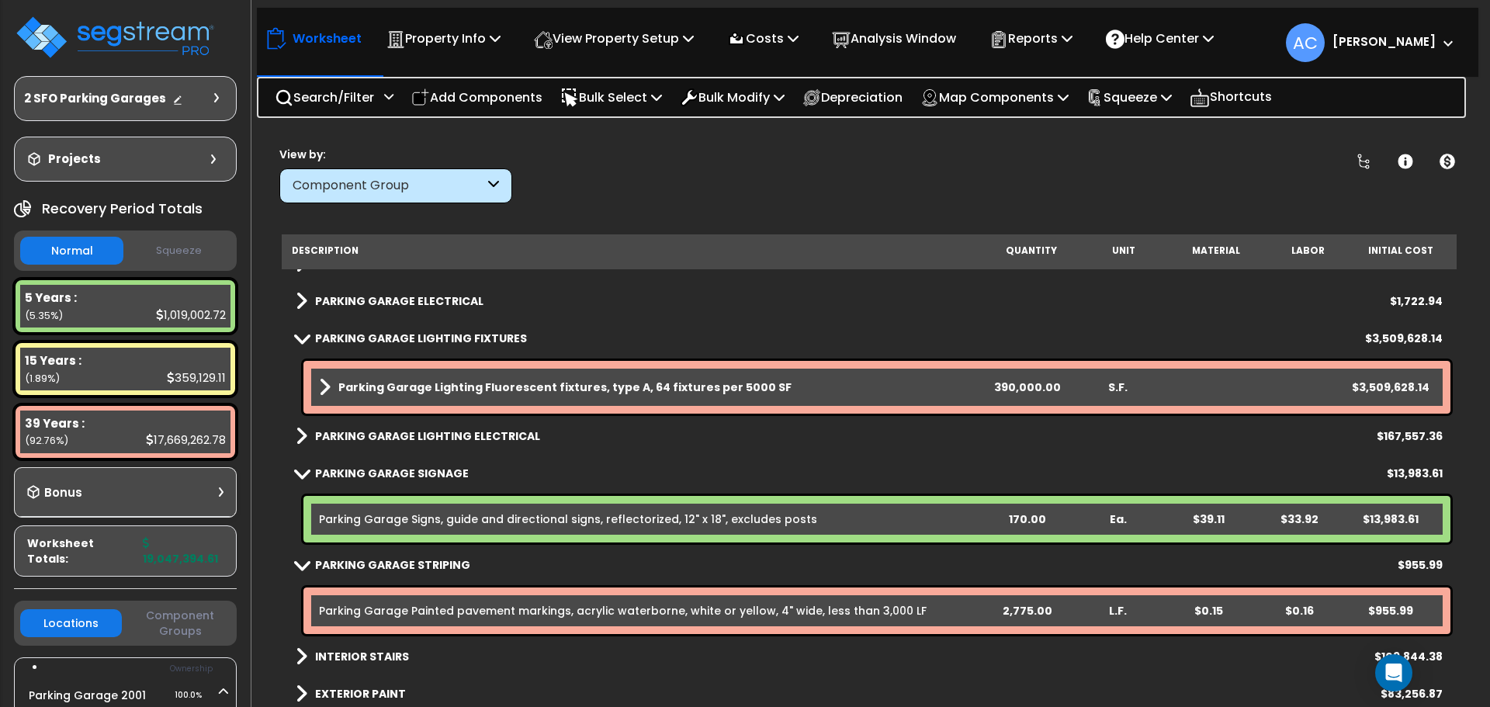
click at [1031, 248] on small "Quantity" at bounding box center [1031, 250] width 51 height 12
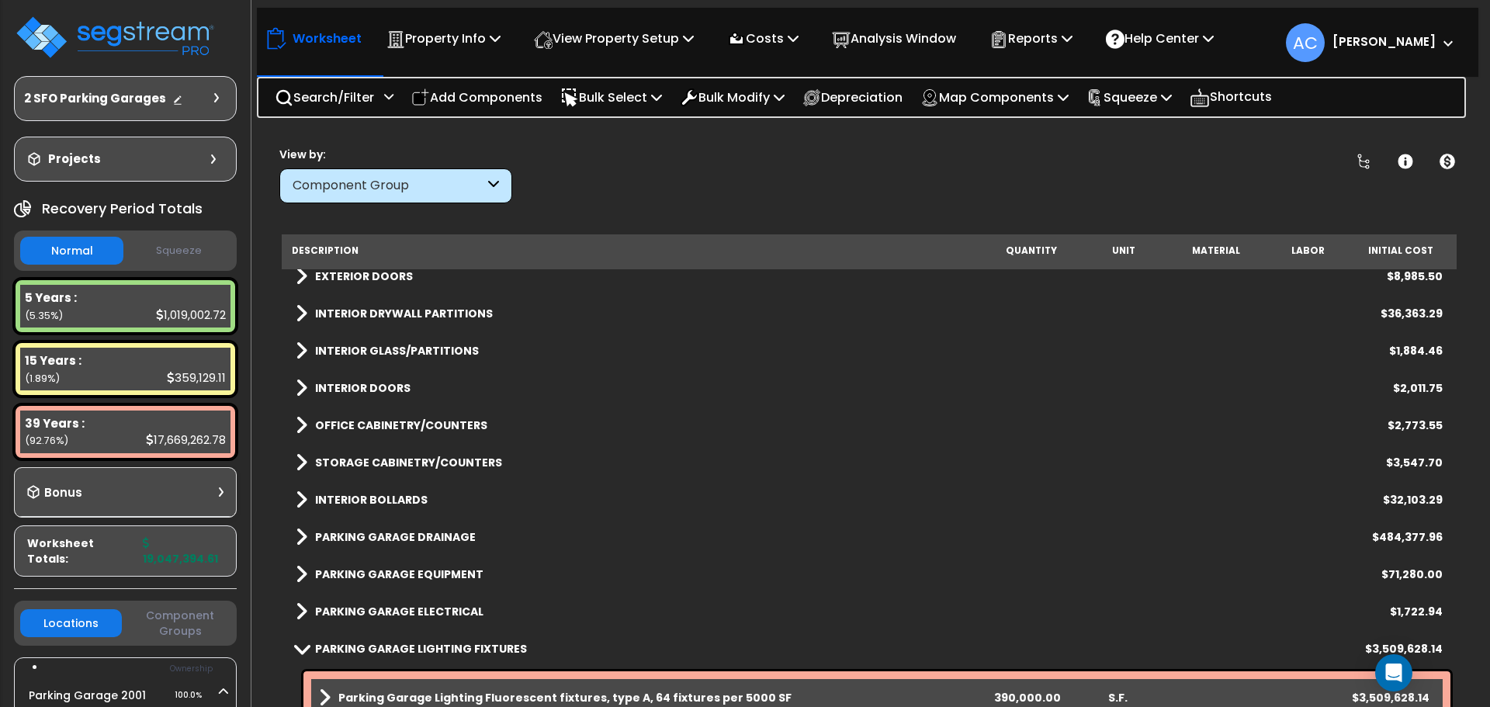
click at [499, 182] on div "Component Group" at bounding box center [395, 185] width 233 height 35
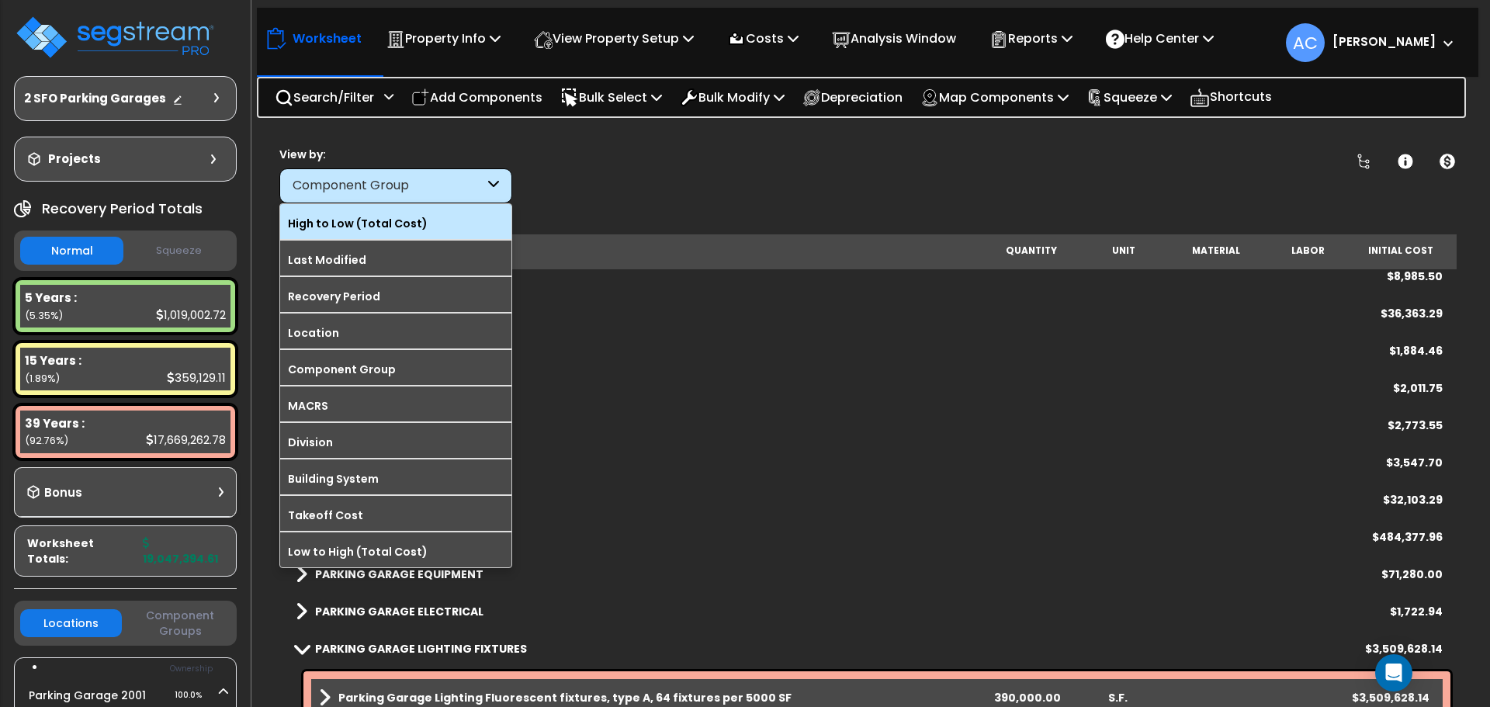
click at [469, 216] on label "High to Low (Total Cost)" at bounding box center [395, 223] width 231 height 23
click at [0, 0] on input "High to Low (Total Cost)" at bounding box center [0, 0] width 0 height 0
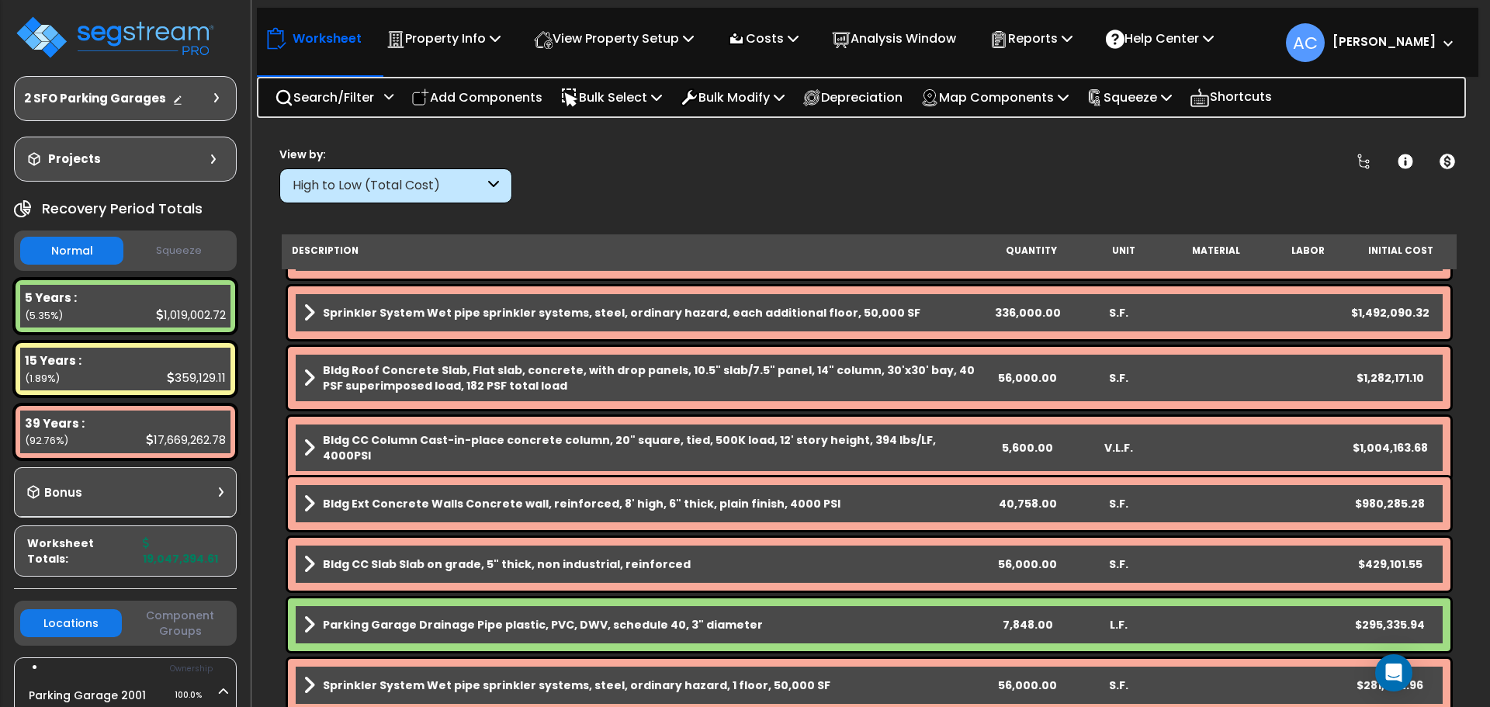
scroll to position [0, 0]
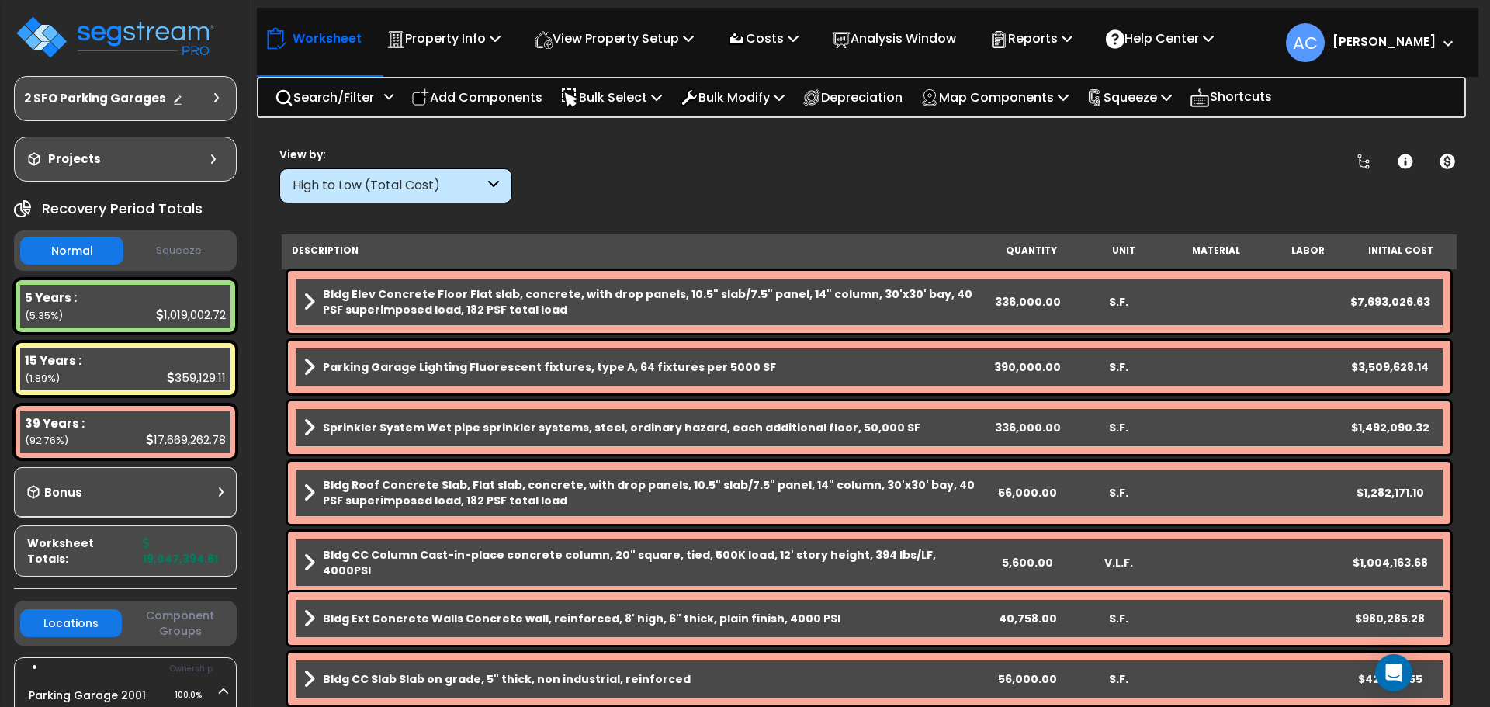
click at [1006, 365] on div "390,000.00" at bounding box center [1027, 367] width 91 height 16
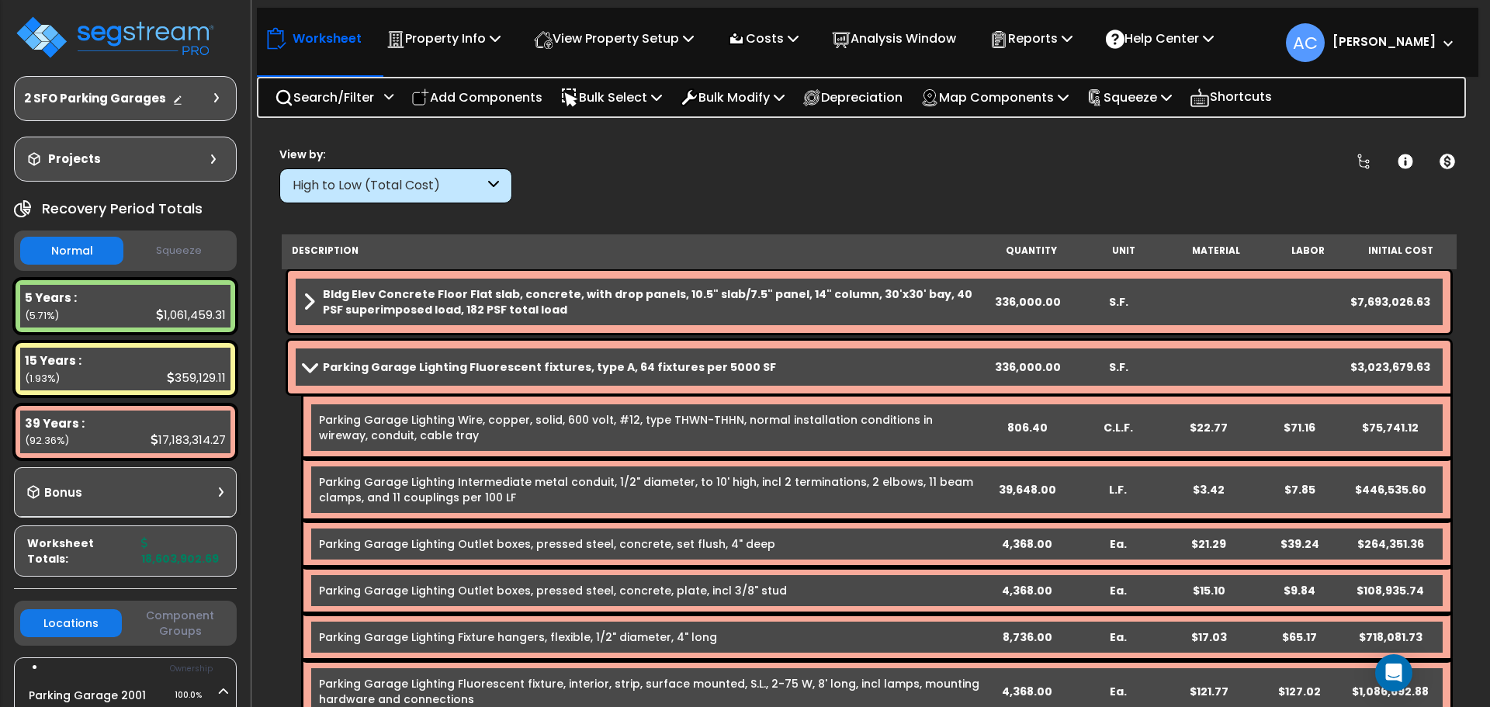
click at [307, 366] on span at bounding box center [310, 367] width 22 height 12
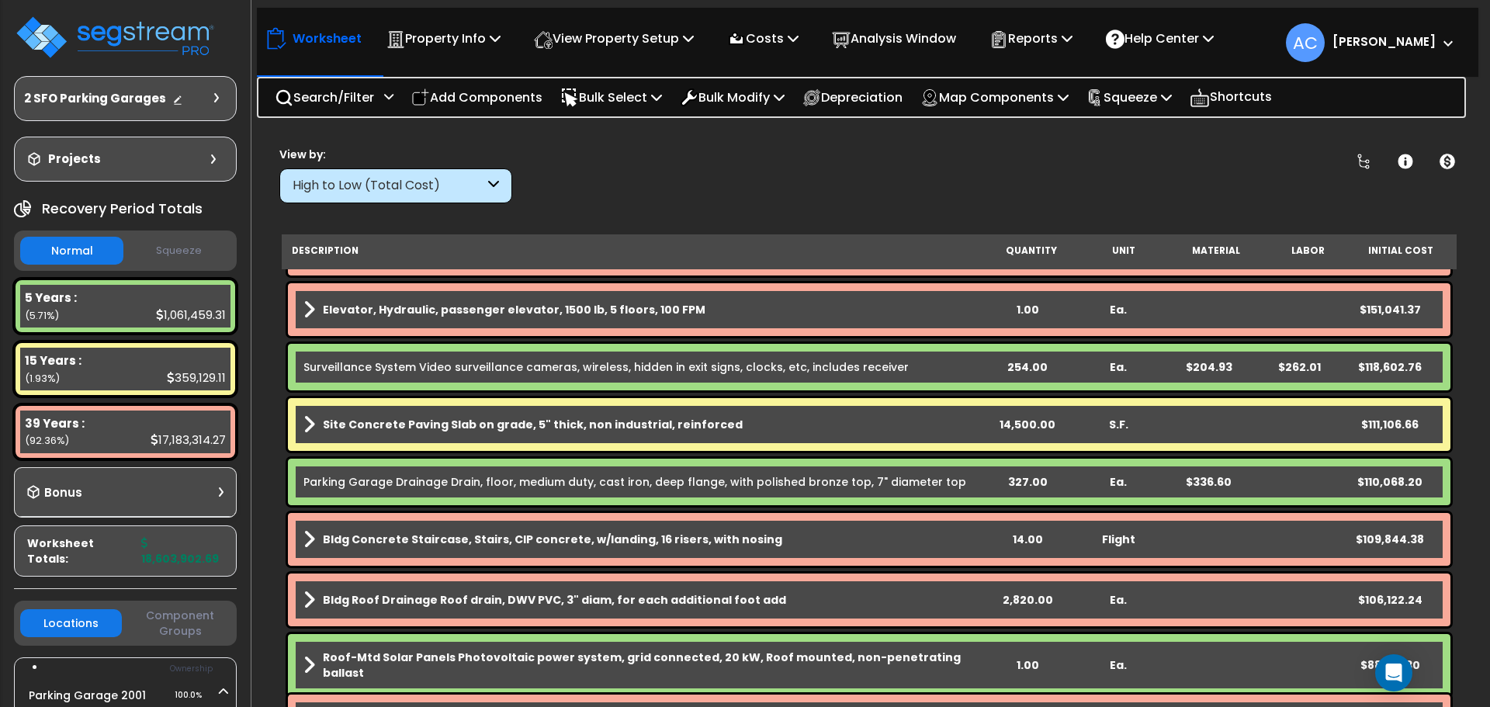
scroll to position [698, 0]
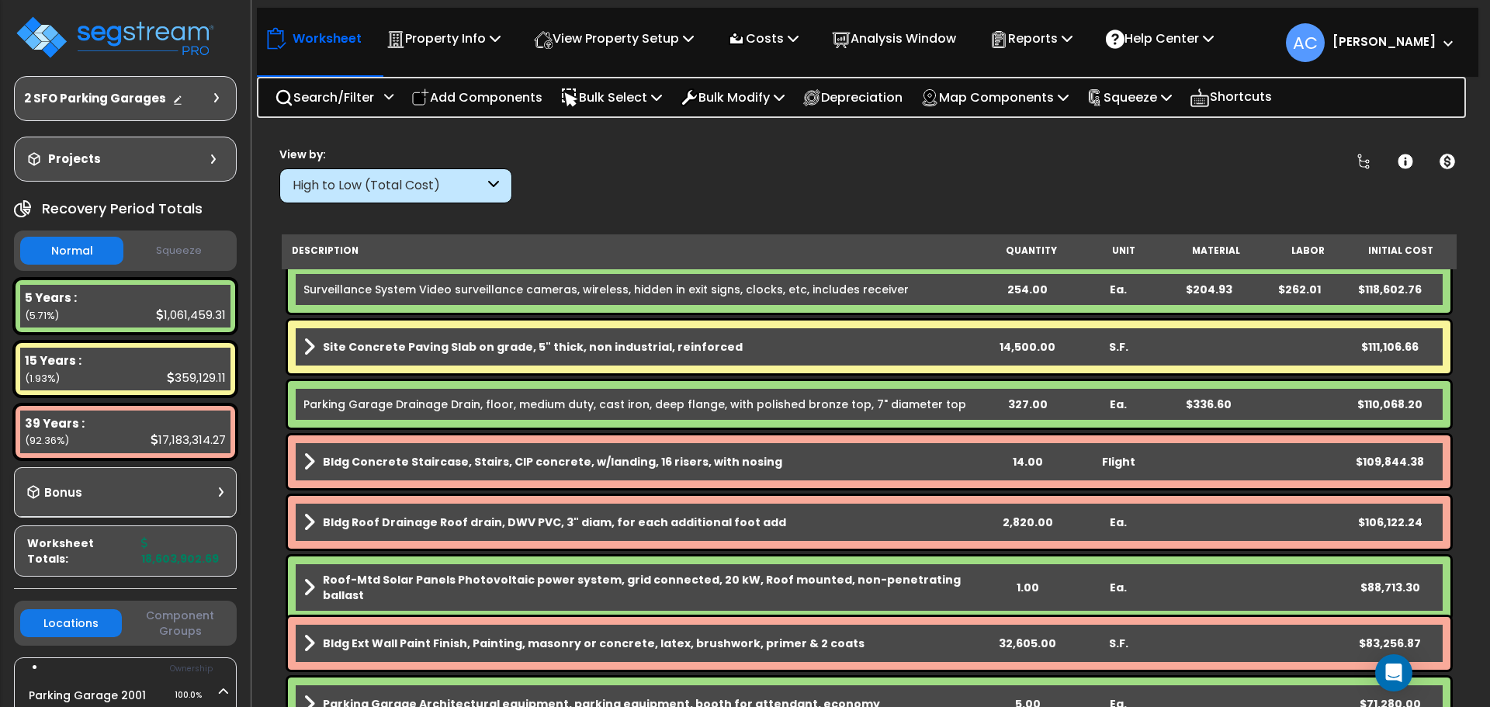
click at [494, 92] on p "Add Components" at bounding box center [476, 97] width 131 height 21
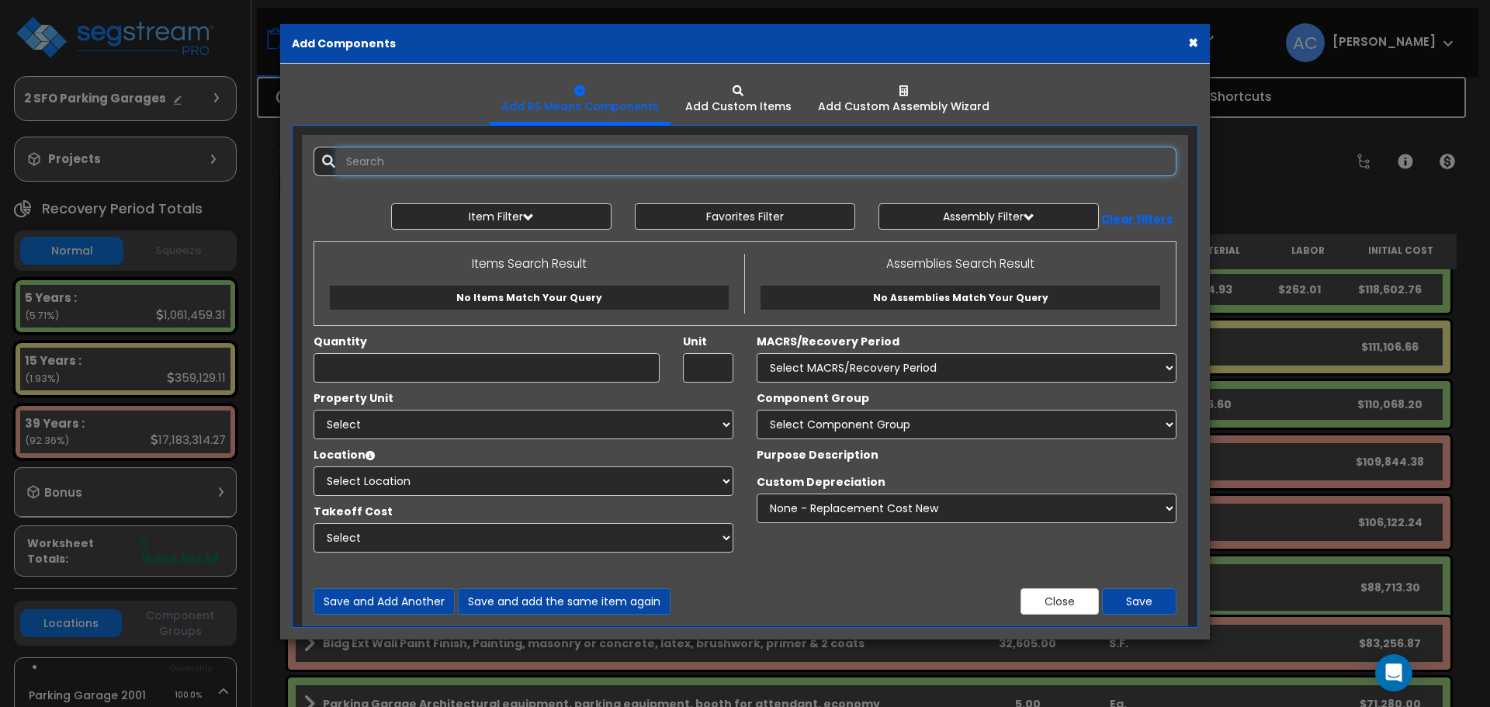
select select
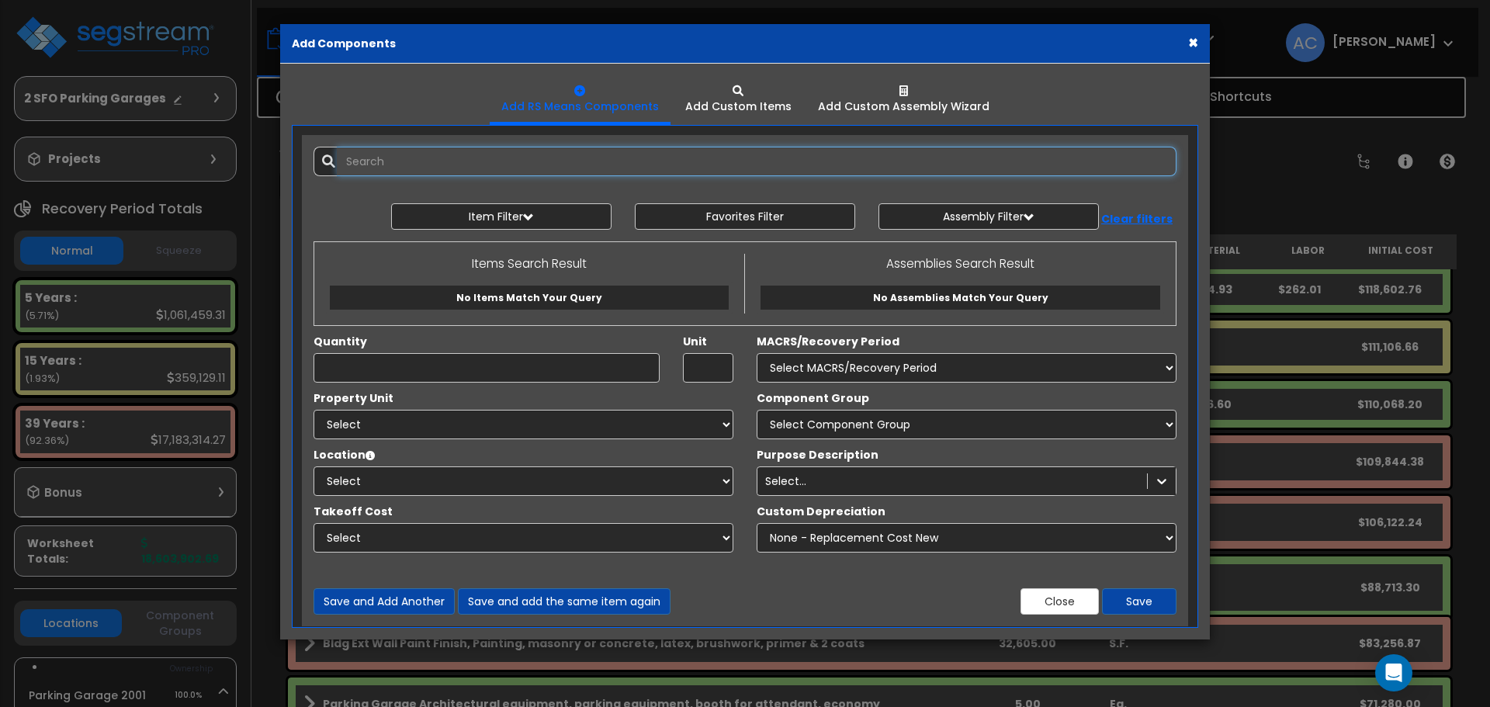
select select
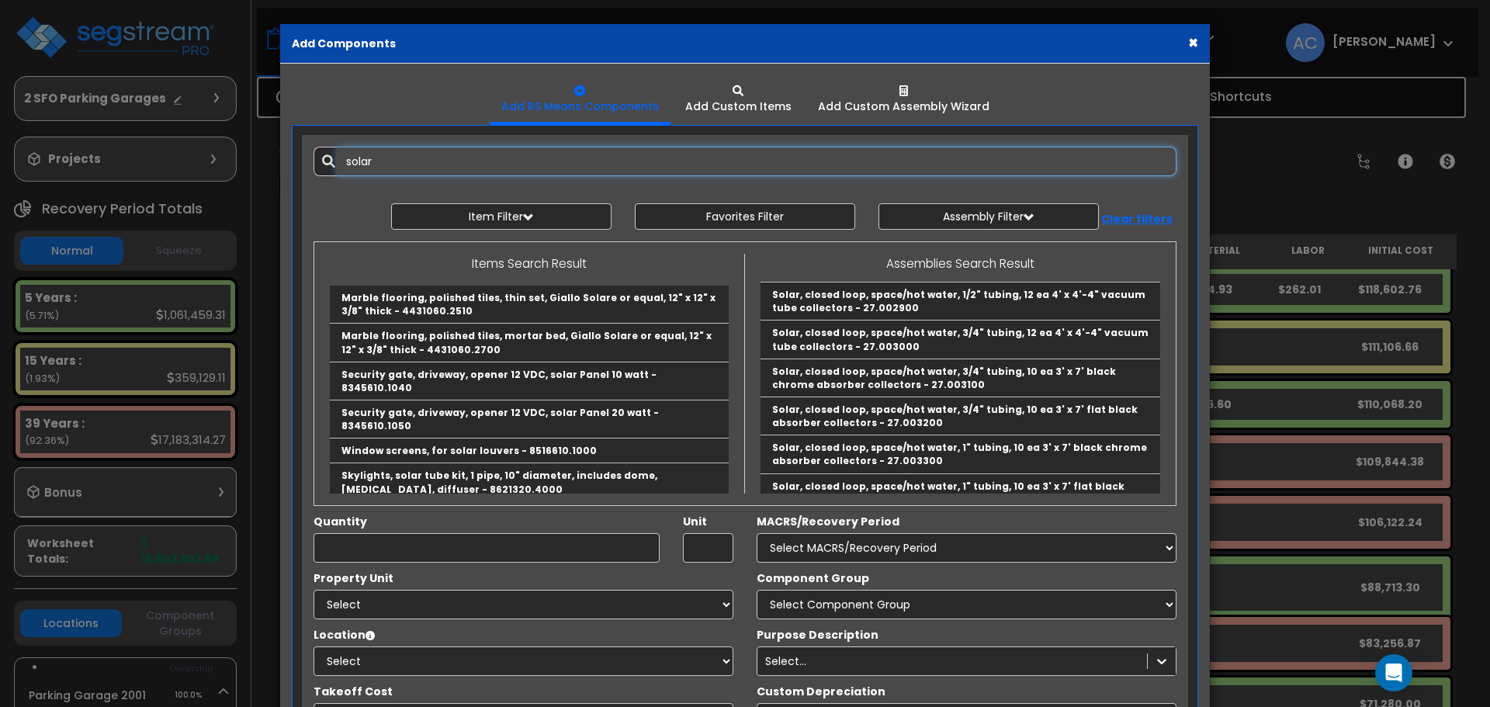
scroll to position [3098, 0]
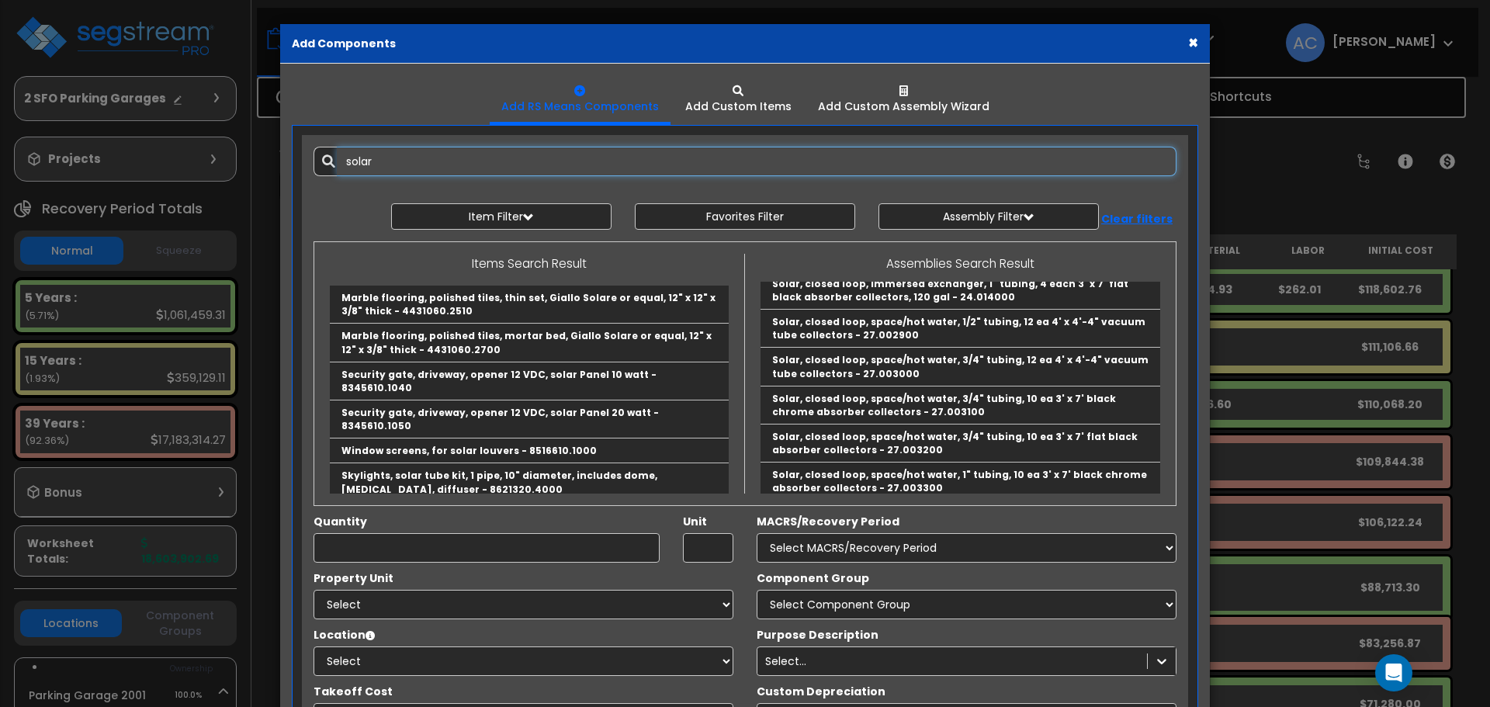
type input "solar"
